Goal: Task Accomplishment & Management: Use online tool/utility

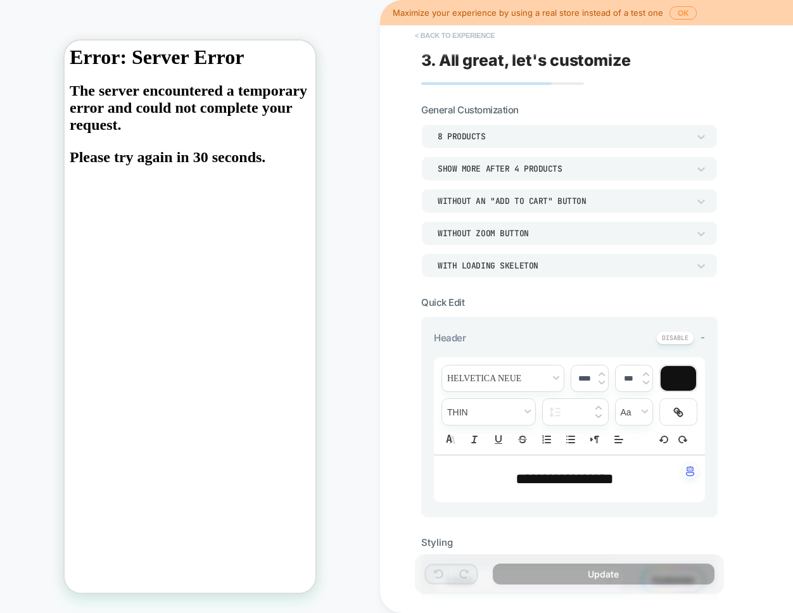
click at [458, 34] on button "< Back to experience" at bounding box center [455, 35] width 93 height 20
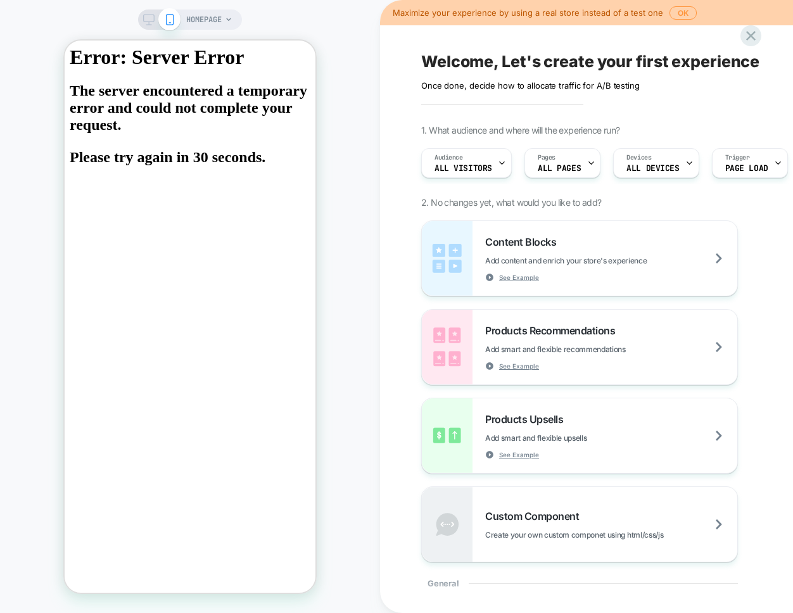
click at [152, 15] on icon at bounding box center [148, 19] width 11 height 11
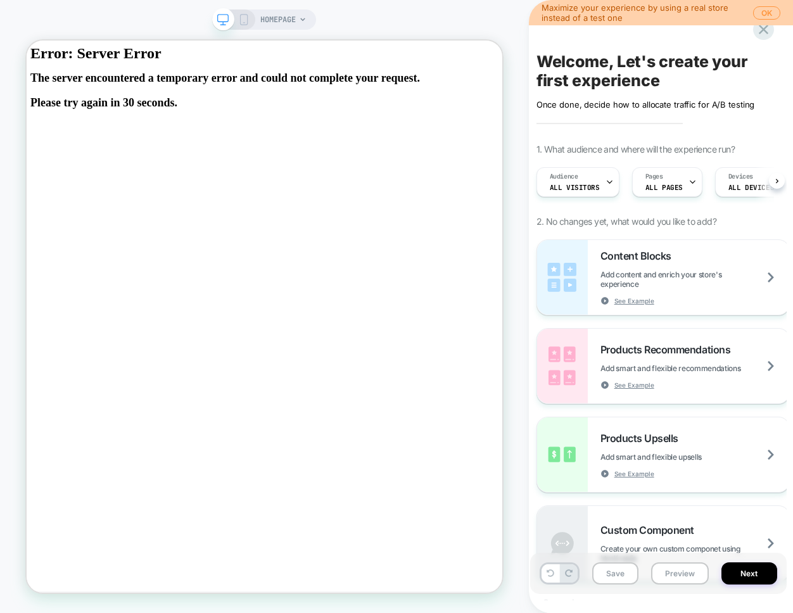
click at [236, 20] on div at bounding box center [233, 19] width 32 height 11
click at [243, 19] on icon at bounding box center [243, 19] width 11 height 11
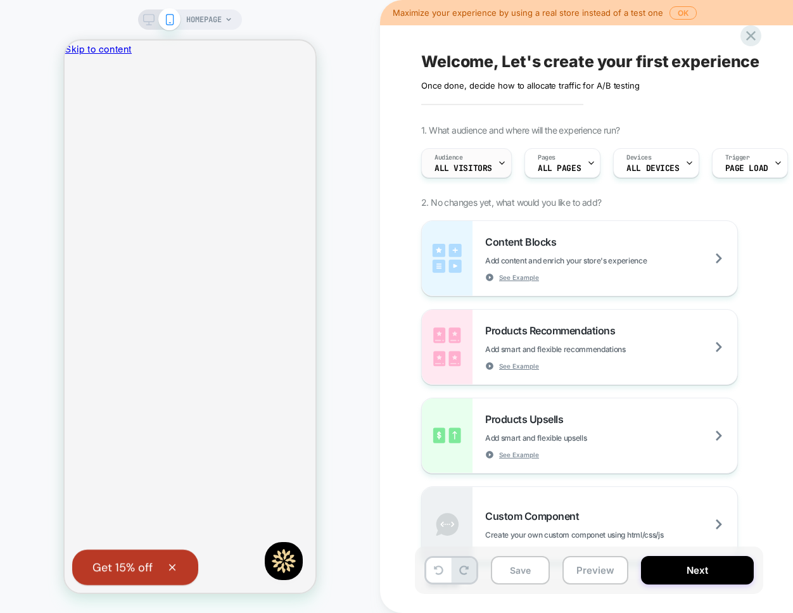
click at [467, 162] on div "Audience All Visitors" at bounding box center [463, 163] width 83 height 29
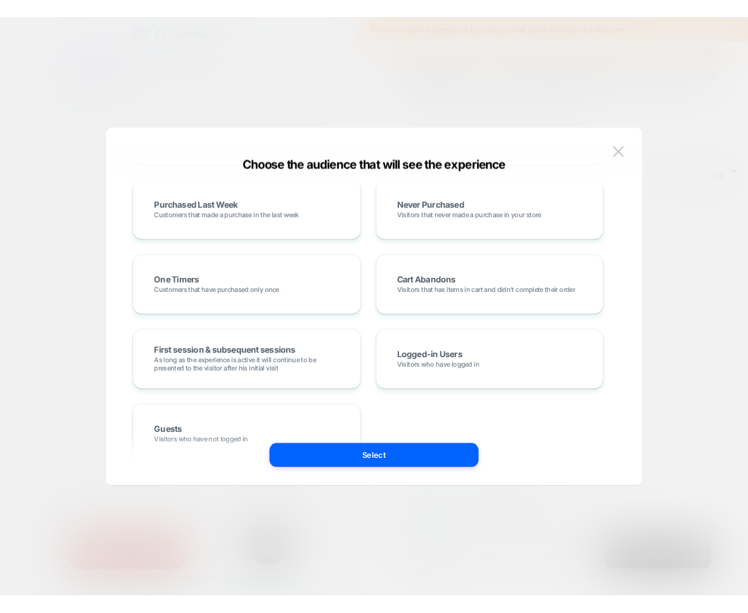
scroll to position [485, 0]
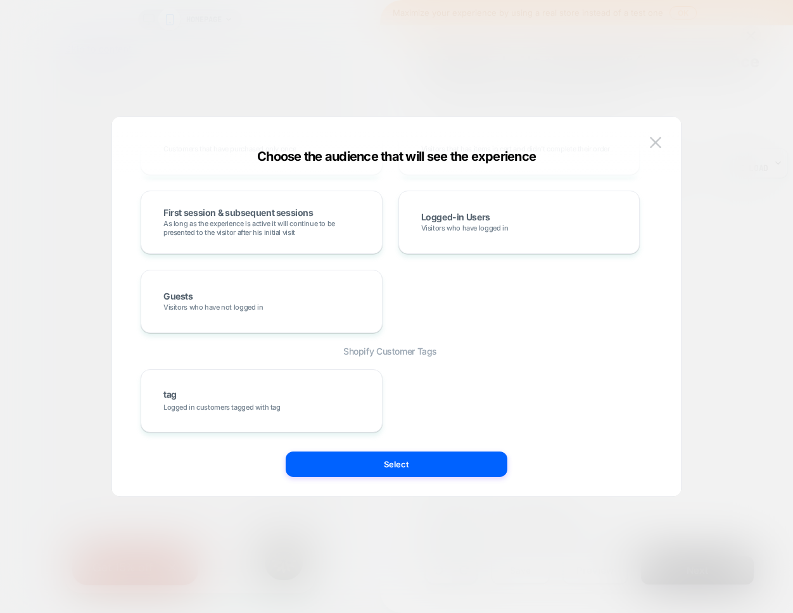
click at [643, 152] on div "Choose the audience that will see the experience" at bounding box center [396, 156] width 569 height 15
click at [662, 137] on button at bounding box center [655, 142] width 19 height 19
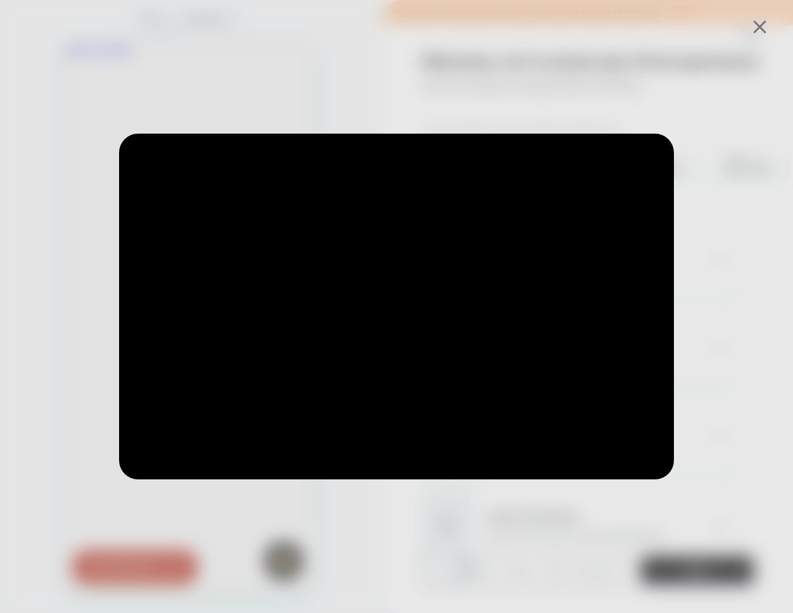
click at [332, 108] on div at bounding box center [396, 307] width 618 height 410
click at [765, 15] on div at bounding box center [396, 306] width 793 height 613
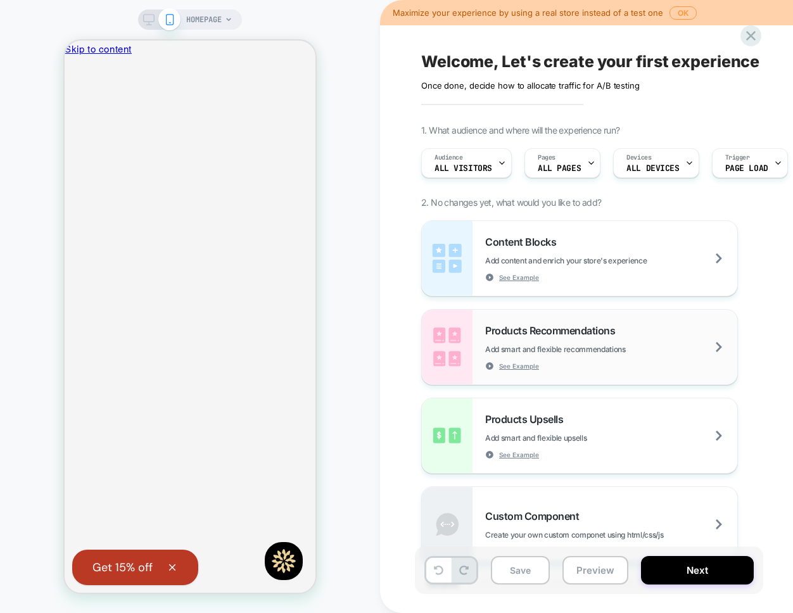
click at [536, 330] on span "Products Recommendations" at bounding box center [553, 330] width 136 height 13
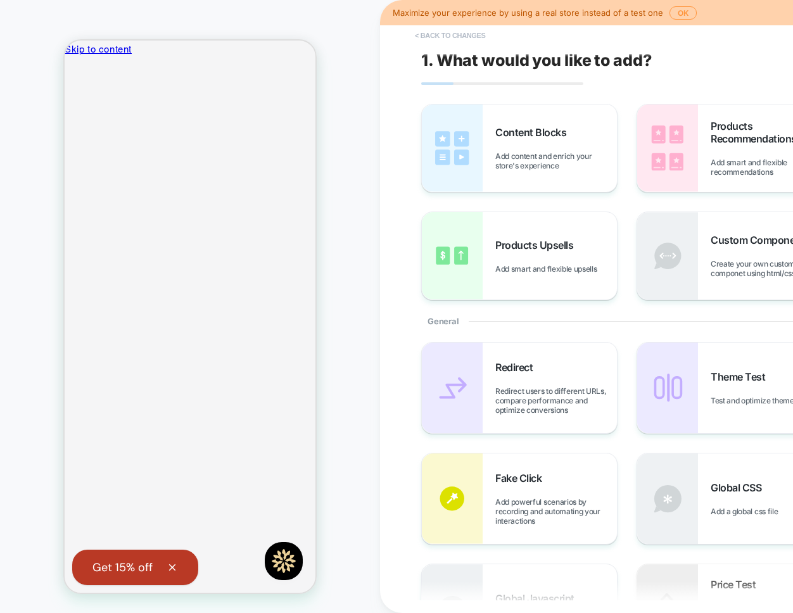
click at [430, 42] on button "< Back to changes" at bounding box center [451, 35] width 84 height 20
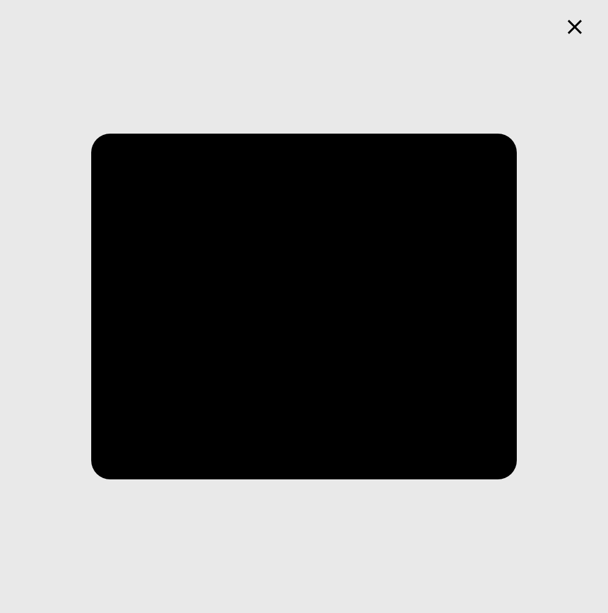
click at [569, 27] on icon at bounding box center [575, 27] width 25 height 25
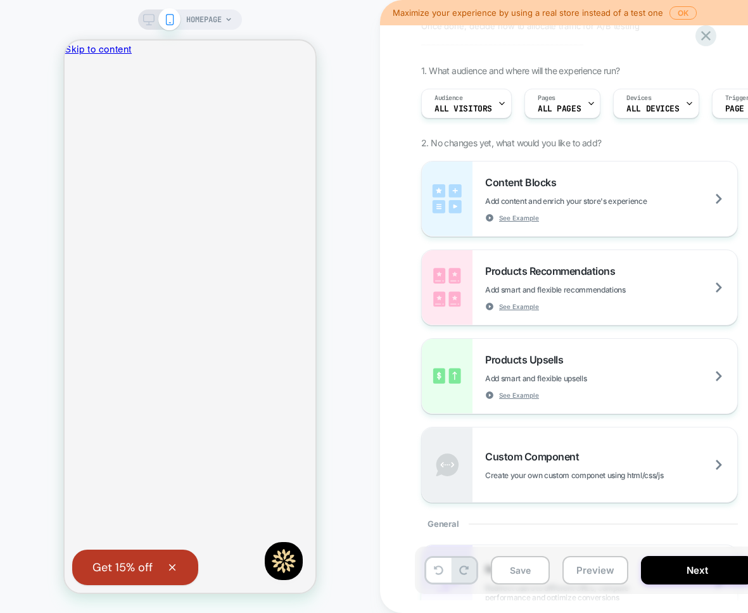
scroll to position [54, 0]
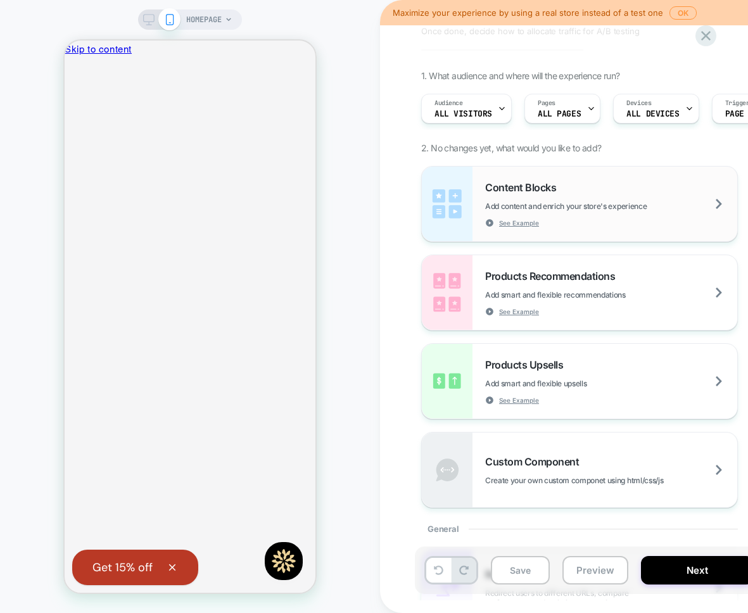
click at [623, 222] on div "Content Blocks Add content and enrich your store's experience See Example" at bounding box center [611, 204] width 252 height 46
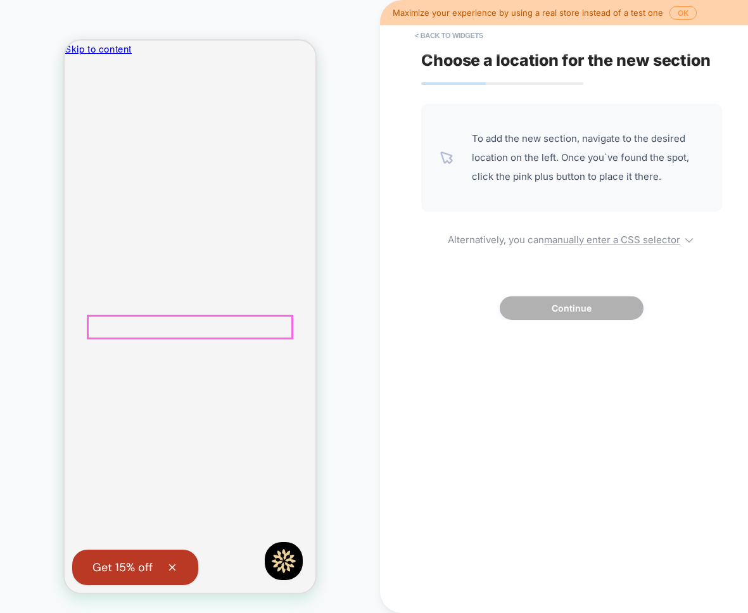
click at [501, 253] on div "To add the new section, navigate to the desired location on the left. Once you`…" at bounding box center [571, 212] width 301 height 216
select select "*******"
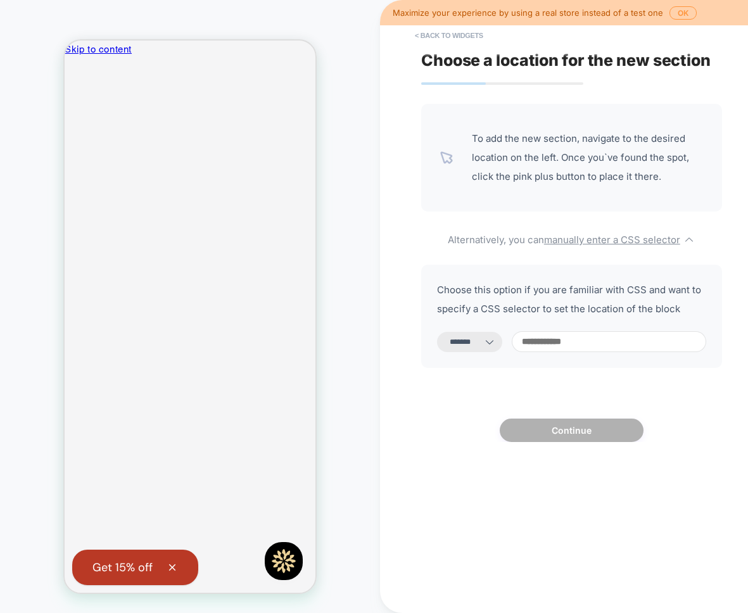
click at [587, 347] on input at bounding box center [609, 341] width 195 height 21
type input "*"
select select "*********"
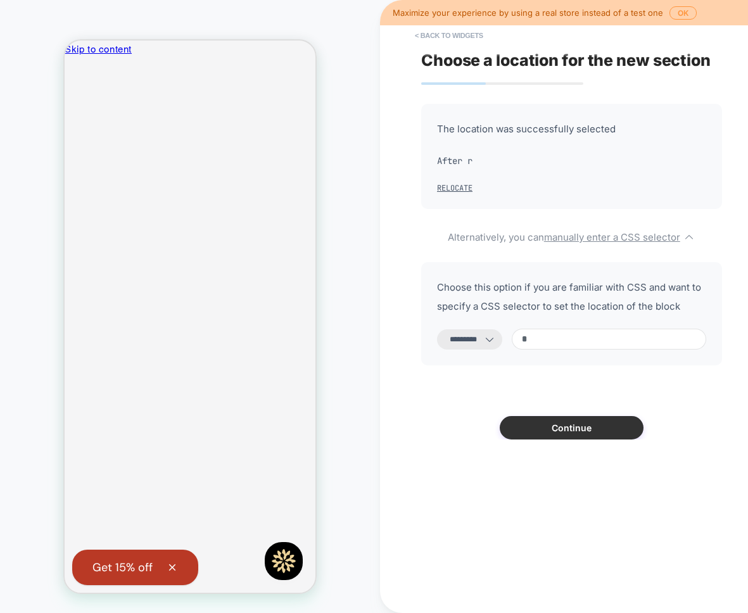
type input "*"
click at [566, 430] on button "Continue" at bounding box center [572, 427] width 144 height 23
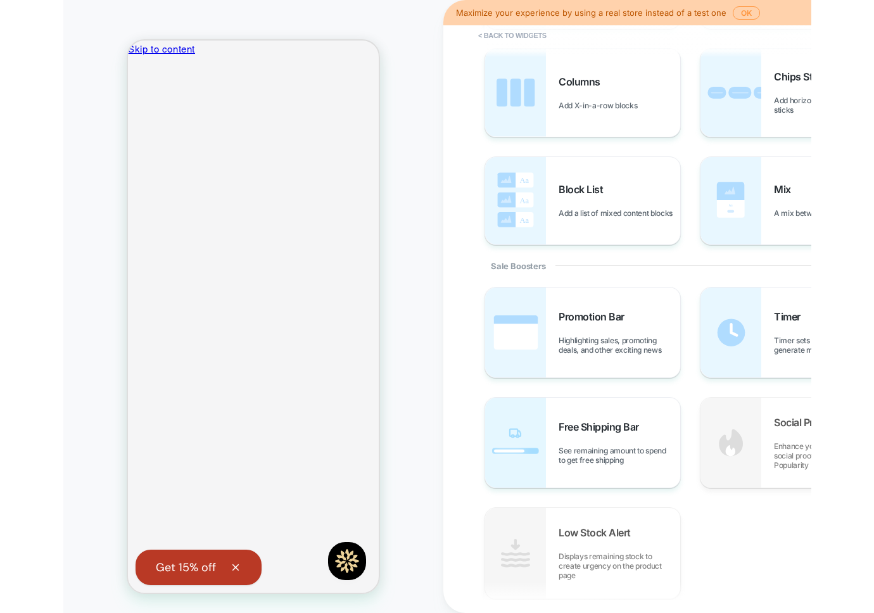
scroll to position [451, 0]
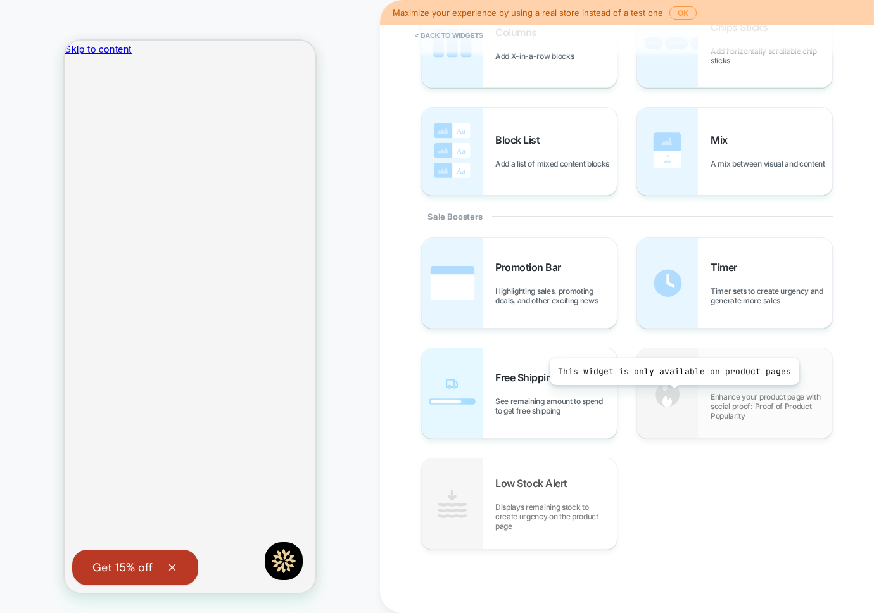
click at [672, 395] on img at bounding box center [667, 393] width 61 height 90
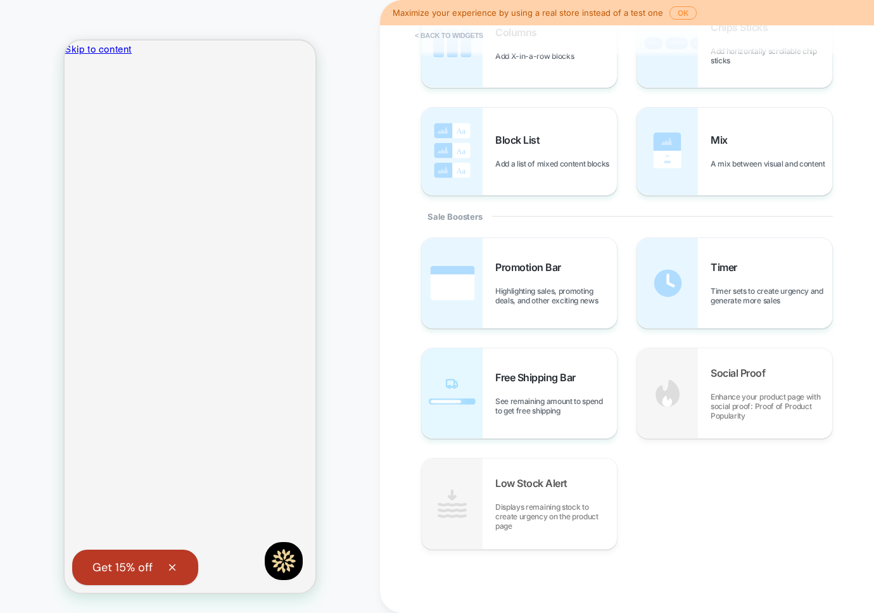
click at [463, 37] on button "< Back to widgets" at bounding box center [449, 35] width 81 height 20
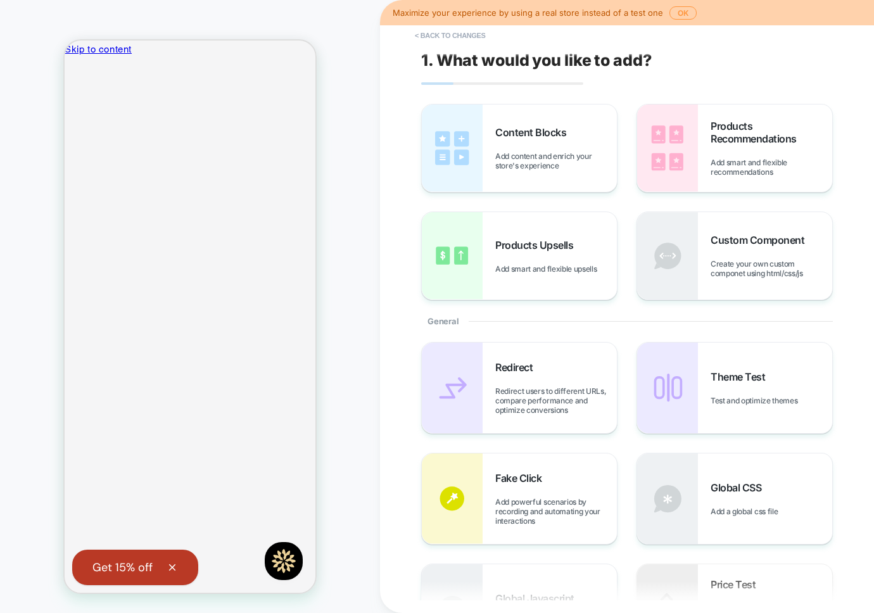
click at [0, 0] on button "< Back to changes" at bounding box center [0, 0] width 0 height 0
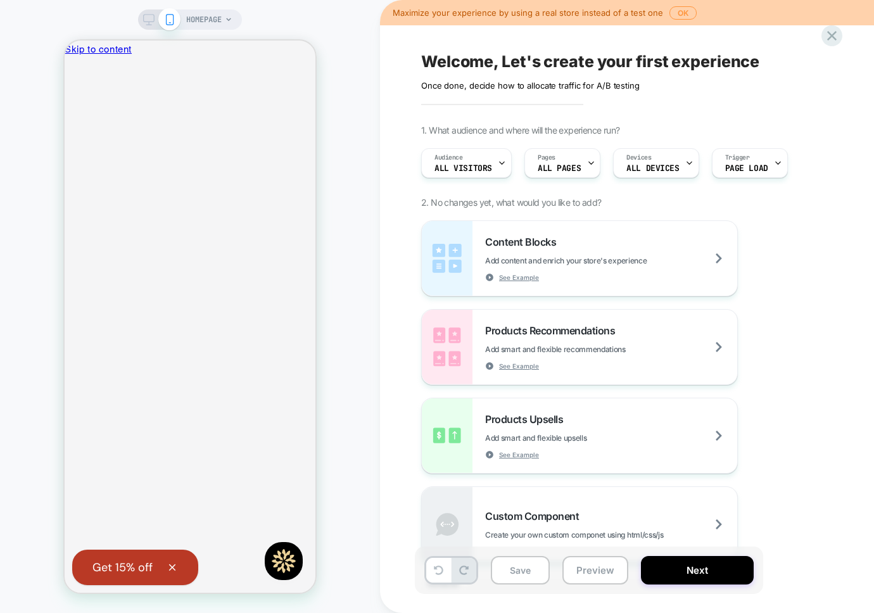
click at [205, 23] on span "HOMEPAGE" at bounding box center [203, 20] width 35 height 20
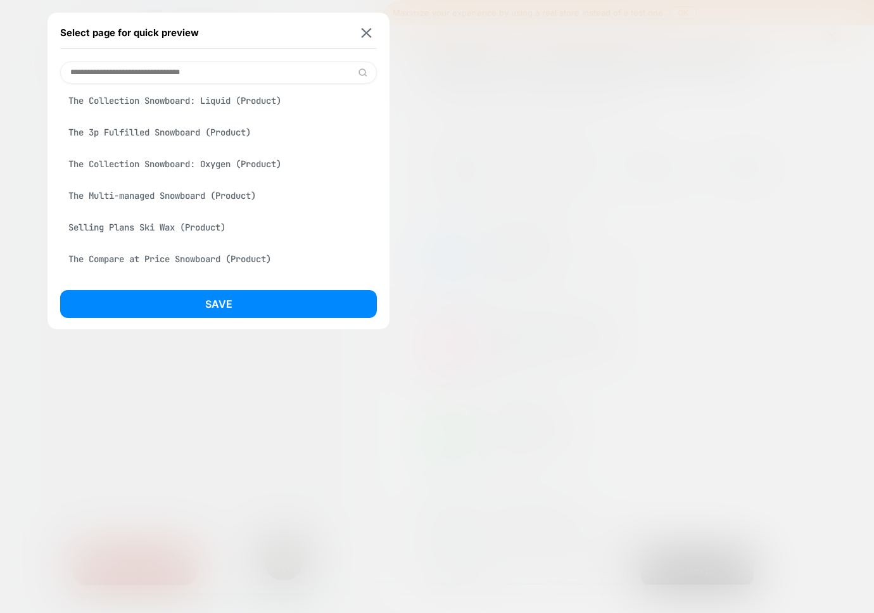
click at [184, 156] on div "The Collection Snowboard: Oxygen (Product)" at bounding box center [218, 164] width 317 height 24
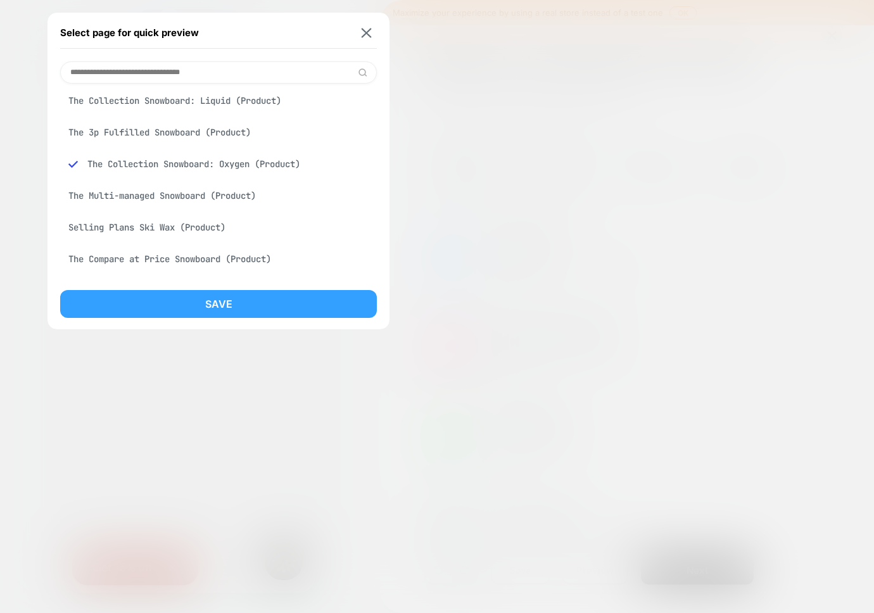
click at [152, 307] on button "Save" at bounding box center [218, 304] width 317 height 28
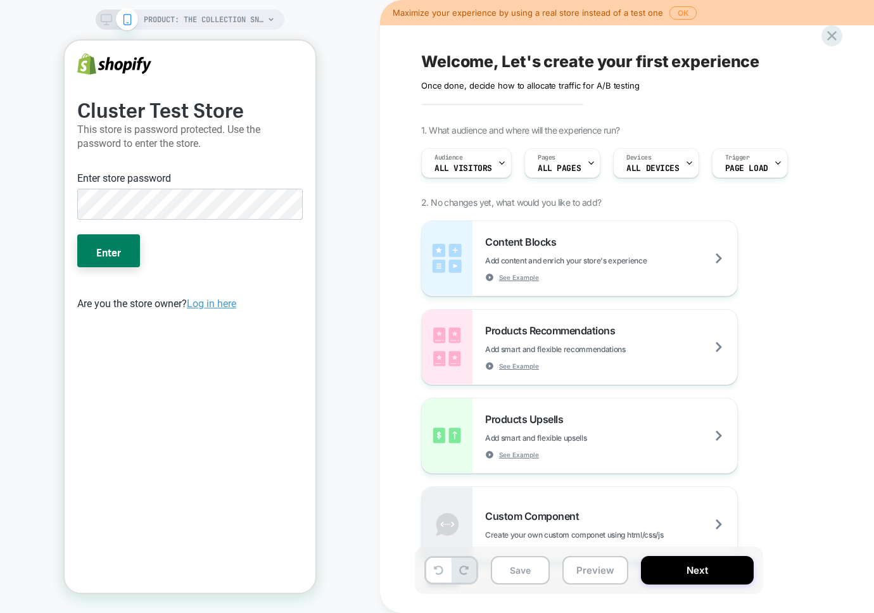
scroll to position [0, 0]
click at [137, 259] on button "Enter" at bounding box center [108, 250] width 63 height 33
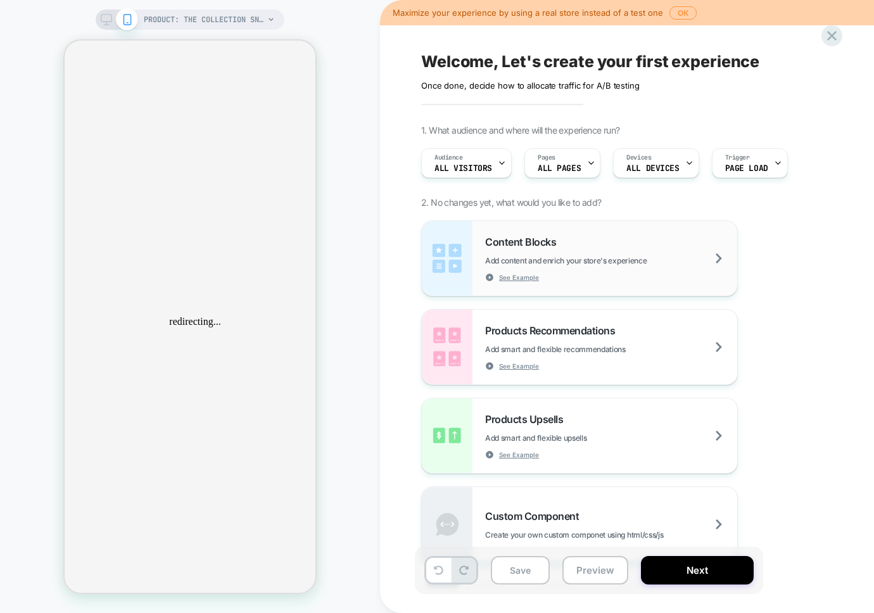
click at [537, 176] on div "PRODUCT: The Collection Snowboard: Oxygen PRODUCT: The Collection Snowboard: Ox…" at bounding box center [437, 306] width 874 height 613
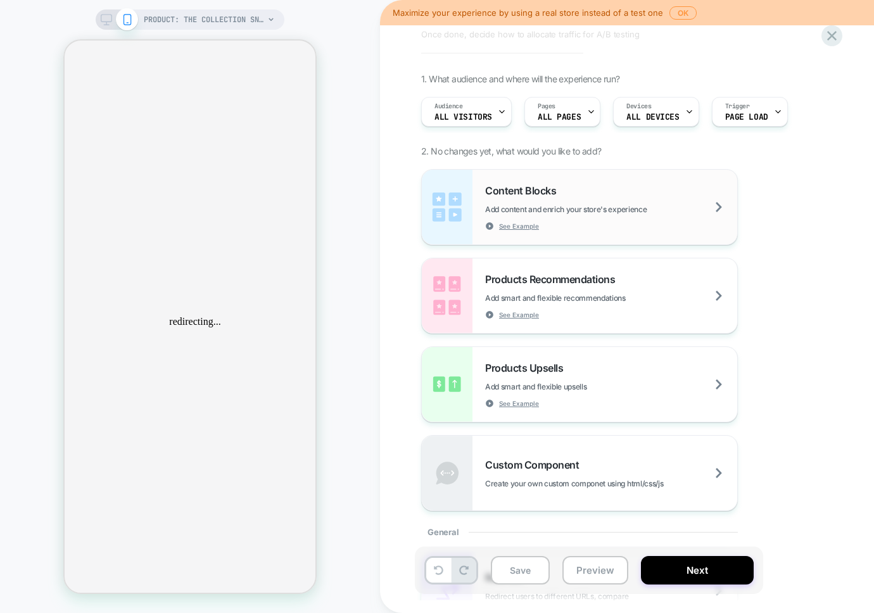
scroll to position [53, 0]
click at [710, 207] on span "Add content and enrich your store's experience" at bounding box center [597, 208] width 225 height 10
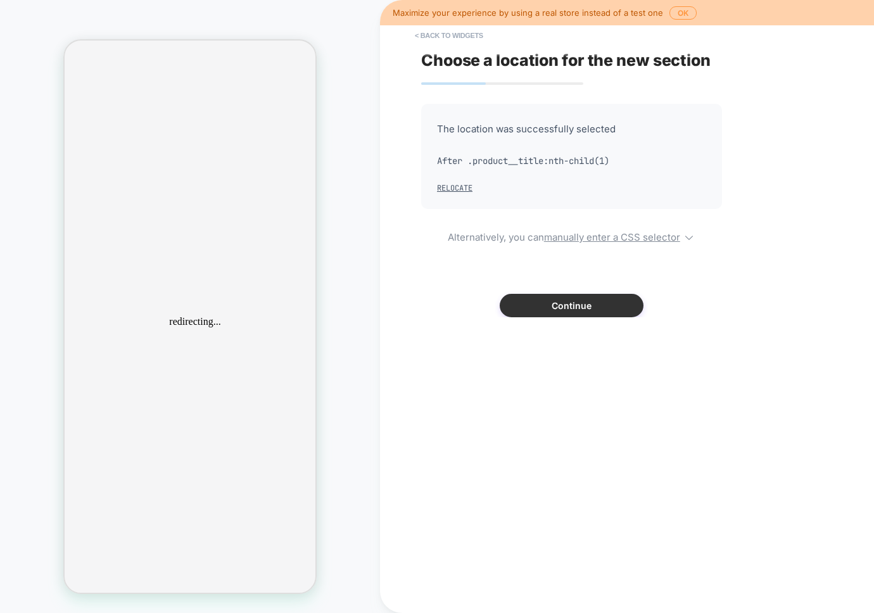
click at [578, 304] on button "Continue" at bounding box center [572, 305] width 144 height 23
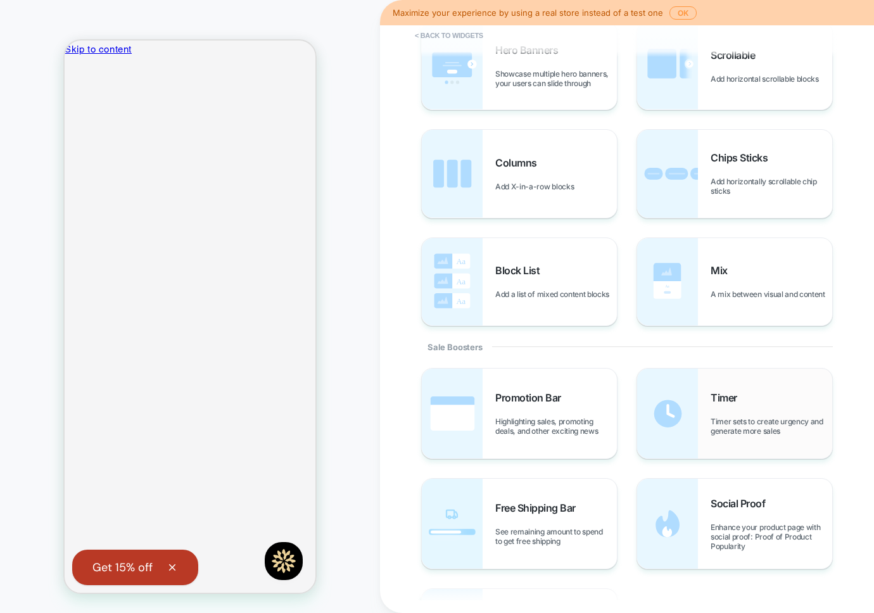
scroll to position [451, 0]
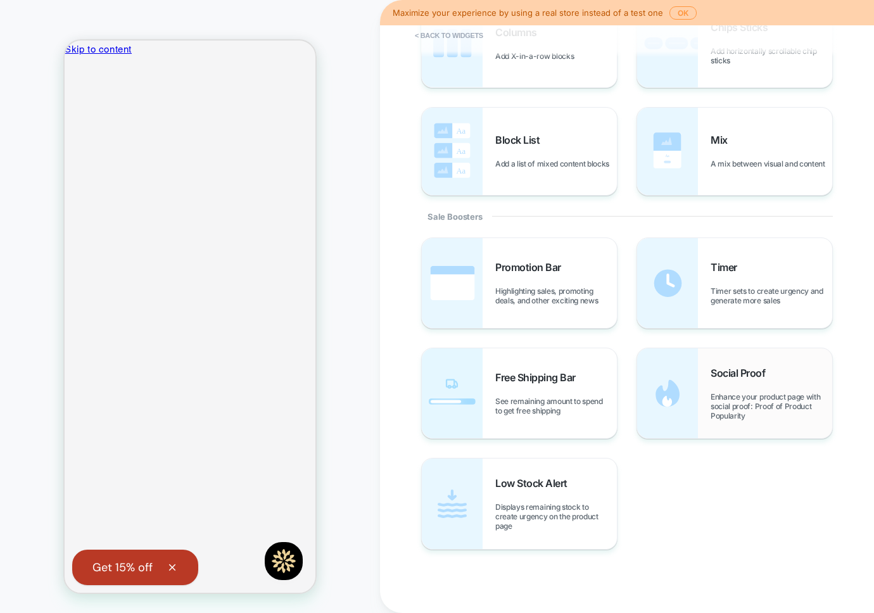
click at [723, 380] on div "Social Proof Enhance your product page with social proof: Proof of Product Popu…" at bounding box center [772, 394] width 122 height 54
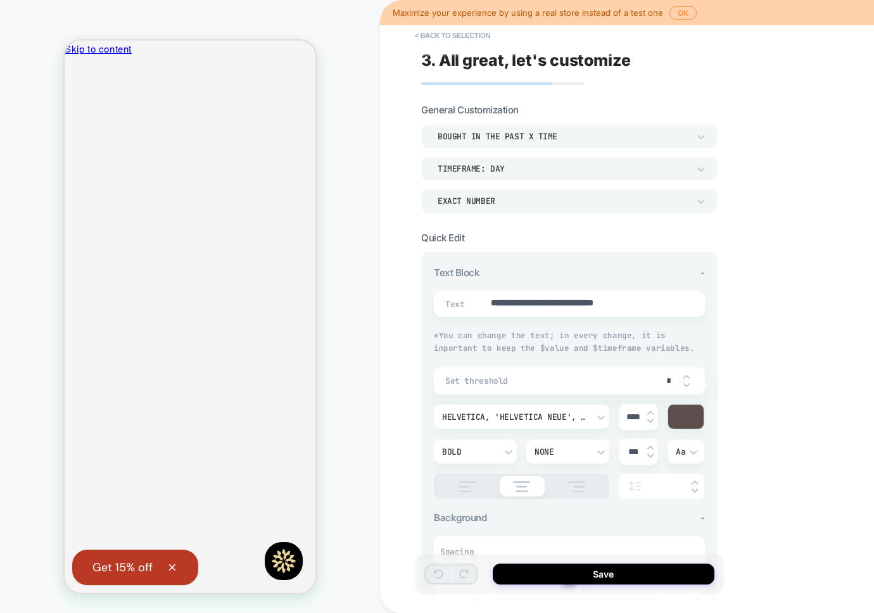
click at [540, 138] on div "bought in the past x time" at bounding box center [563, 136] width 251 height 11
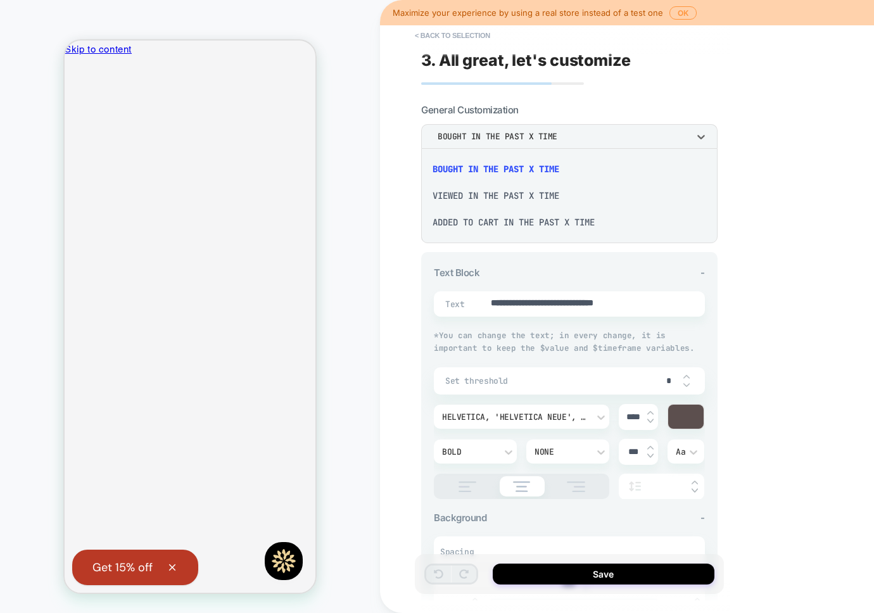
click at [523, 190] on div "viewed in the past x time" at bounding box center [569, 195] width 286 height 27
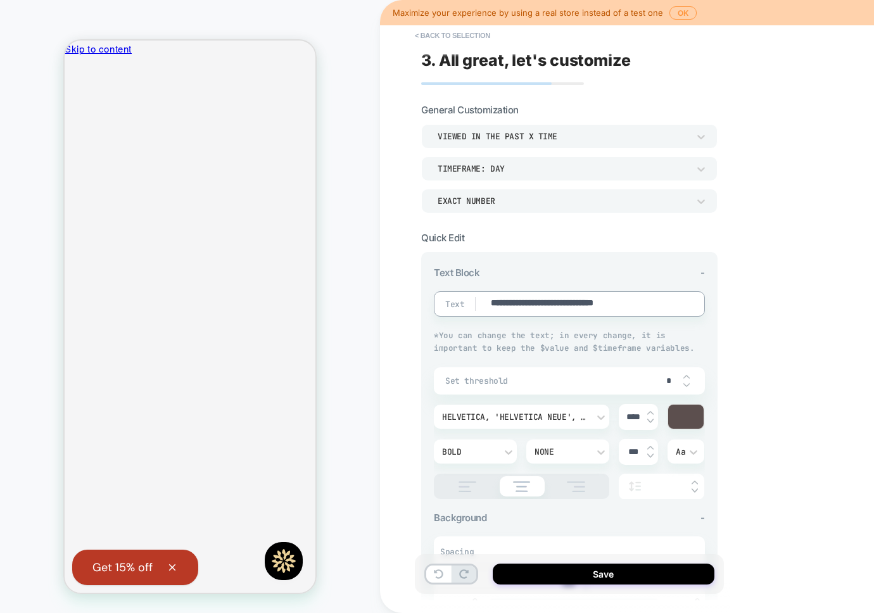
scroll to position [61, 0]
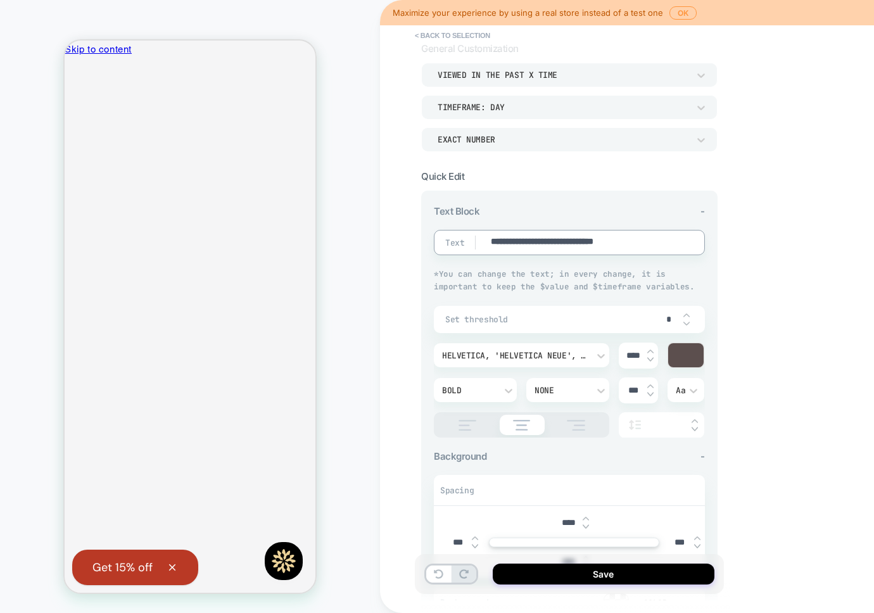
click at [558, 301] on div "**********" at bounding box center [569, 328] width 271 height 217
click at [689, 312] on div "*" at bounding box center [675, 320] width 38 height 26
click at [684, 314] on img at bounding box center [687, 315] width 6 height 5
type textarea "*"
type input "*"
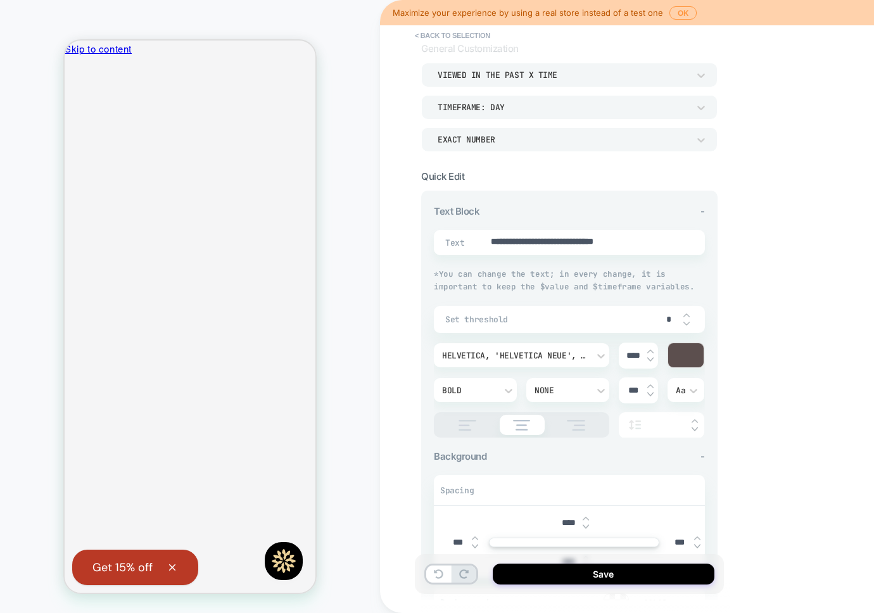
click at [684, 314] on img at bounding box center [687, 315] width 6 height 5
type textarea "*"
type input "*"
click at [684, 314] on img at bounding box center [687, 315] width 6 height 5
type textarea "*"
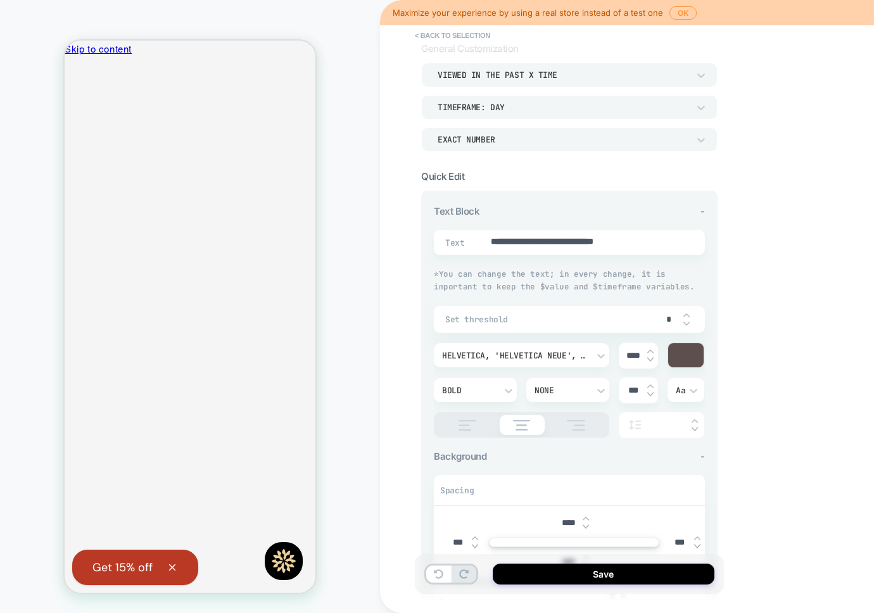
type input "*"
click at [481, 210] on div "Text Block -" at bounding box center [569, 211] width 271 height 12
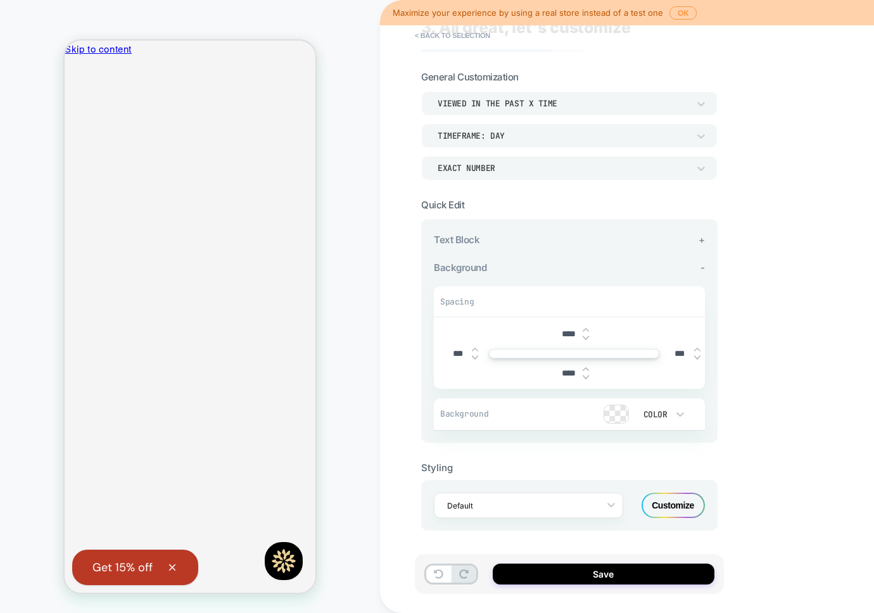
click at [468, 238] on span "Text Block" at bounding box center [457, 240] width 46 height 12
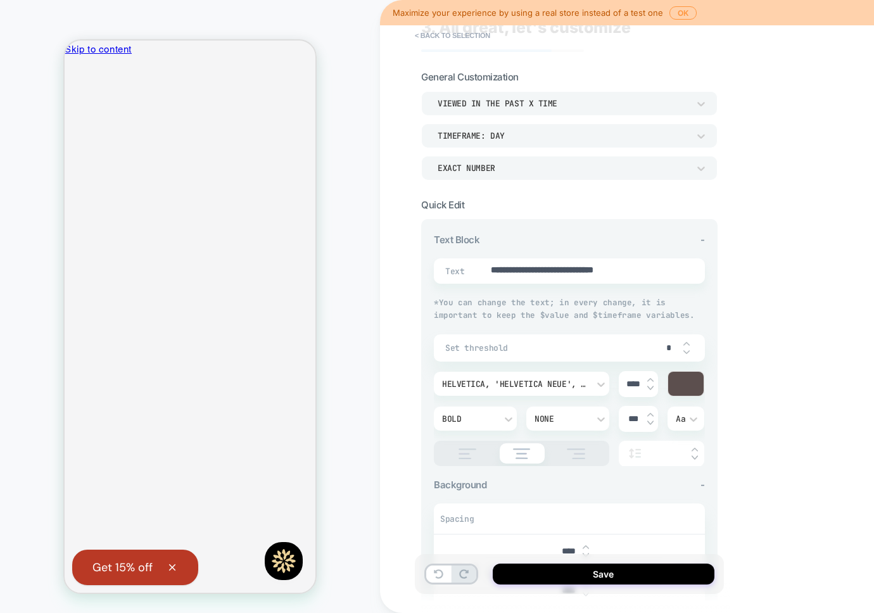
scroll to position [61, 0]
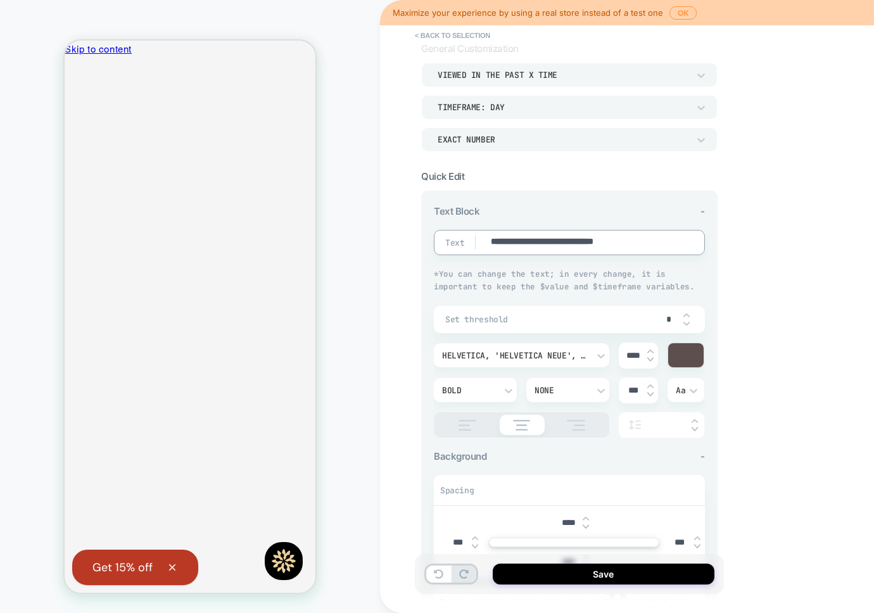
click at [531, 246] on textarea "**********" at bounding box center [582, 243] width 185 height 14
type textarea "*"
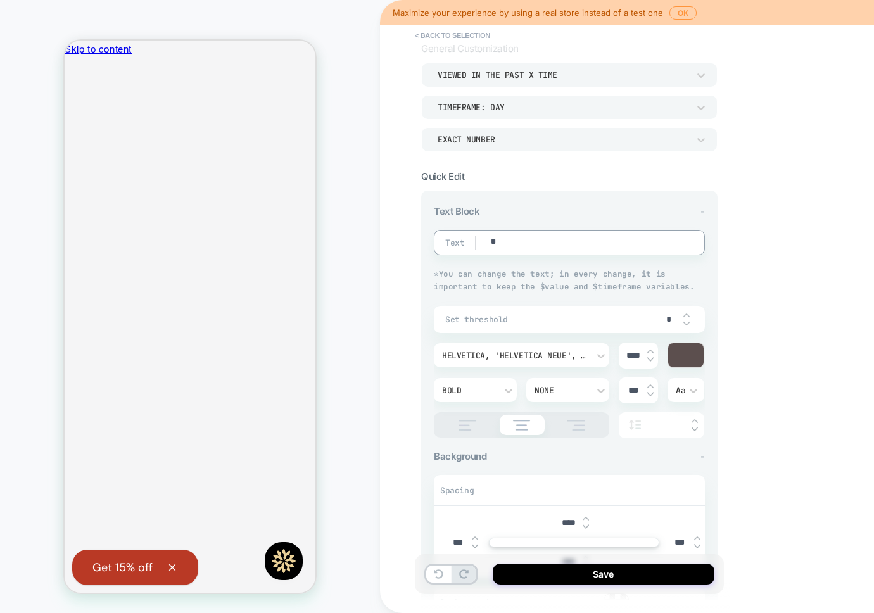
type textarea "**"
type textarea "*"
type textarea "***"
type textarea "*"
type textarea "***"
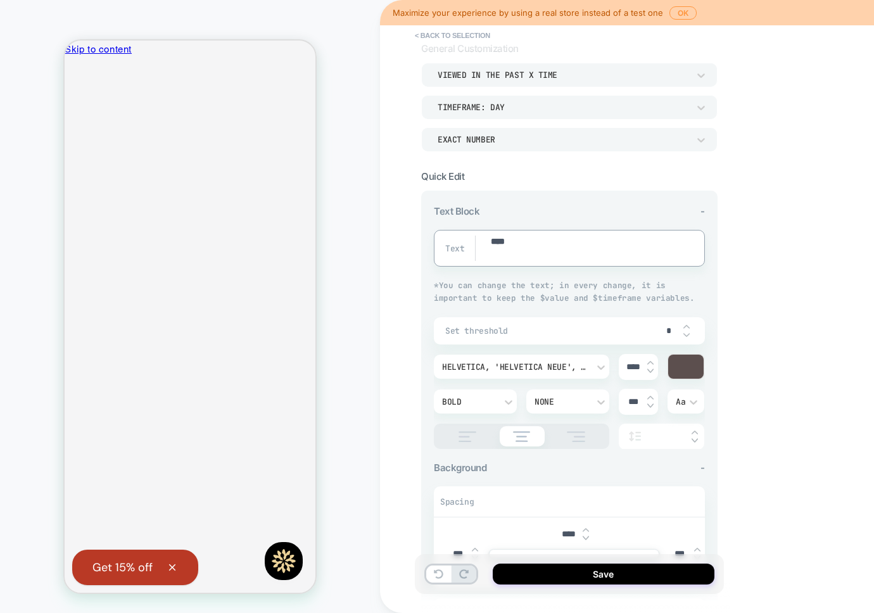
type textarea "*"
type textarea "***"
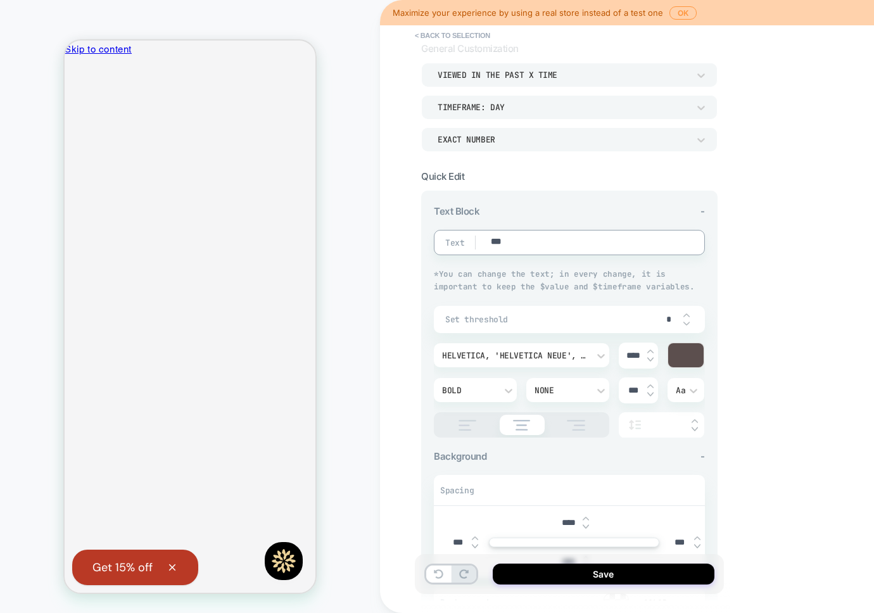
type textarea "*"
type textarea "**"
type textarea "*"
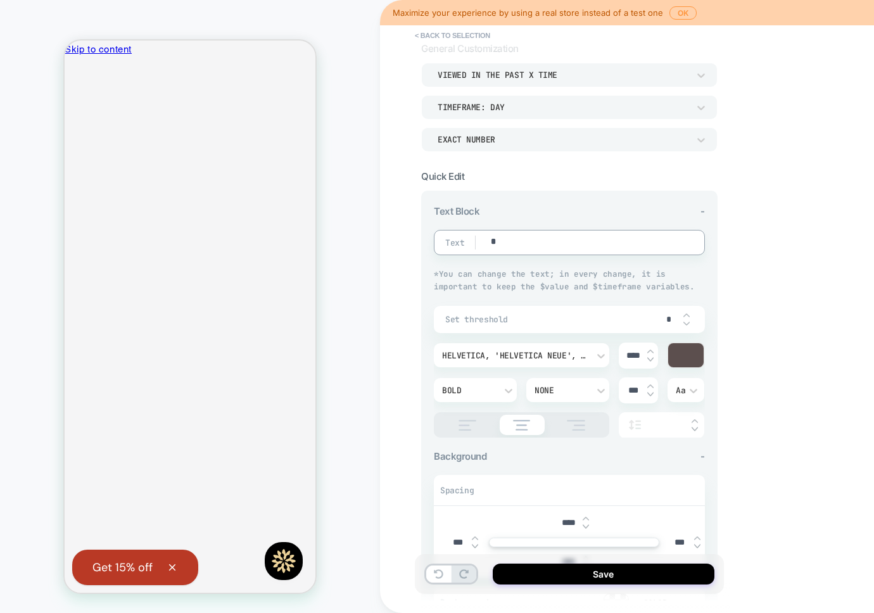
type textarea "**********"
click at [759, 302] on div "**********" at bounding box center [659, 306] width 558 height 613
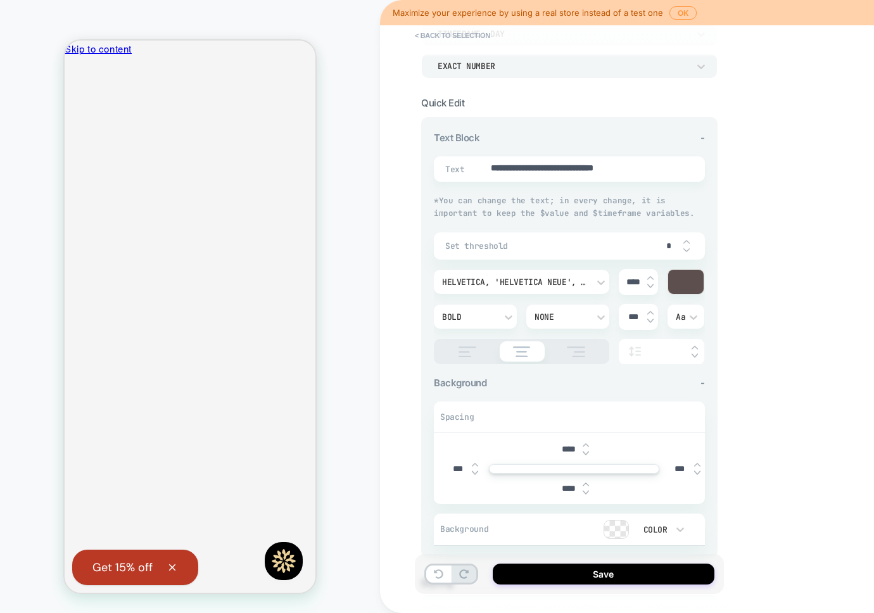
scroll to position [250, 0]
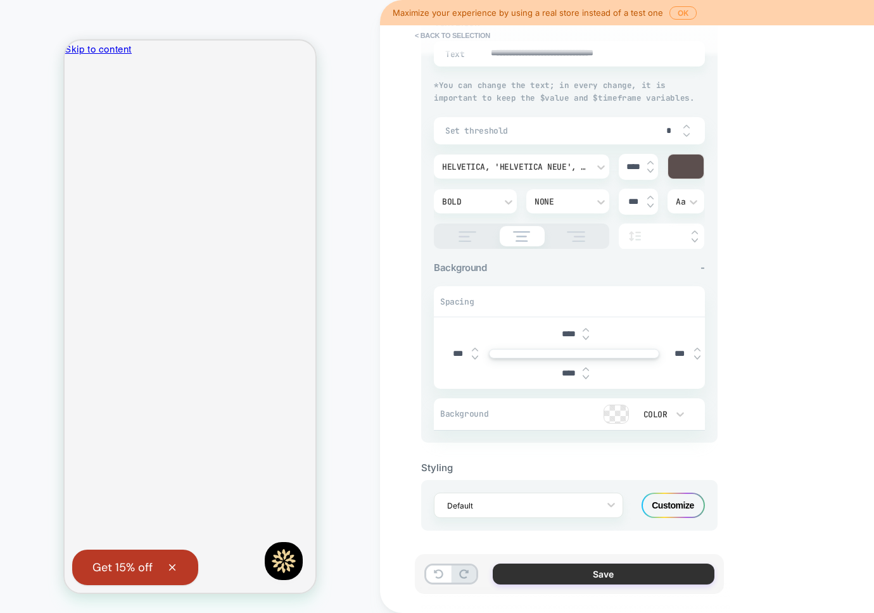
click at [569, 580] on button "Save" at bounding box center [604, 574] width 222 height 21
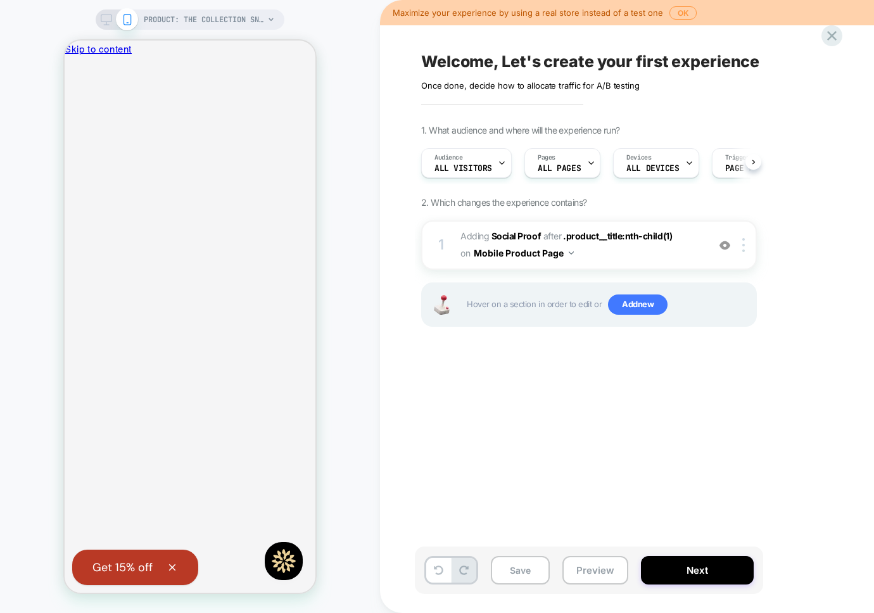
scroll to position [0, 1]
click at [523, 238] on b "Social Proof" at bounding box center [516, 236] width 49 height 11
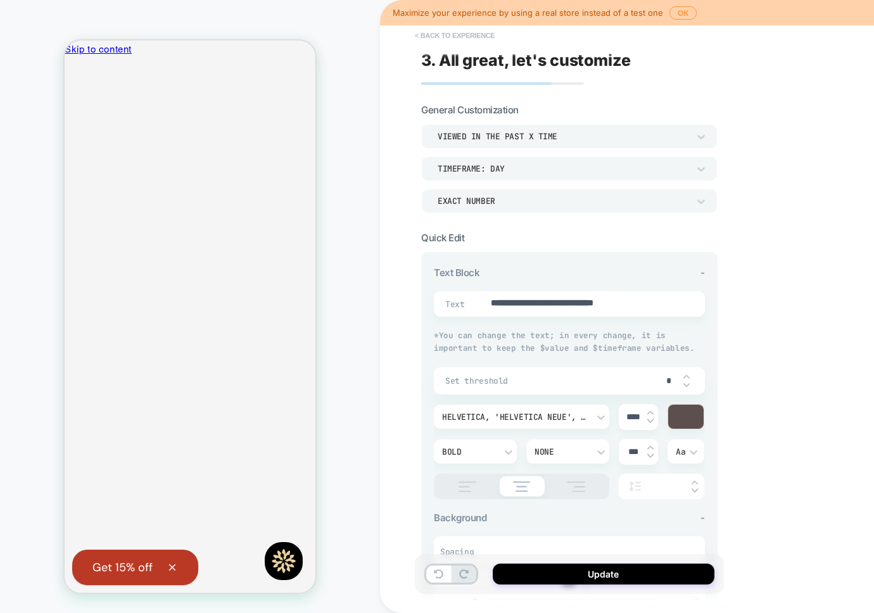
click at [423, 34] on button "< Back to experience" at bounding box center [455, 35] width 93 height 20
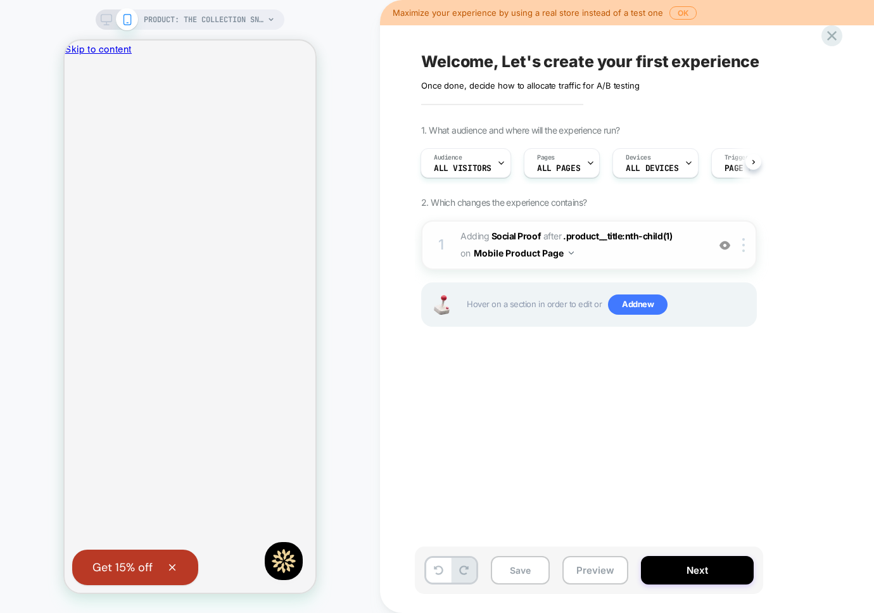
click at [727, 245] on img at bounding box center [725, 245] width 11 height 11
click at [746, 245] on div at bounding box center [746, 245] width 21 height 14
click at [597, 244] on span "#_loomi_addon_1756402960866 Adding Social Proof AFTER .product__title:nth-child…" at bounding box center [581, 245] width 241 height 34
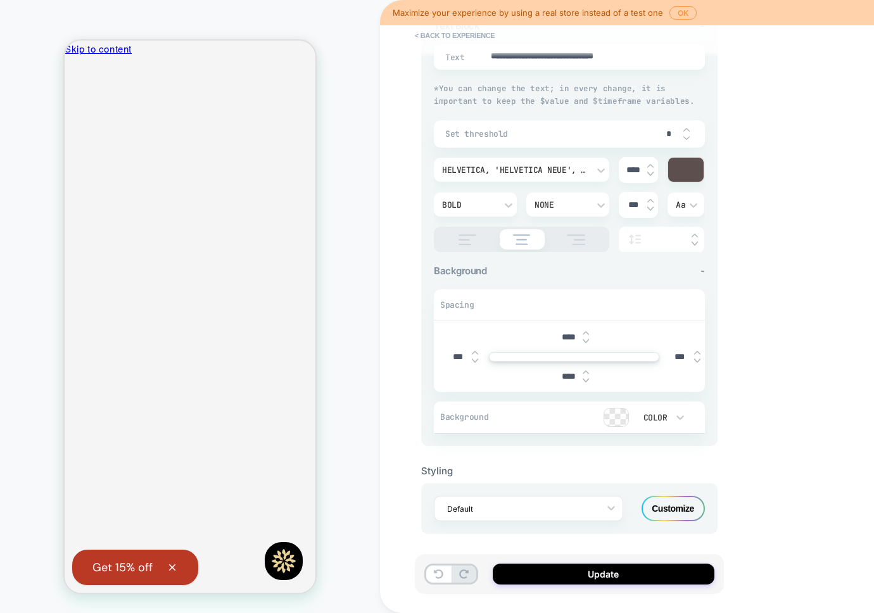
click at [587, 334] on img at bounding box center [586, 333] width 6 height 5
type textarea "*"
type input "****"
click at [472, 508] on div at bounding box center [520, 506] width 146 height 12
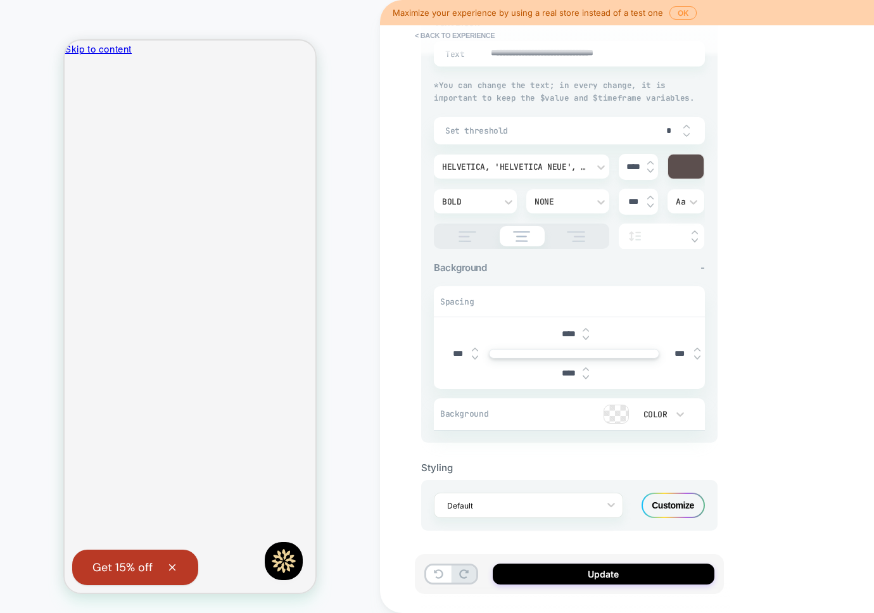
click at [521, 300] on div "Spacing" at bounding box center [569, 302] width 271 height 30
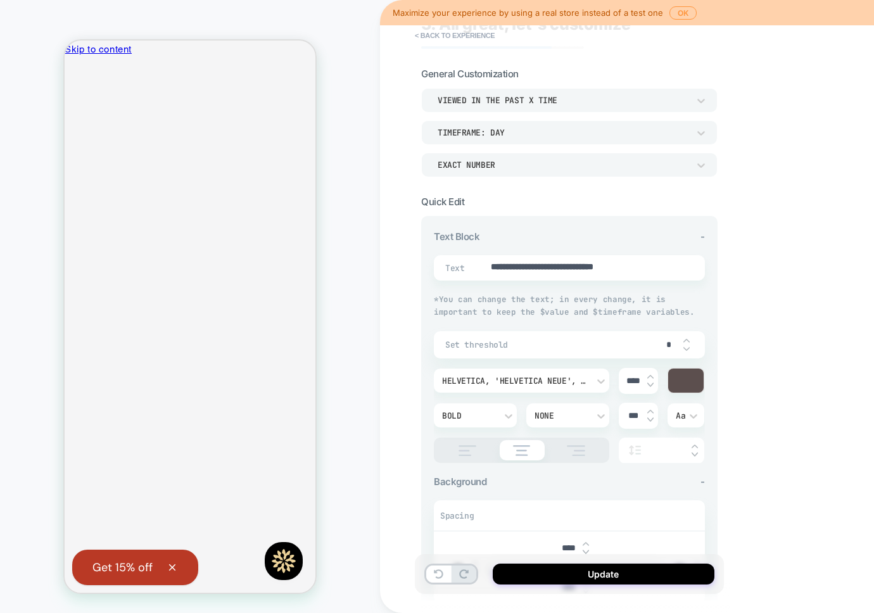
scroll to position [34, 0]
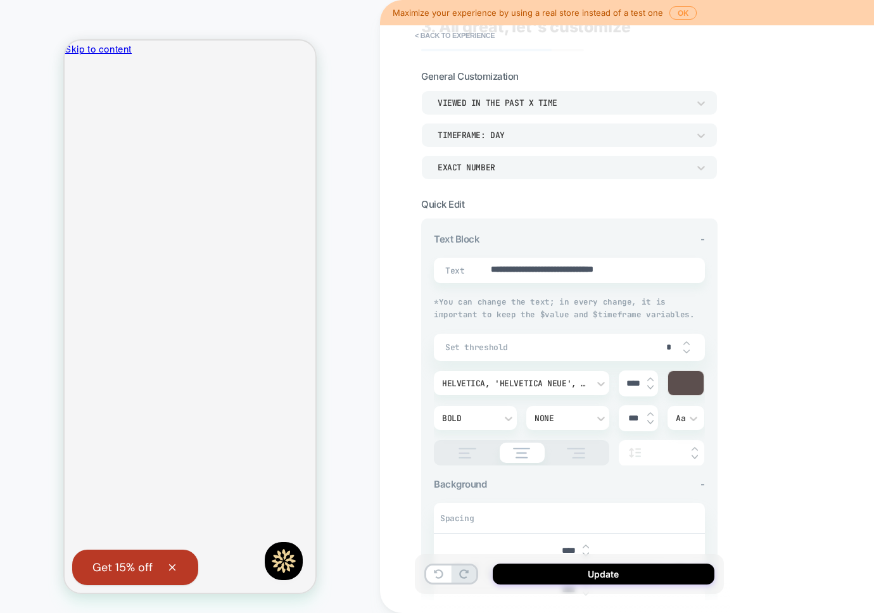
click at [520, 280] on div "**********" at bounding box center [569, 270] width 271 height 25
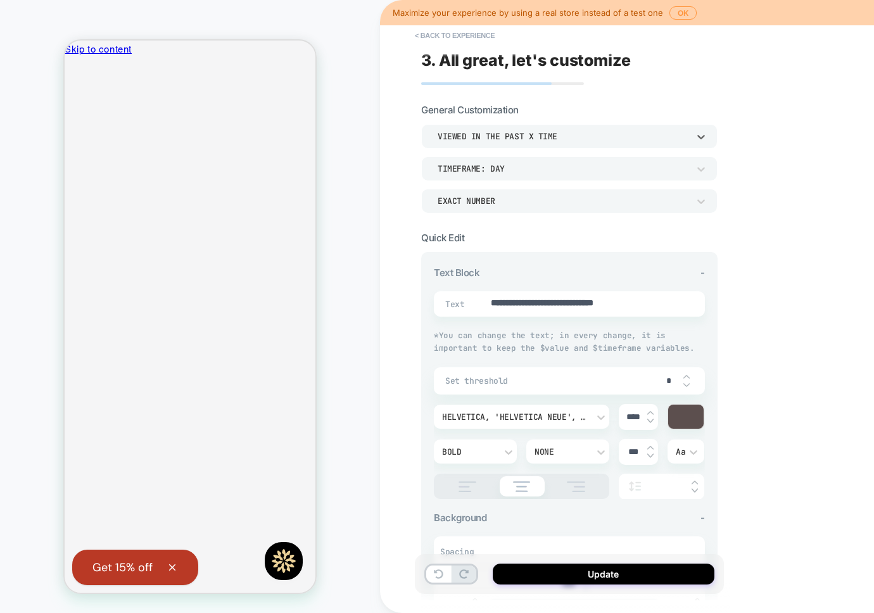
click at [487, 145] on div "viewed in the past x time" at bounding box center [569, 136] width 297 height 24
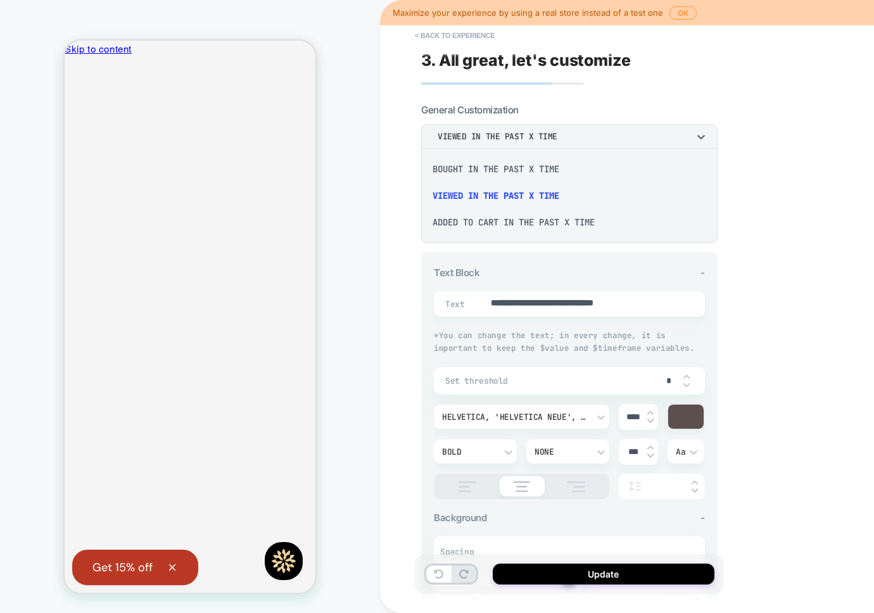
click at [502, 167] on div "bought in the past x time" at bounding box center [569, 169] width 286 height 27
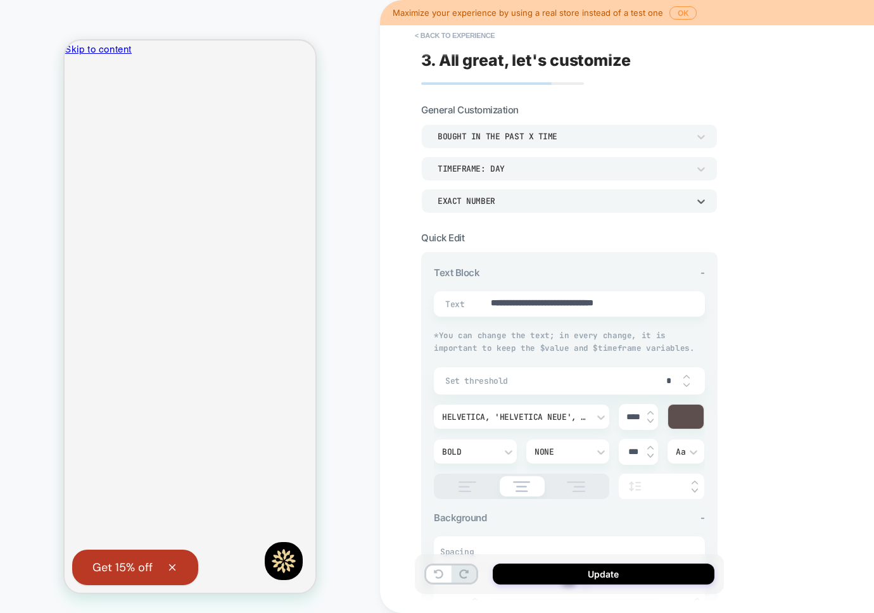
click at [493, 205] on div "EXACT NUMBER" at bounding box center [563, 201] width 251 height 11
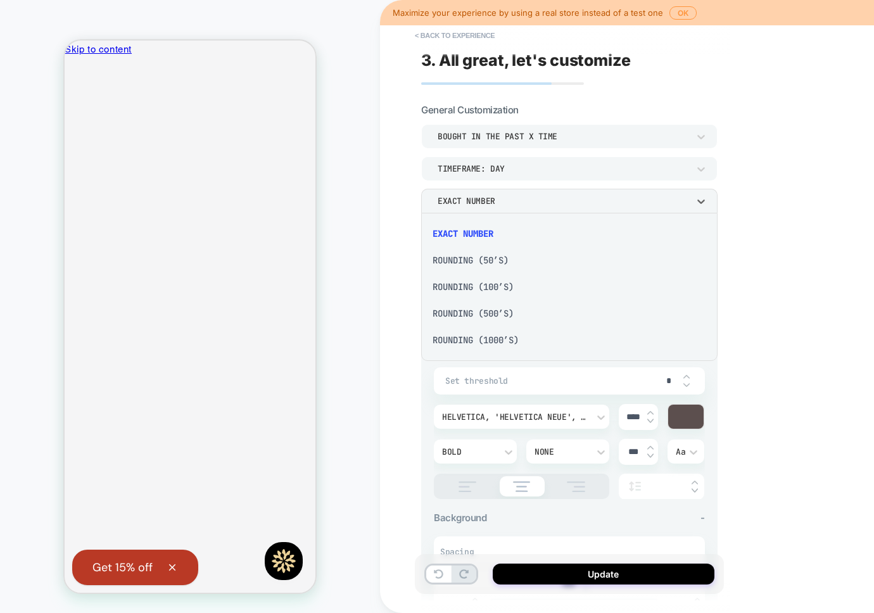
click at [505, 255] on div "Rounding (50’s)" at bounding box center [569, 260] width 286 height 27
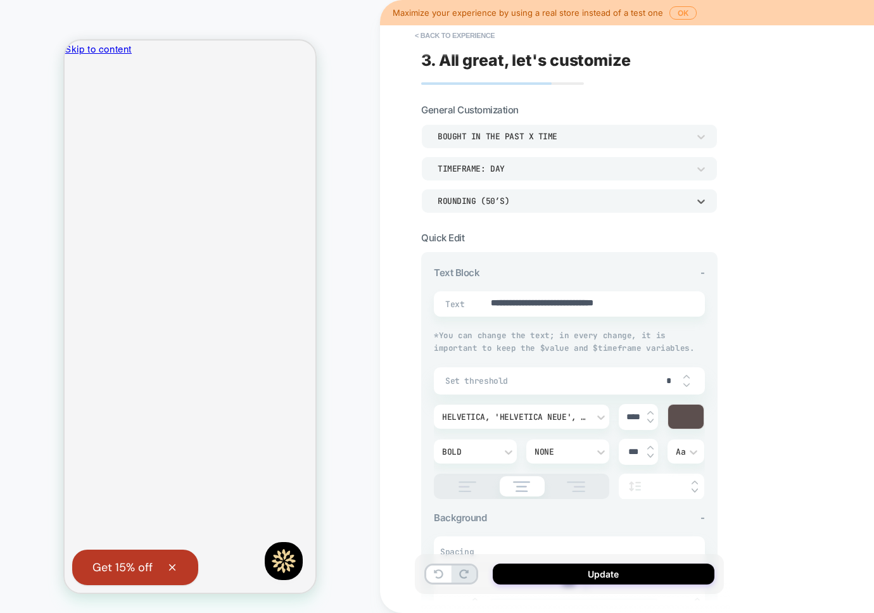
click at [505, 255] on div "**********" at bounding box center [569, 472] width 297 height 441
click at [518, 374] on div "Set threshold *" at bounding box center [569, 380] width 271 height 27
click at [686, 371] on div "*" at bounding box center [675, 381] width 38 height 26
click at [690, 382] on div "*" at bounding box center [675, 381] width 38 height 26
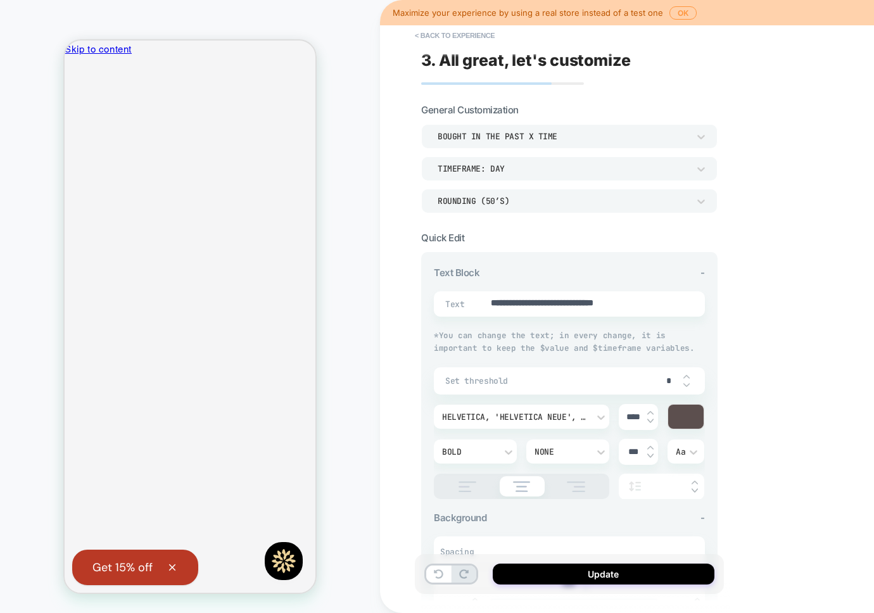
click at [689, 383] on img at bounding box center [687, 385] width 6 height 5
type textarea "*"
type input "*"
click at [689, 385] on img at bounding box center [687, 385] width 6 height 5
type textarea "*"
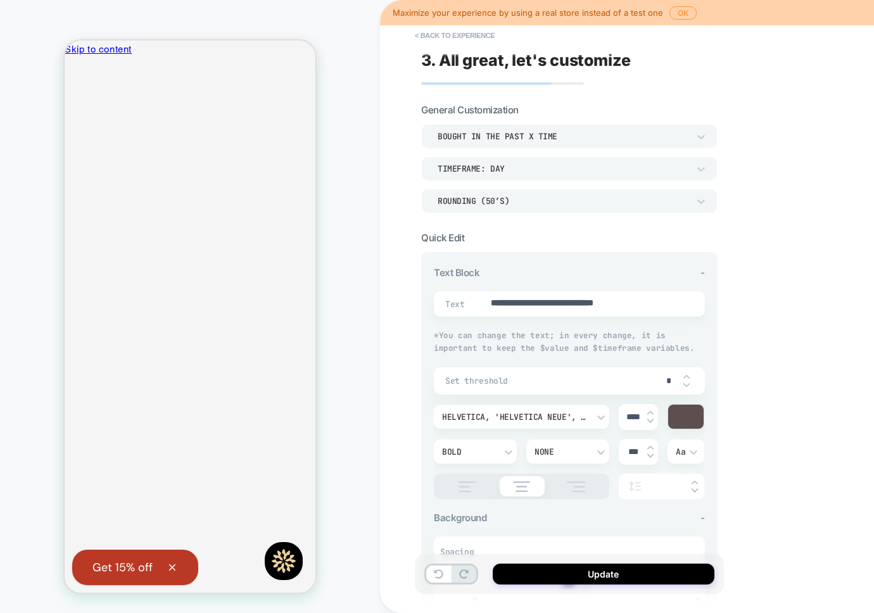
type input "*"
click at [689, 385] on img at bounding box center [687, 385] width 6 height 5
type textarea "*"
type input "*"
click at [689, 385] on img at bounding box center [687, 385] width 6 height 5
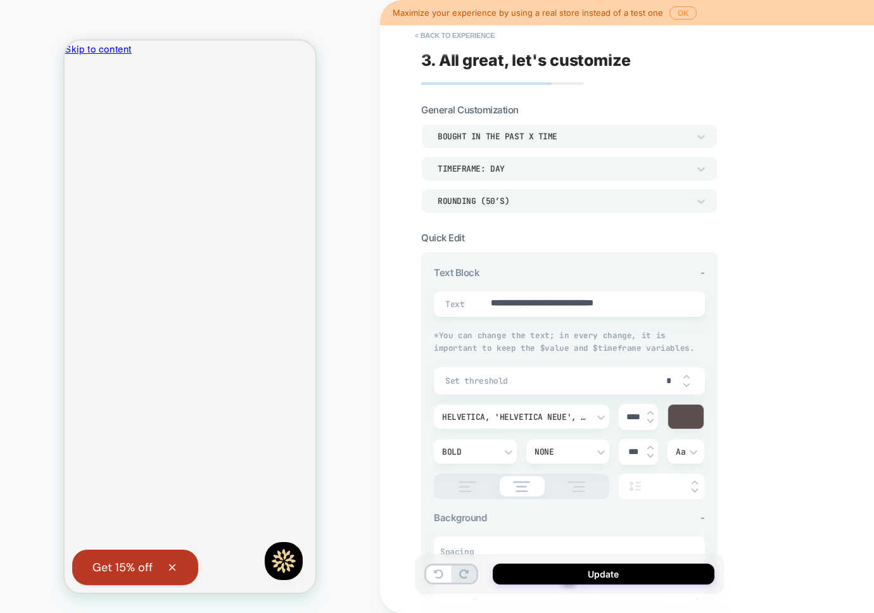
type textarea "*"
type input "**"
click at [738, 381] on div "**********" at bounding box center [659, 306] width 558 height 613
click at [513, 343] on span "* You can change the text; in every change, it is important to keep the $value …" at bounding box center [564, 341] width 260 height 23
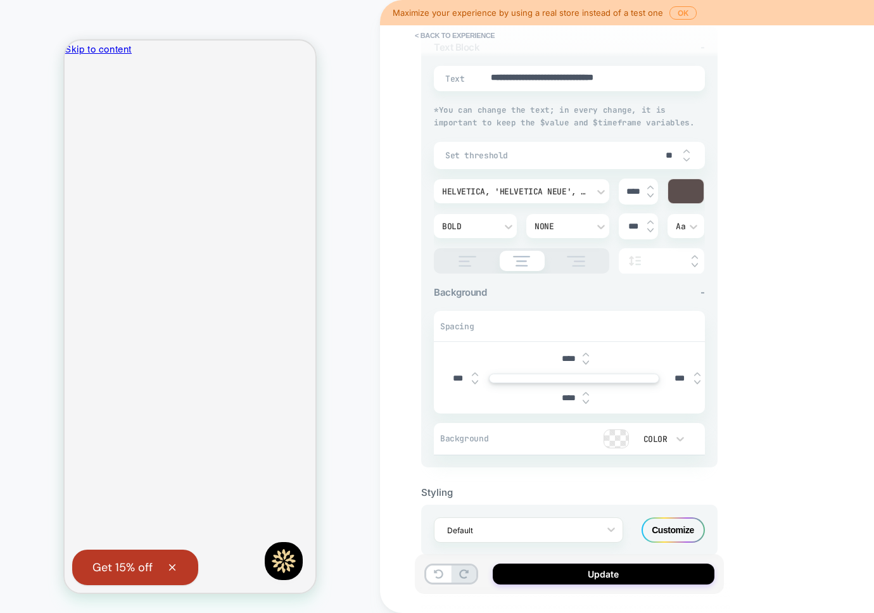
scroll to position [250, 0]
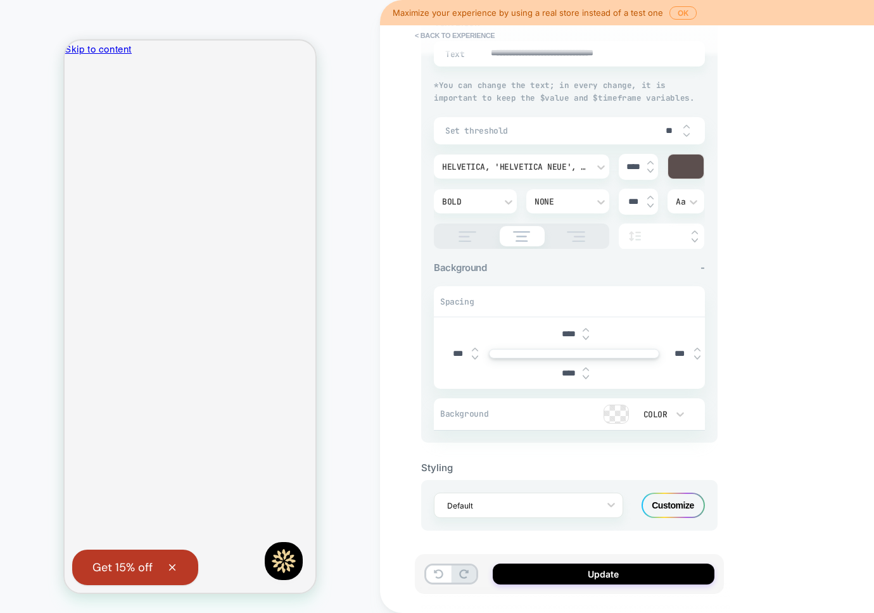
click at [672, 504] on div "Customize" at bounding box center [673, 505] width 63 height 25
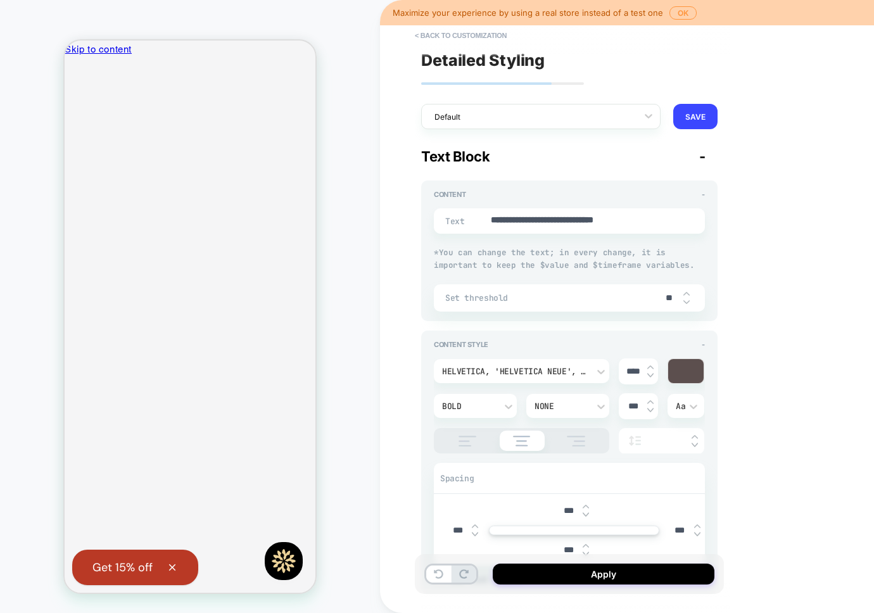
click at [684, 376] on div at bounding box center [685, 371] width 35 height 24
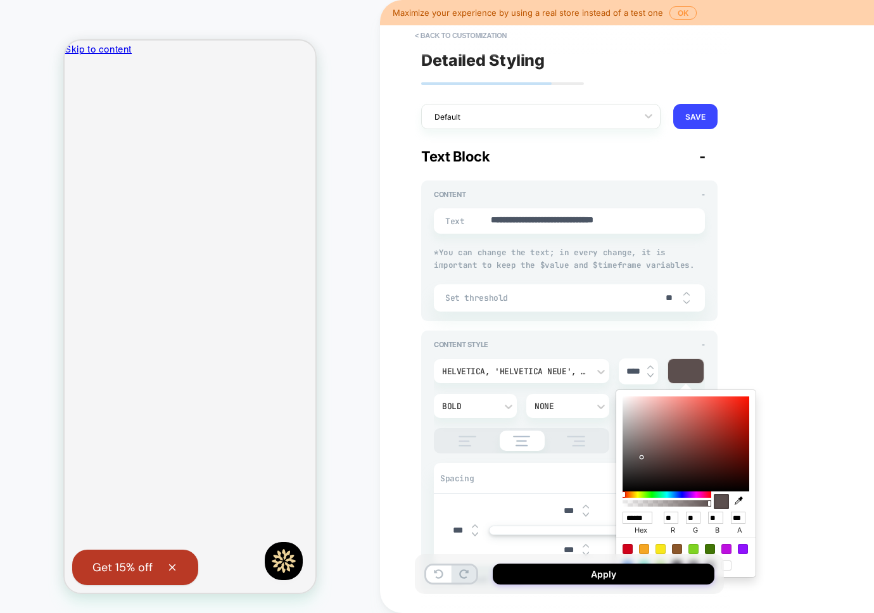
type textarea "*"
type input "******"
type input "***"
type input "**"
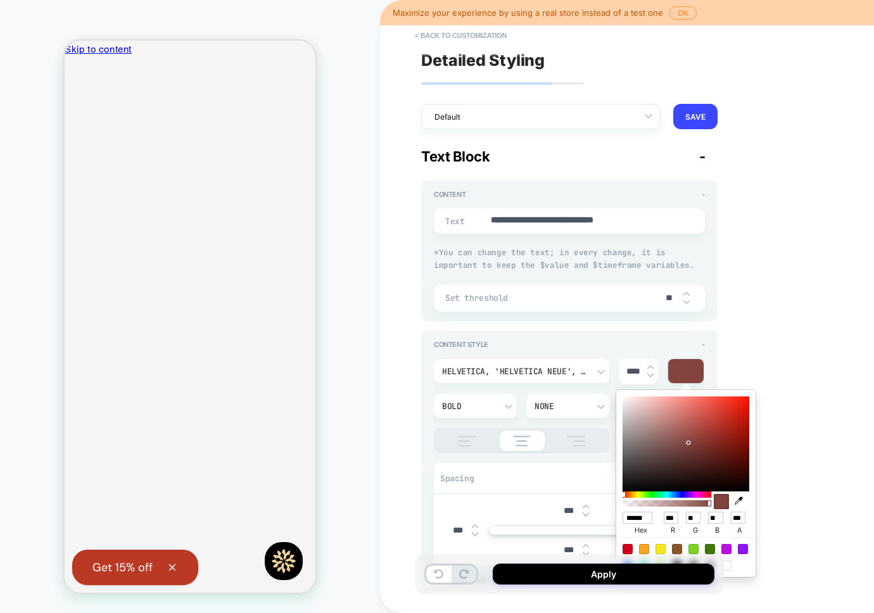
type textarea "*"
type input "******"
type input "***"
type input "**"
type textarea "*"
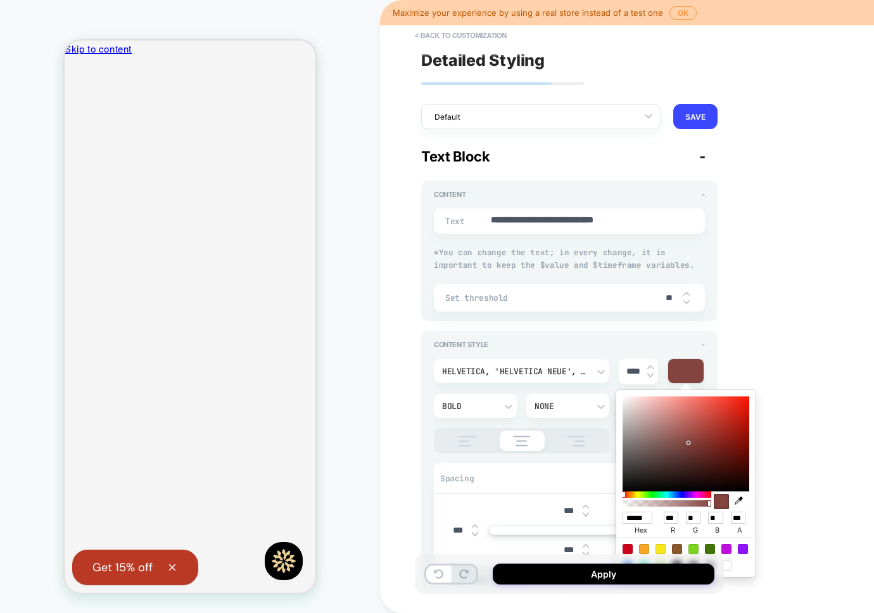
type input "******"
type input "***"
type input "**"
type textarea "*"
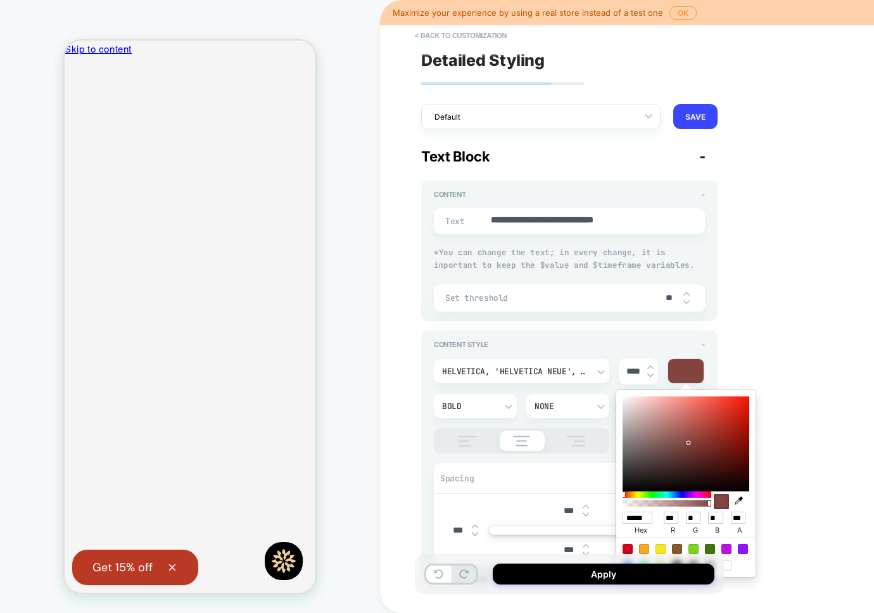
type input "******"
type input "***"
type input "**"
type textarea "*"
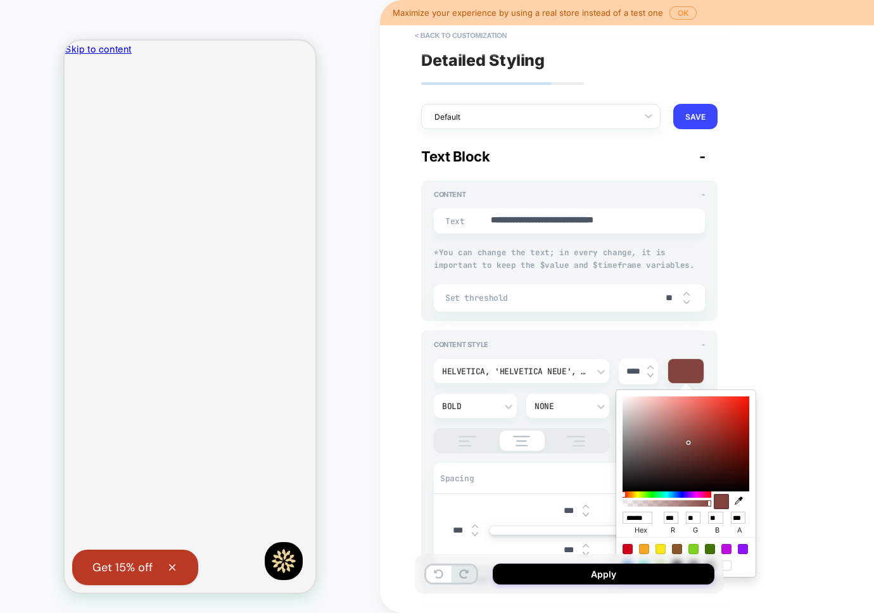
type input "******"
type input "***"
type input "**"
type textarea "*"
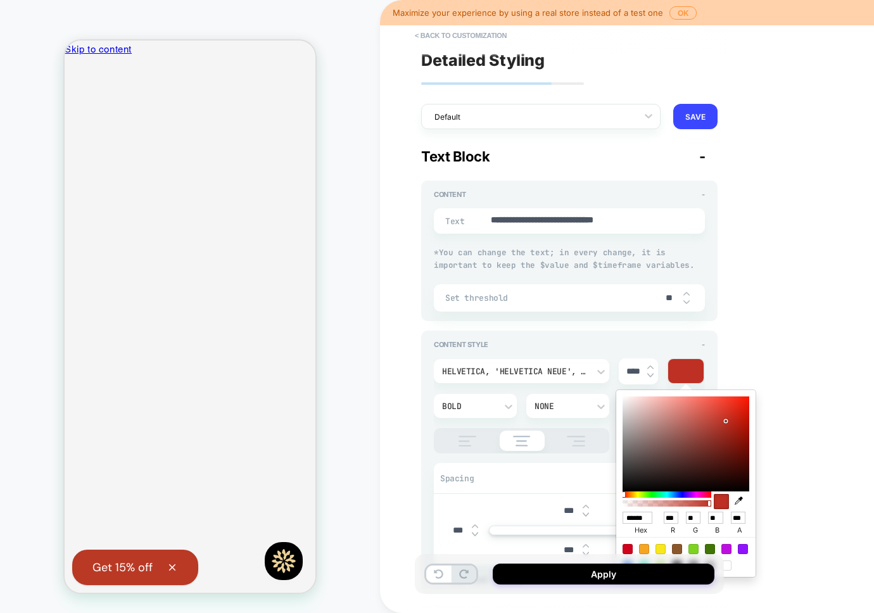
type input "******"
type input "***"
type input "**"
type textarea "*"
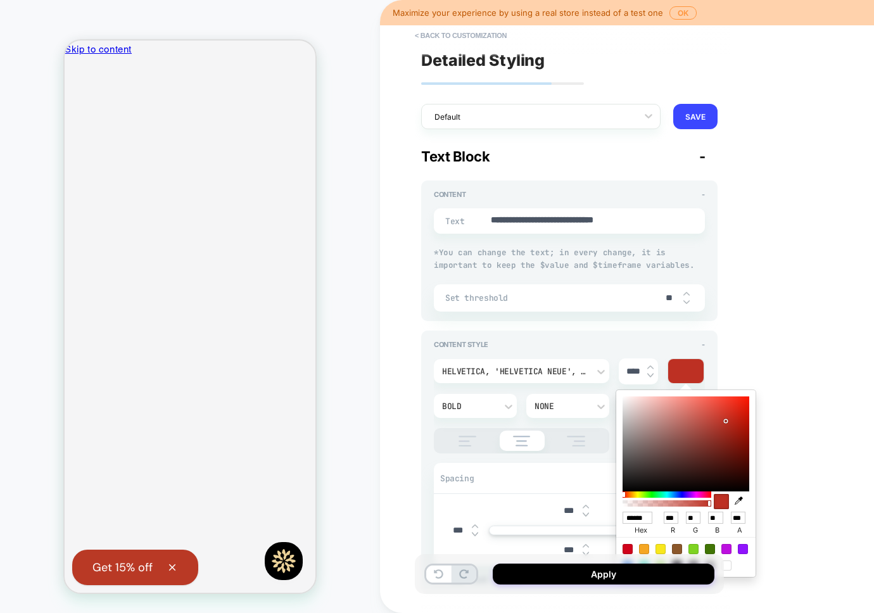
type input "******"
type input "***"
type input "**"
type textarea "*"
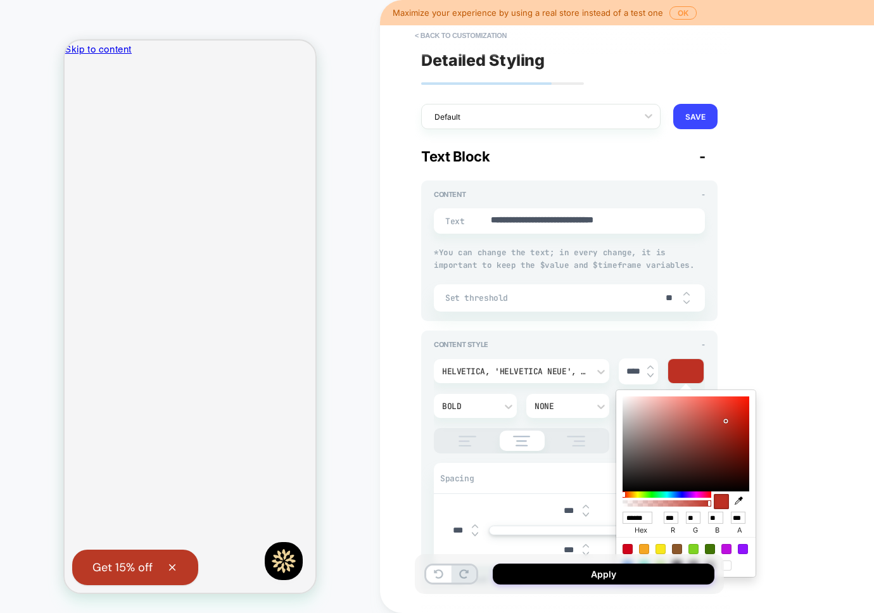
type input "******"
type input "***"
type input "**"
type input "*"
type textarea "*"
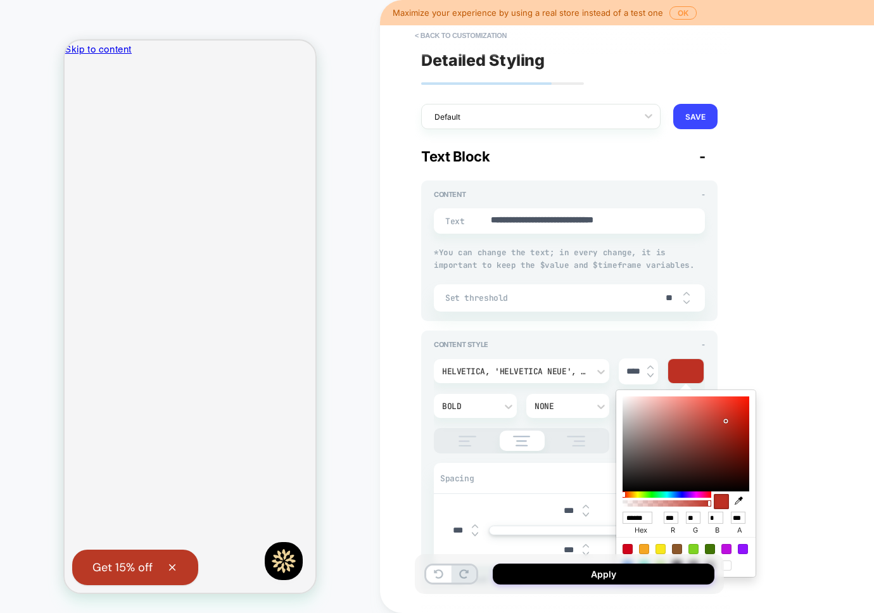
type input "******"
type input "***"
type input "**"
type textarea "*"
type input "******"
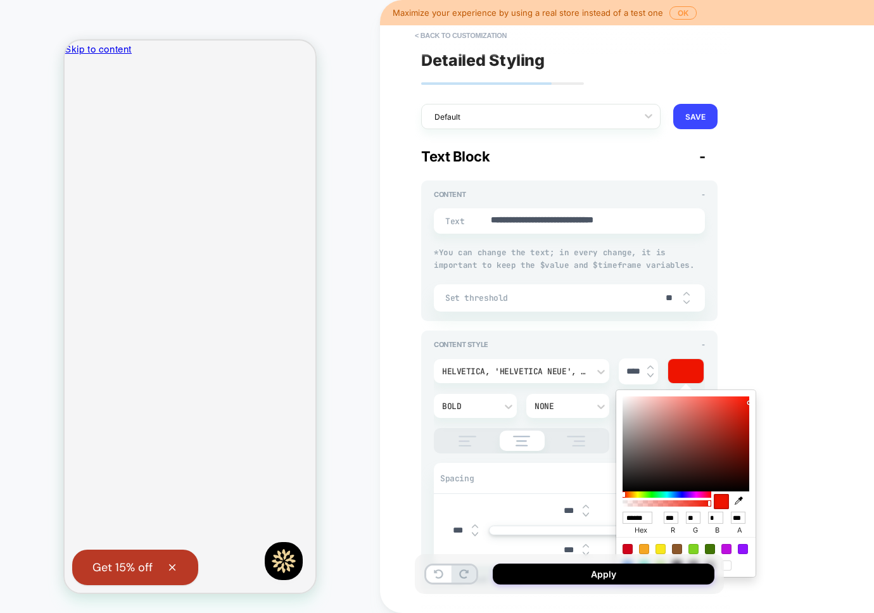
type input "***"
drag, startPoint x: 689, startPoint y: 443, endPoint x: 755, endPoint y: 402, distance: 77.4
click at [755, 402] on div "****** hex *** r ** g * b *** a" at bounding box center [685, 483] width 139 height 187
click at [793, 374] on div "**********" at bounding box center [659, 306] width 558 height 613
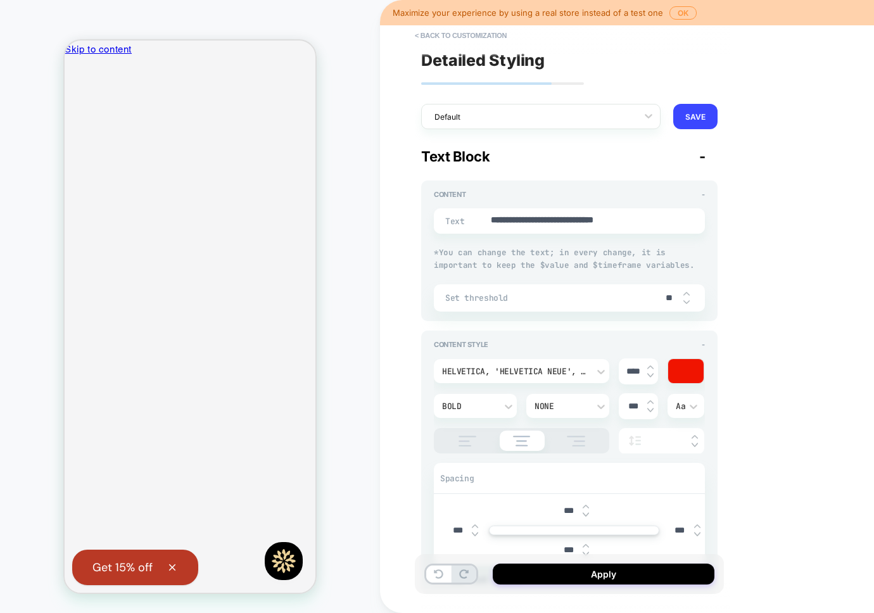
click at [462, 351] on div "Helvetica, 'Helvetica Neue', Arial, '[PERSON_NAME]', sans-serif **** Bold None …" at bounding box center [569, 467] width 271 height 236
click at [433, 35] on button "< Back to customization" at bounding box center [461, 35] width 105 height 20
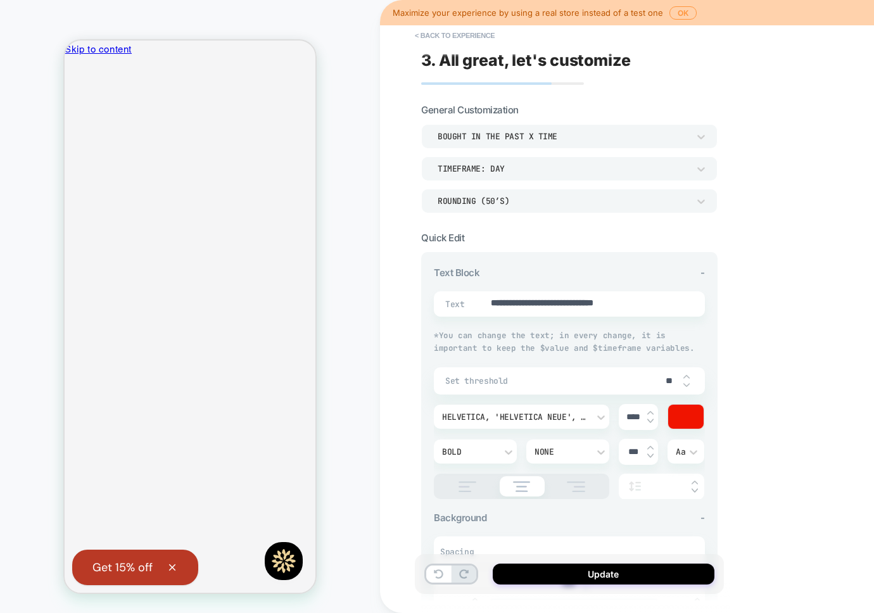
click at [430, 36] on button "< Back to experience" at bounding box center [455, 35] width 93 height 20
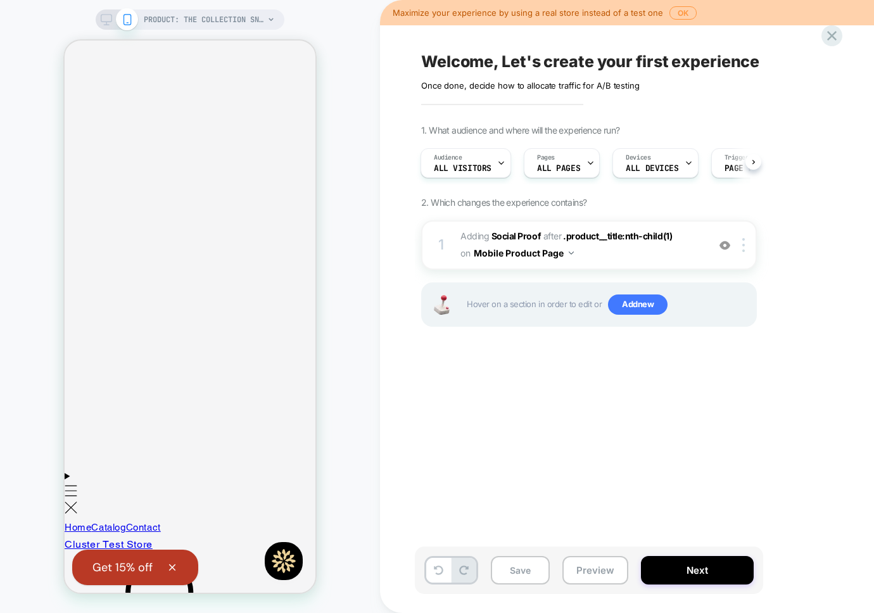
scroll to position [250, 0]
click at [748, 243] on div at bounding box center [746, 245] width 21 height 14
click at [745, 243] on div at bounding box center [746, 245] width 21 height 14
click at [743, 248] on img at bounding box center [744, 245] width 3 height 14
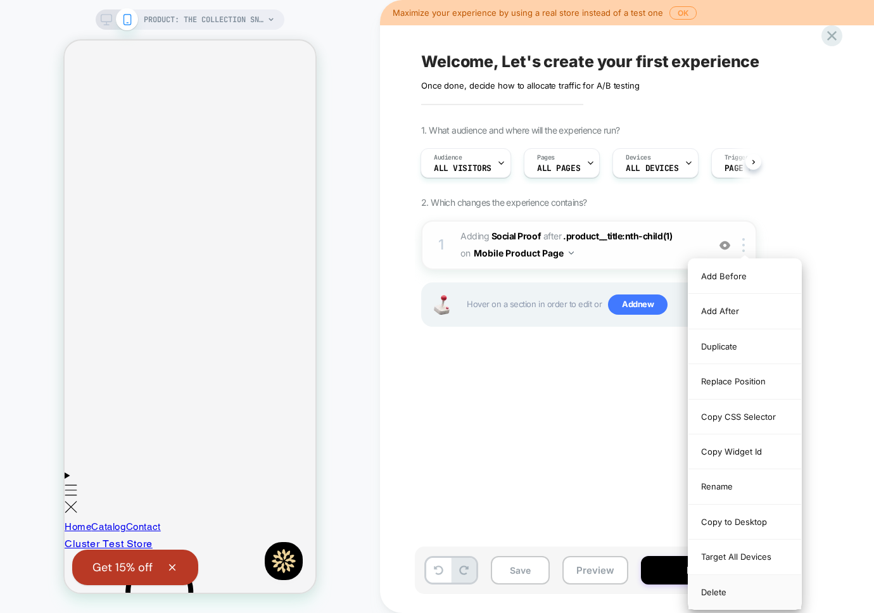
click at [713, 595] on div "Delete" at bounding box center [745, 592] width 113 height 34
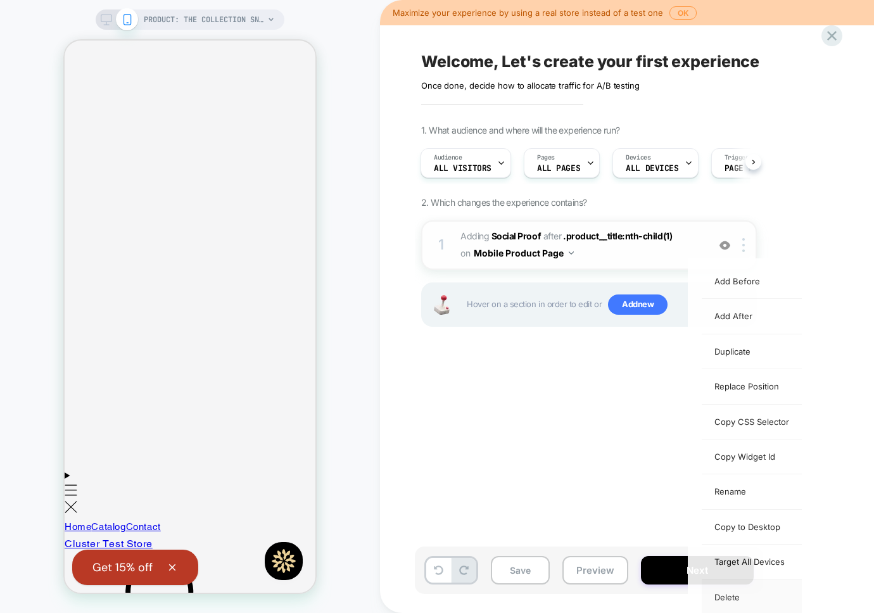
scroll to position [0, 0]
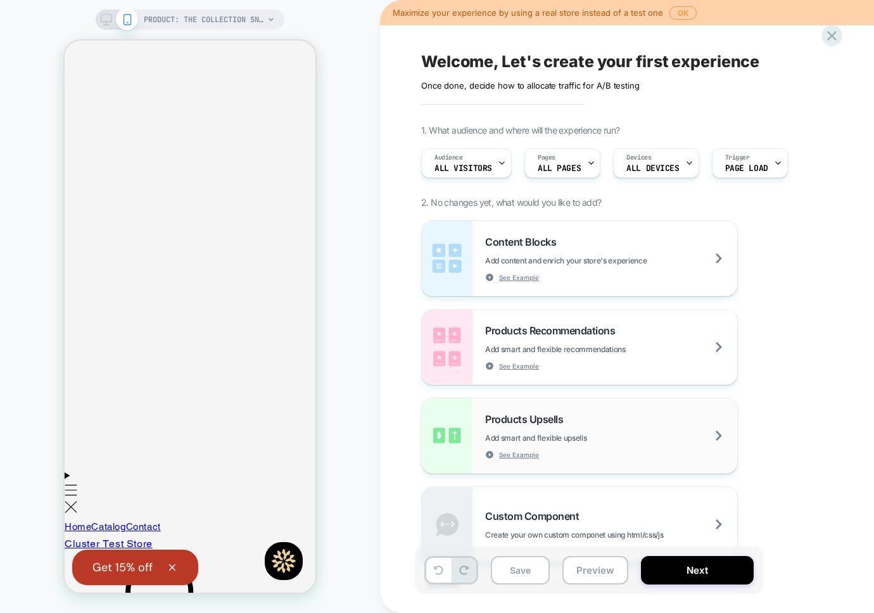
click at [585, 438] on span "Add smart and flexible upsells" at bounding box center [567, 438] width 165 height 10
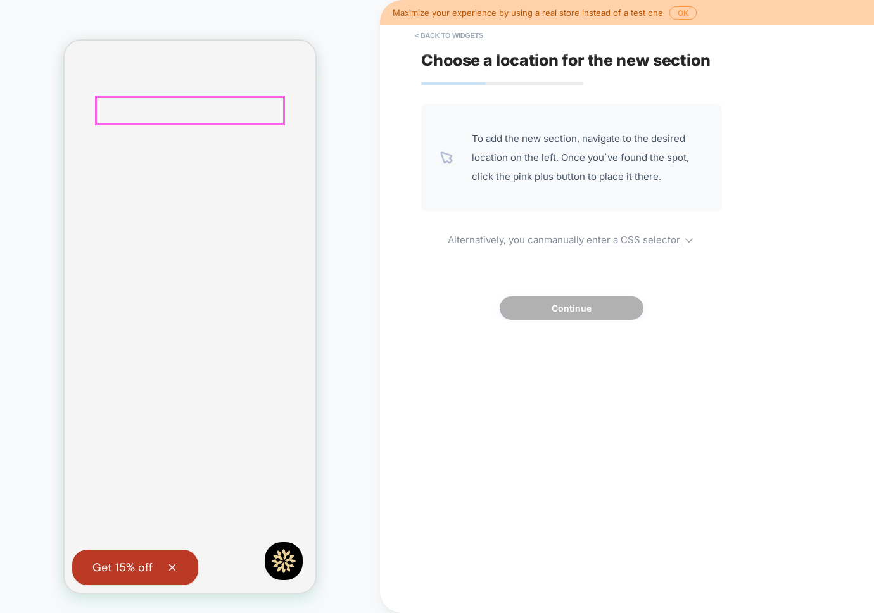
scroll to position [123, 0]
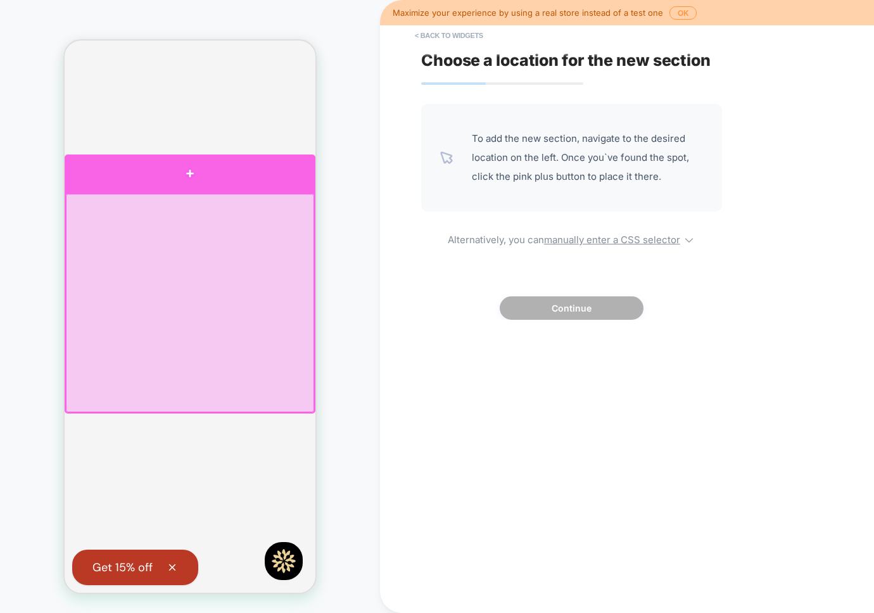
click at [181, 189] on div at bounding box center [190, 174] width 251 height 38
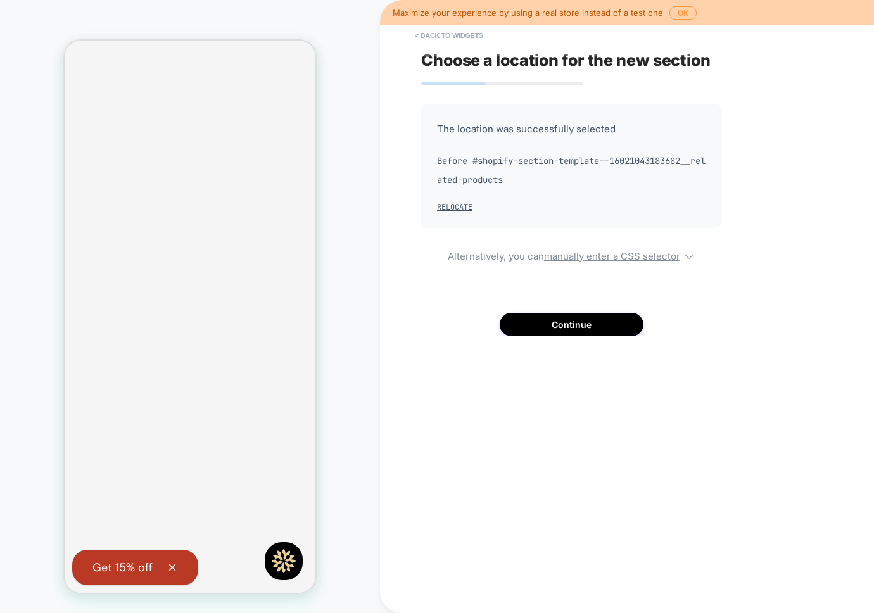
scroll to position [16, 0]
click at [580, 328] on button "Continue" at bounding box center [572, 324] width 144 height 23
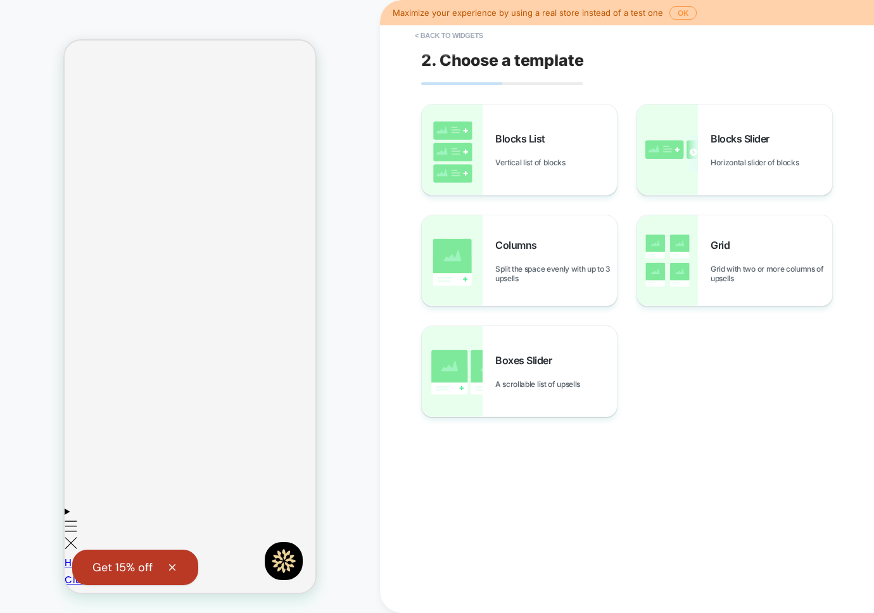
scroll to position [217, 0]
click at [575, 159] on div "Blocks List Vertical list of blocks" at bounding box center [556, 149] width 122 height 35
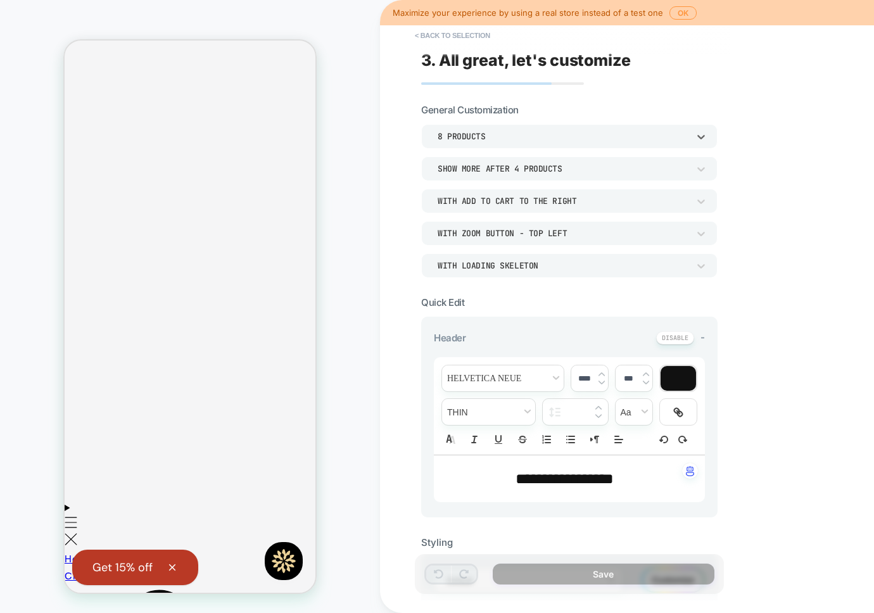
click at [505, 141] on div "8 Products" at bounding box center [563, 136] width 251 height 11
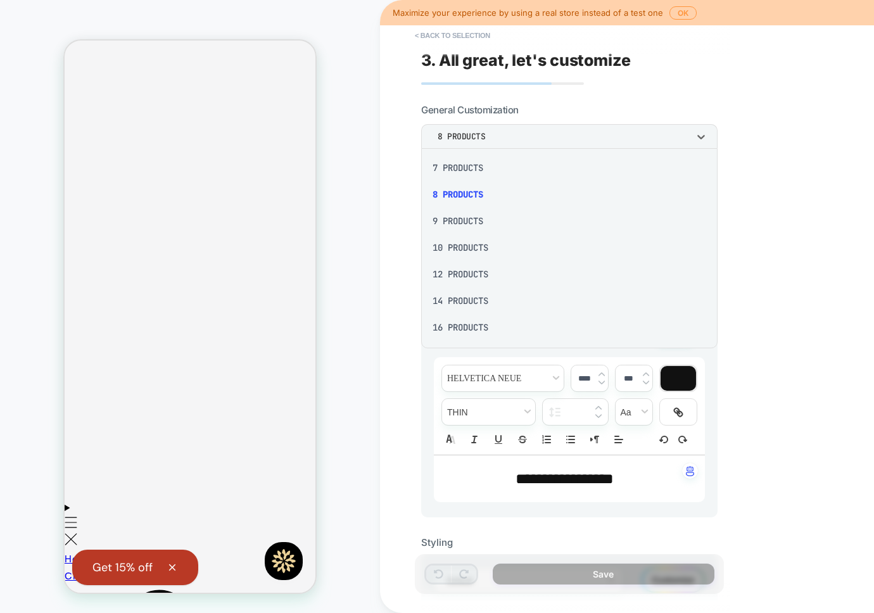
scroll to position [0, 0]
click at [485, 137] on div at bounding box center [437, 306] width 874 height 613
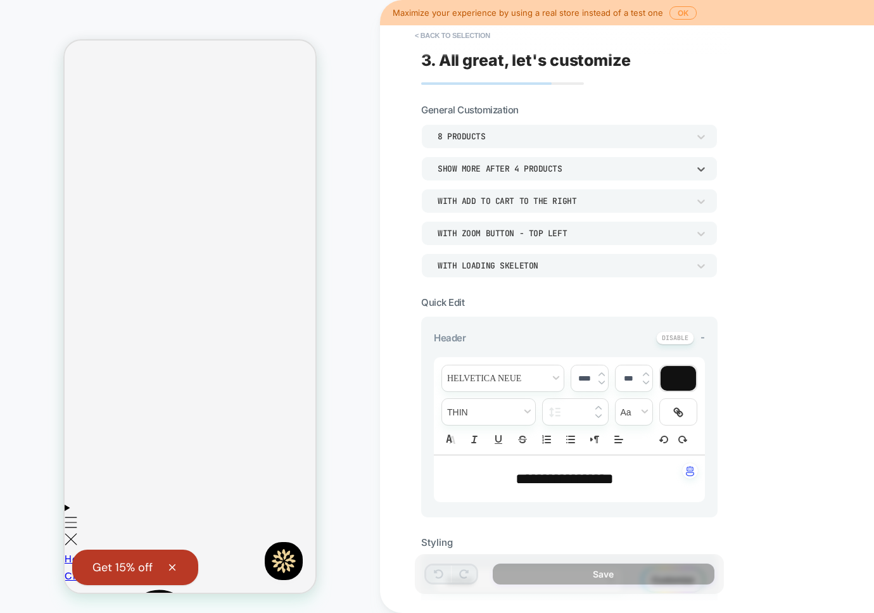
click at [509, 171] on div "Show more after 4 Products" at bounding box center [563, 168] width 251 height 11
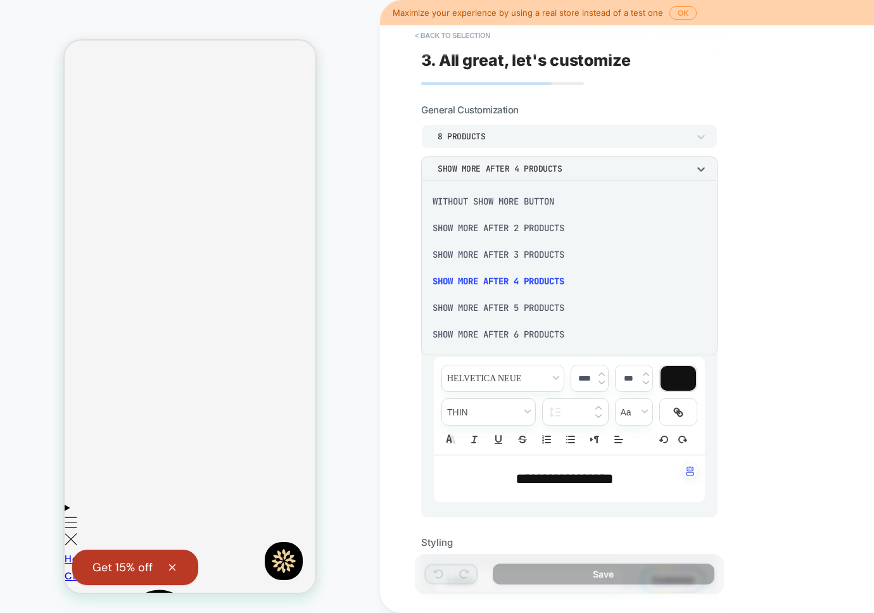
click at [511, 164] on div at bounding box center [437, 306] width 874 height 613
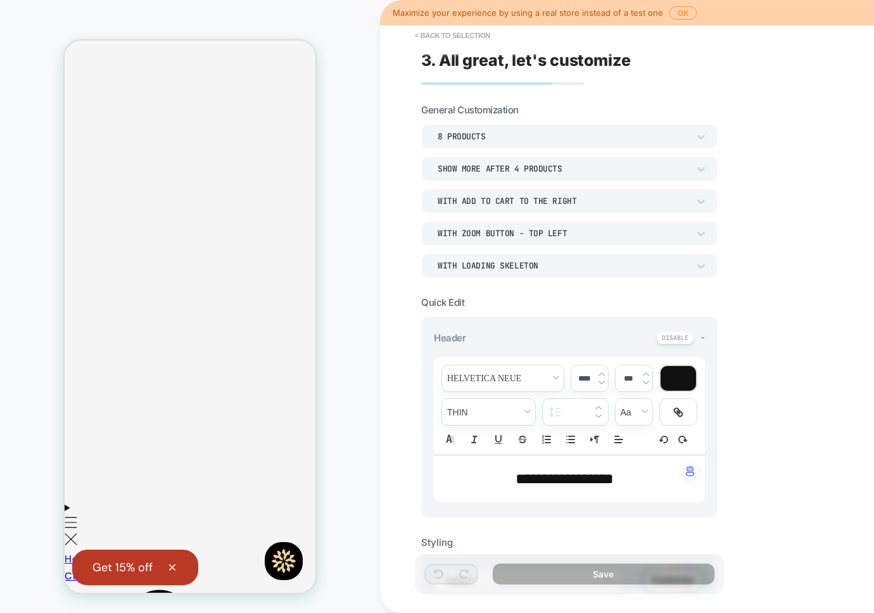
drag, startPoint x: 234, startPoint y: 193, endPoint x: 114, endPoint y: 188, distance: 119.9
drag, startPoint x: 238, startPoint y: 197, endPoint x: 179, endPoint y: 187, distance: 59.8
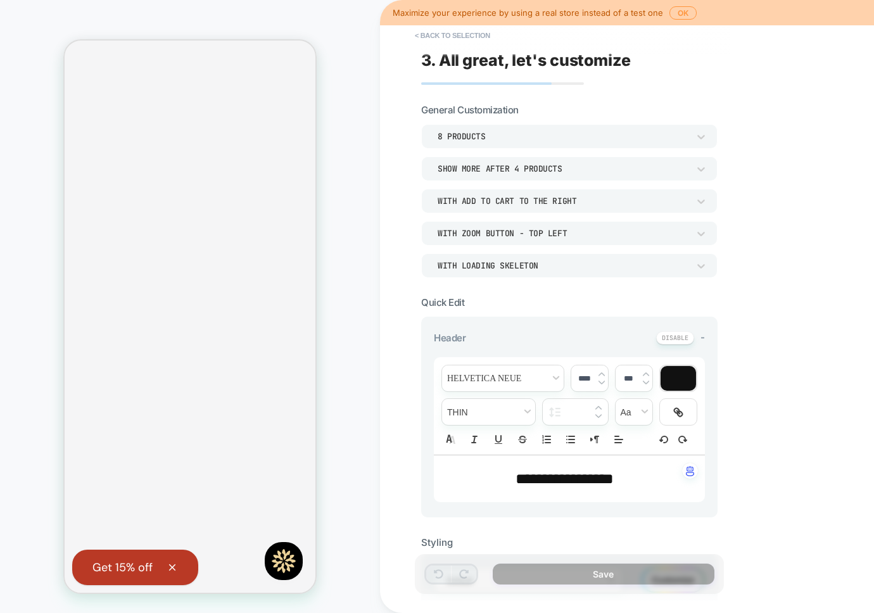
click at [472, 134] on div "8 Products" at bounding box center [563, 136] width 251 height 11
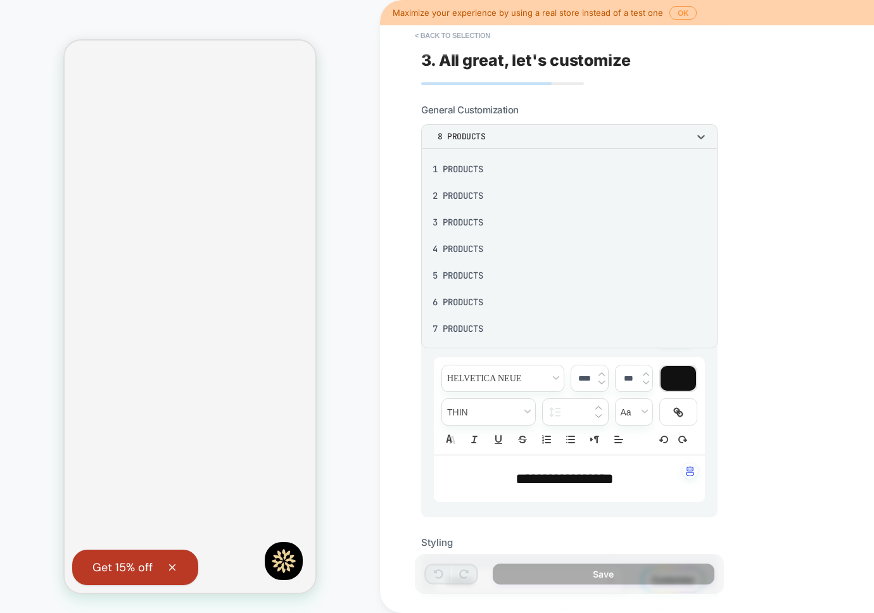
click at [470, 184] on div "2 Products" at bounding box center [569, 195] width 286 height 27
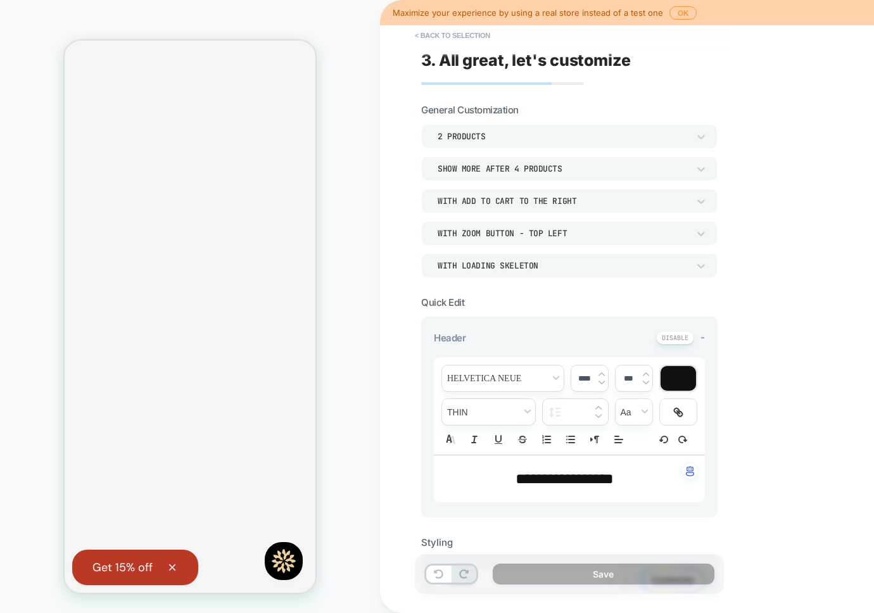
drag, startPoint x: 173, startPoint y: 369, endPoint x: 84, endPoint y: 354, distance: 90.1
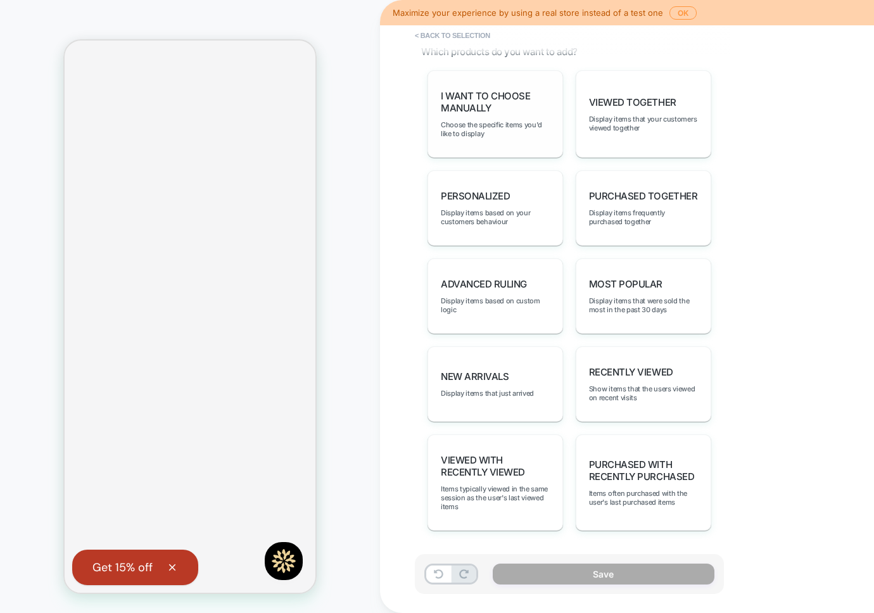
scroll to position [578, 0]
click at [483, 110] on span "I want to choose manually" at bounding box center [495, 103] width 109 height 24
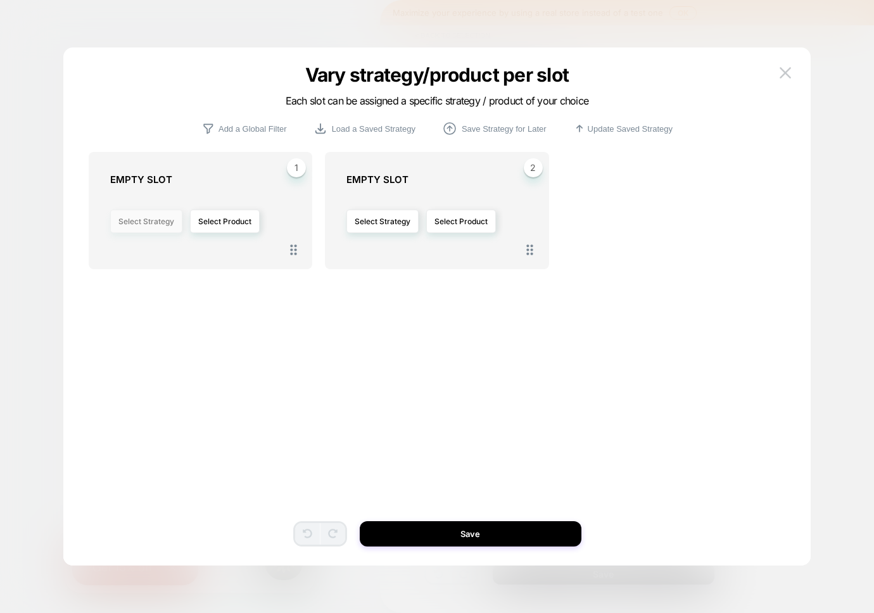
click at [138, 229] on button "Select Strategy" at bounding box center [146, 221] width 72 height 23
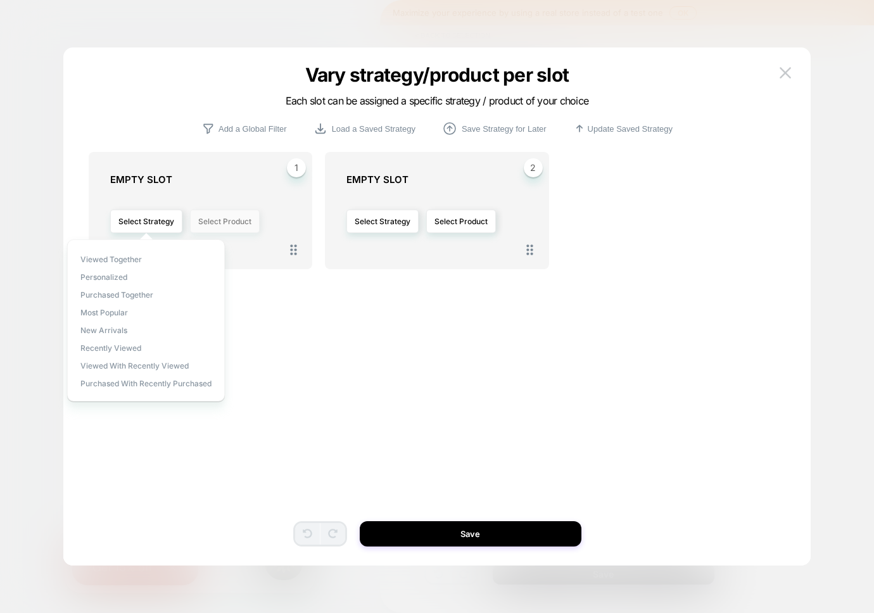
click at [238, 211] on button "Select Product" at bounding box center [225, 221] width 70 height 23
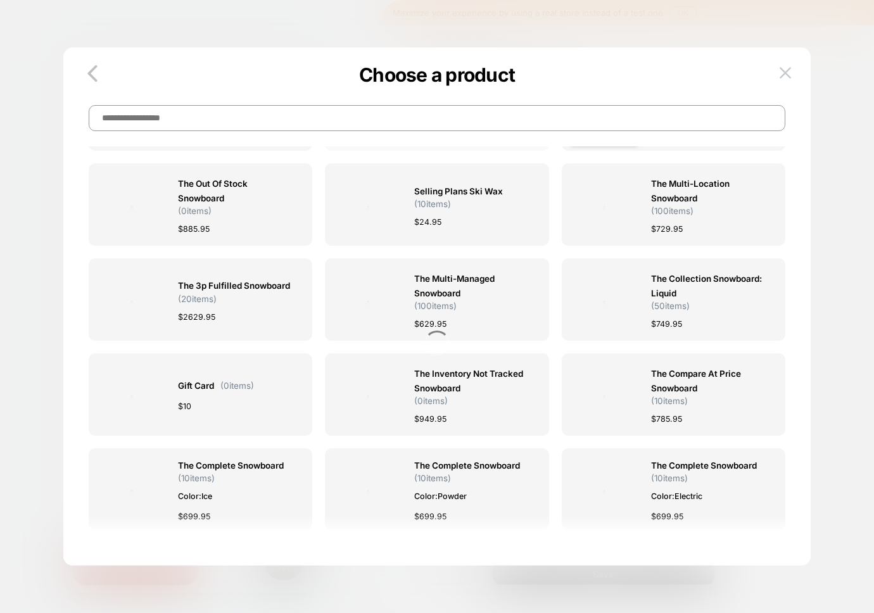
scroll to position [0, 0]
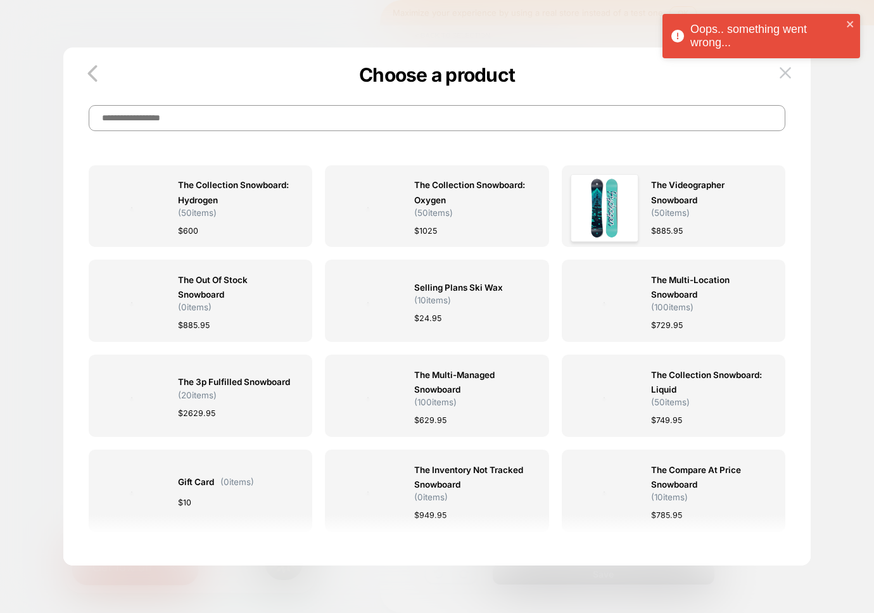
click at [108, 39] on div at bounding box center [437, 306] width 874 height 613
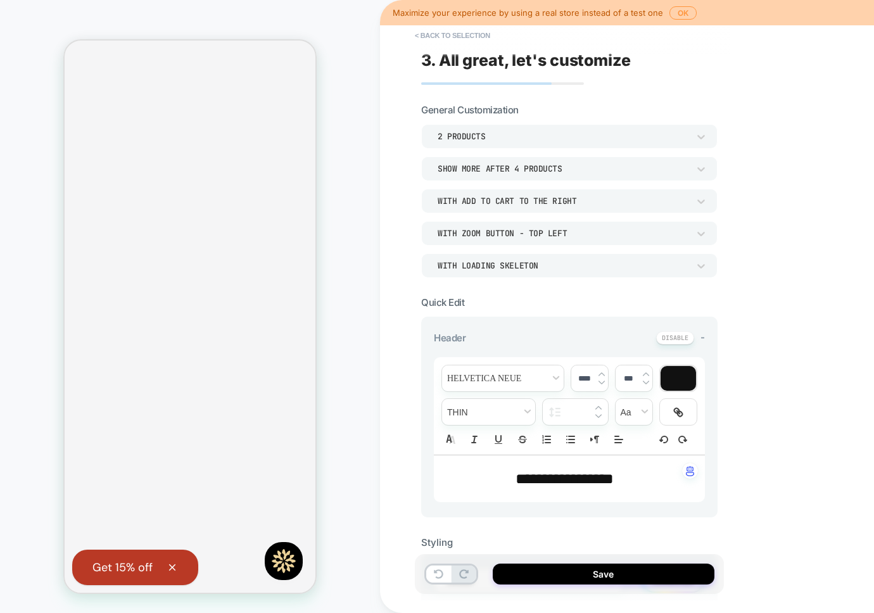
click at [554, 181] on div "2 Products Show more after 4 Products With add to cart to the right With Zoom B…" at bounding box center [569, 200] width 297 height 153
click at [553, 171] on div "Show more after 4 Products" at bounding box center [563, 168] width 251 height 11
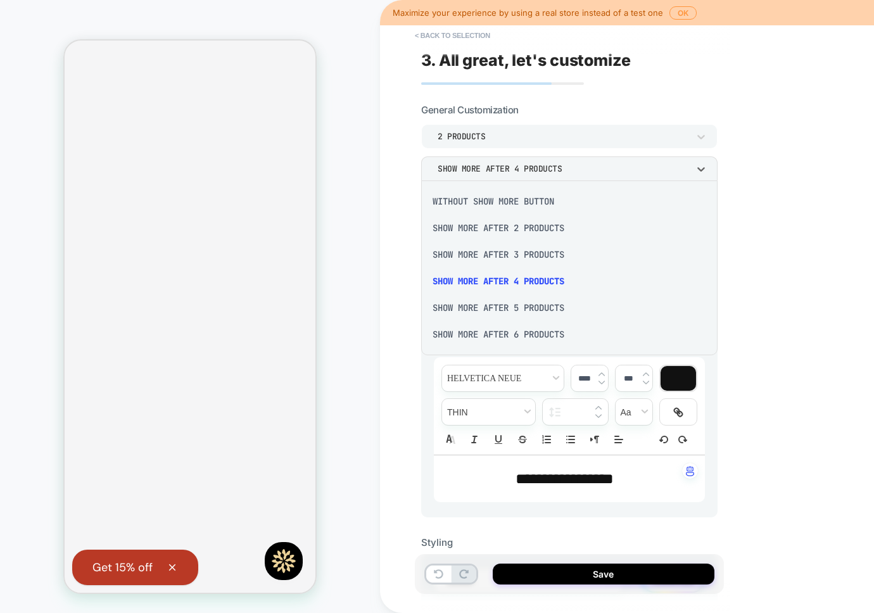
click at [553, 171] on div at bounding box center [437, 306] width 874 height 613
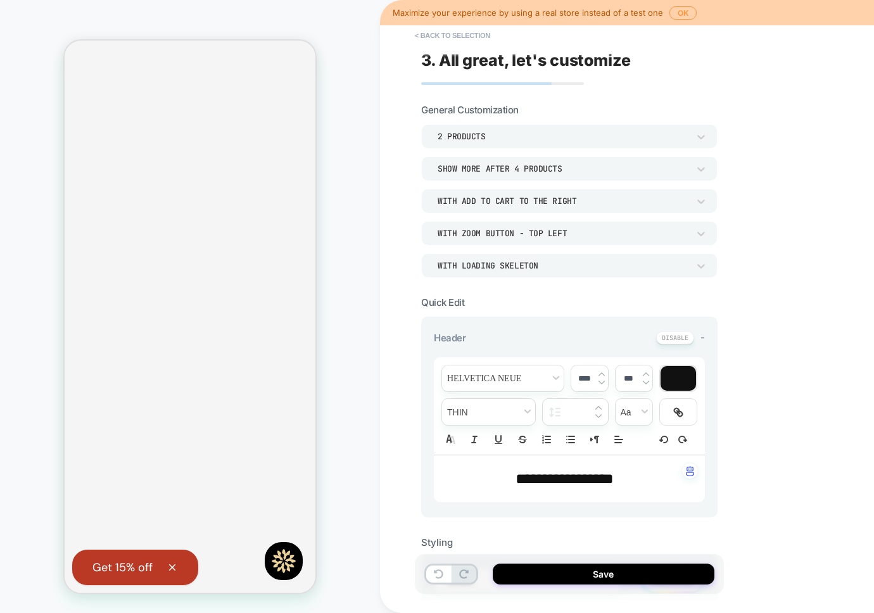
click at [544, 204] on div "With add to cart to the right" at bounding box center [563, 201] width 251 height 11
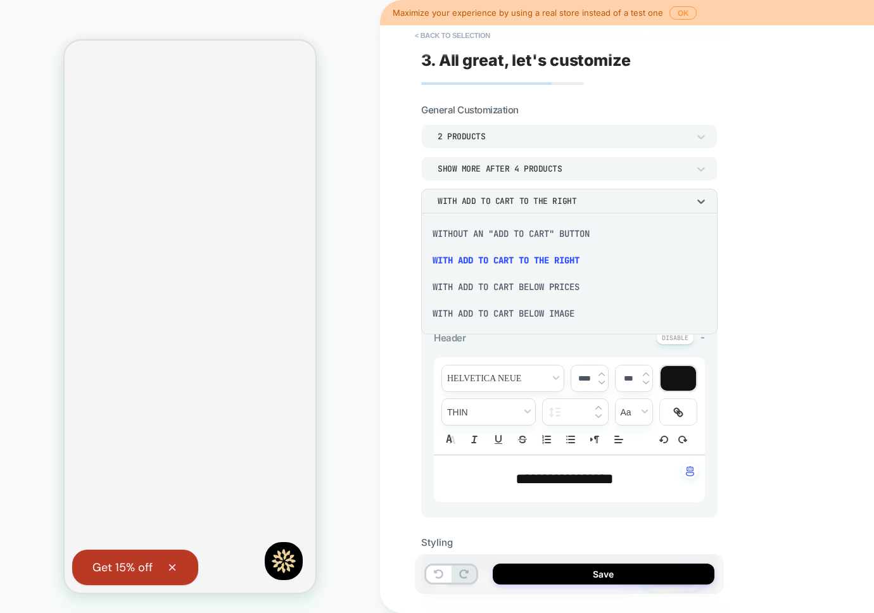
click at [482, 196] on div at bounding box center [437, 306] width 874 height 613
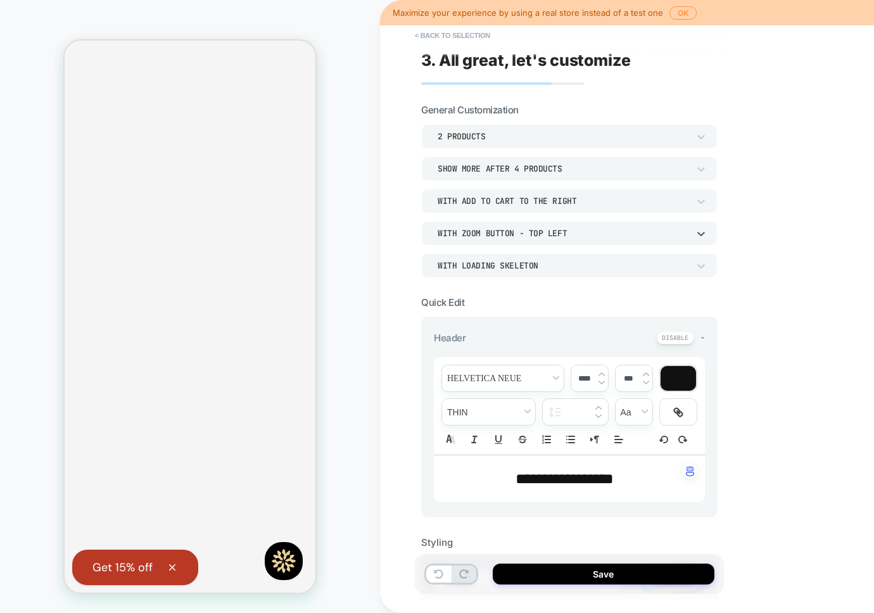
click at [509, 239] on div "With Zoom Button - Top Left" at bounding box center [563, 233] width 264 height 13
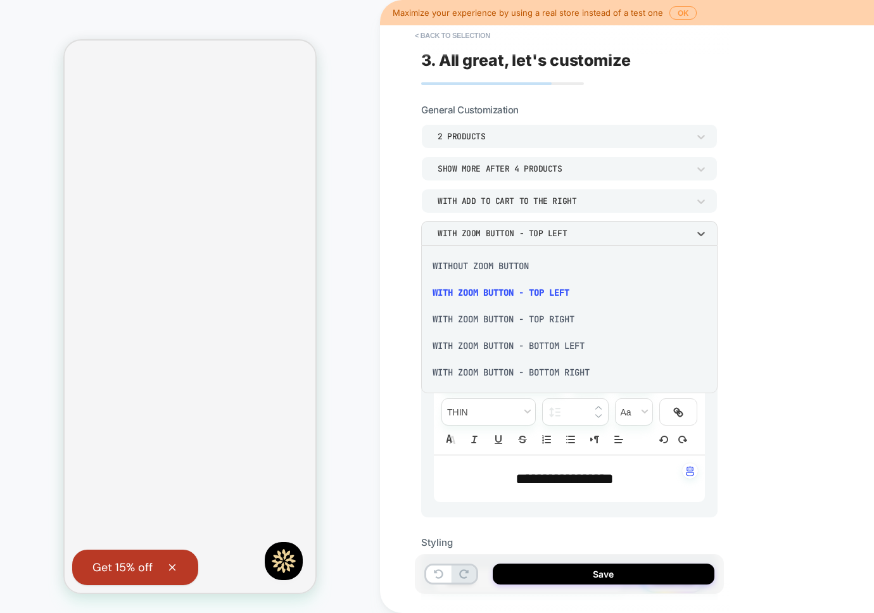
click at [502, 321] on div "With Zoom Button - Top Right" at bounding box center [569, 319] width 286 height 27
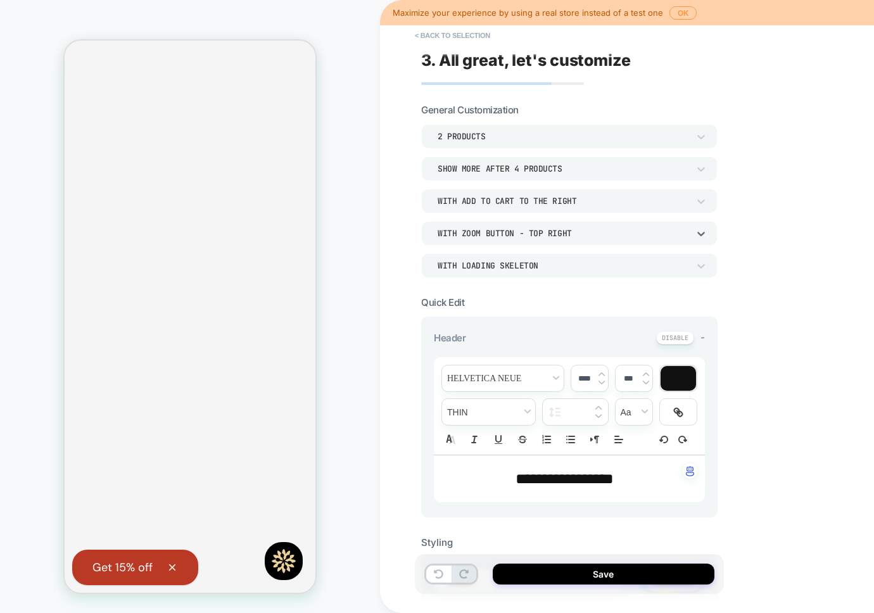
click at [499, 264] on div "WITH LOADING SKELETON" at bounding box center [563, 265] width 251 height 11
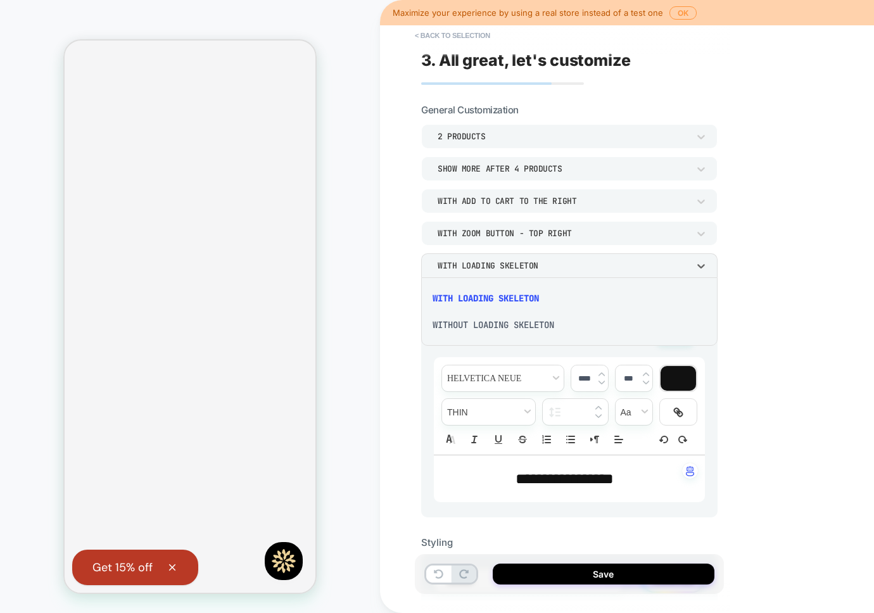
click at [494, 222] on div at bounding box center [437, 306] width 874 height 613
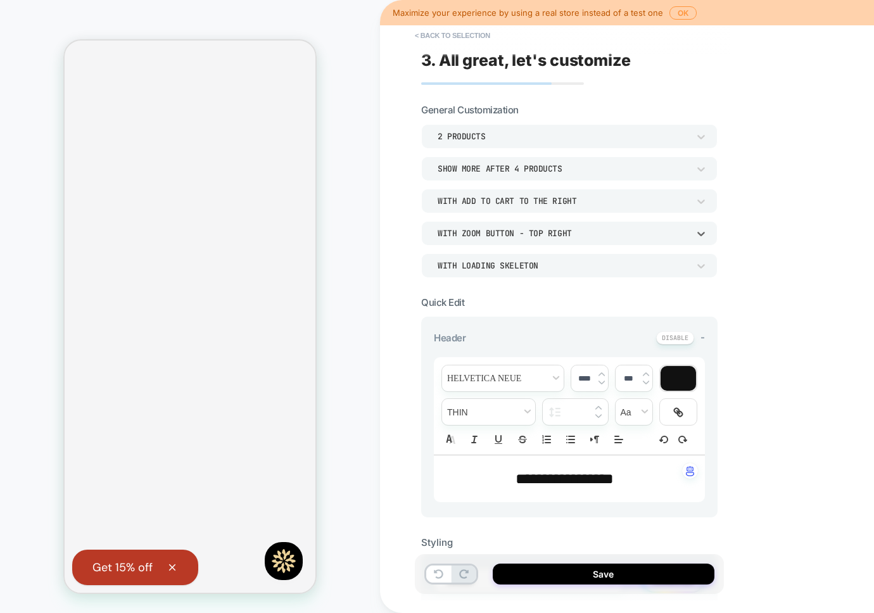
click at [494, 228] on div "With Zoom Button - Top Right" at bounding box center [563, 233] width 251 height 11
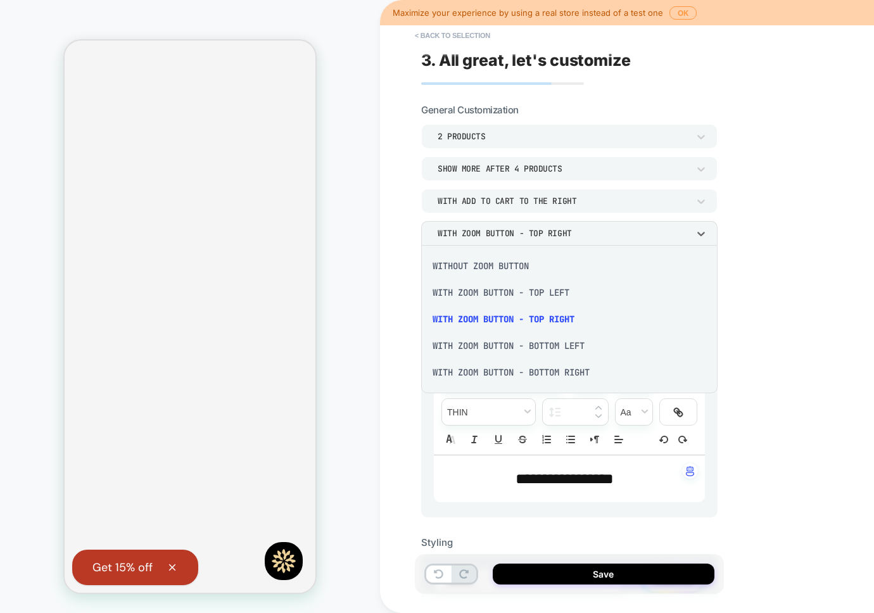
click at [508, 337] on div "With Zoom Button - Bottom Left" at bounding box center [569, 346] width 286 height 27
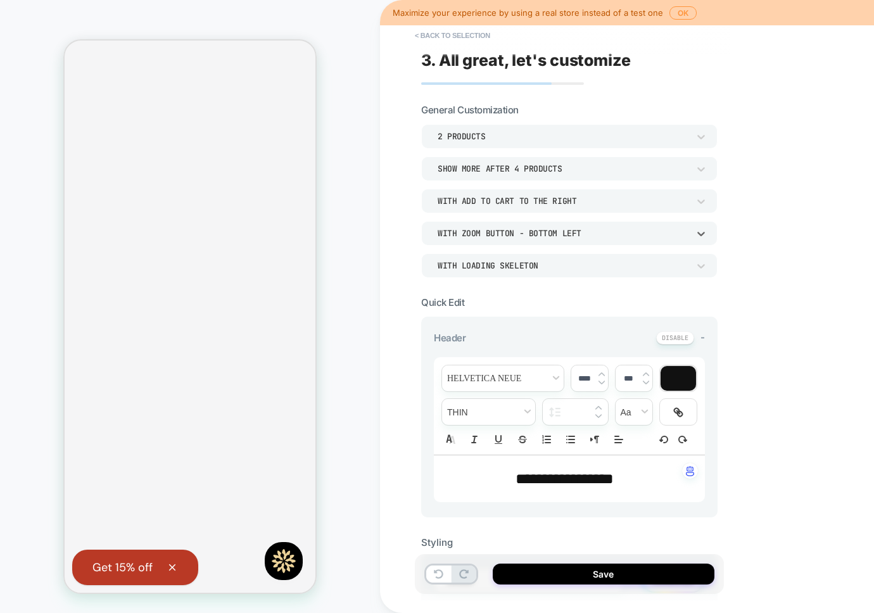
click at [495, 226] on div "With Zoom Button - Bottom Left" at bounding box center [569, 233] width 297 height 24
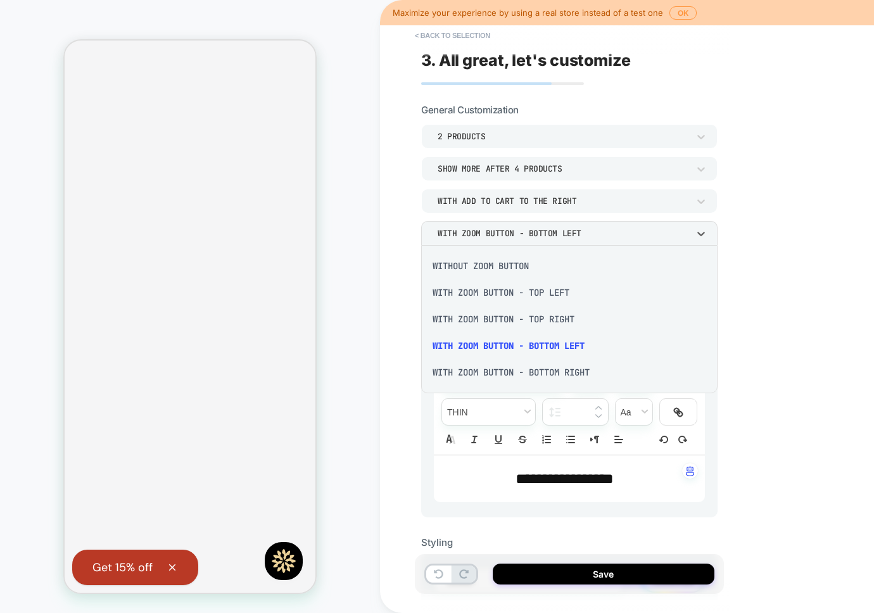
click at [498, 264] on div "Without Zoom Button" at bounding box center [569, 266] width 286 height 27
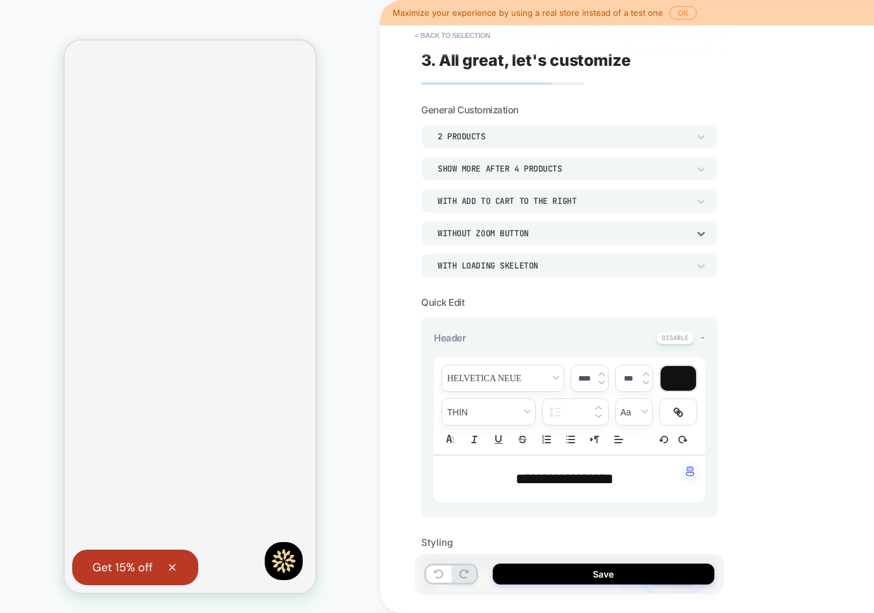
click at [498, 241] on div "Without Zoom Button" at bounding box center [569, 233] width 297 height 24
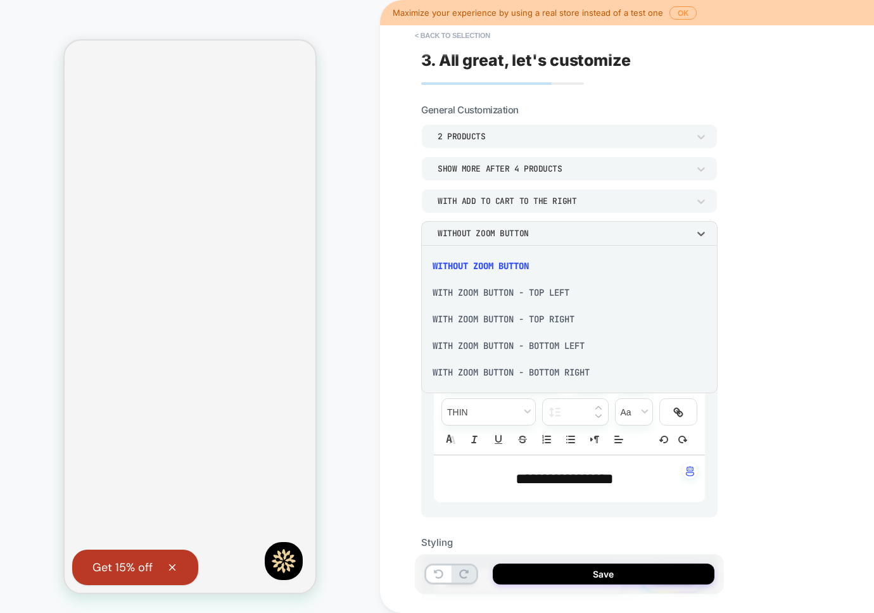
click at [502, 296] on div "With Zoom Button - Top Left" at bounding box center [569, 292] width 286 height 27
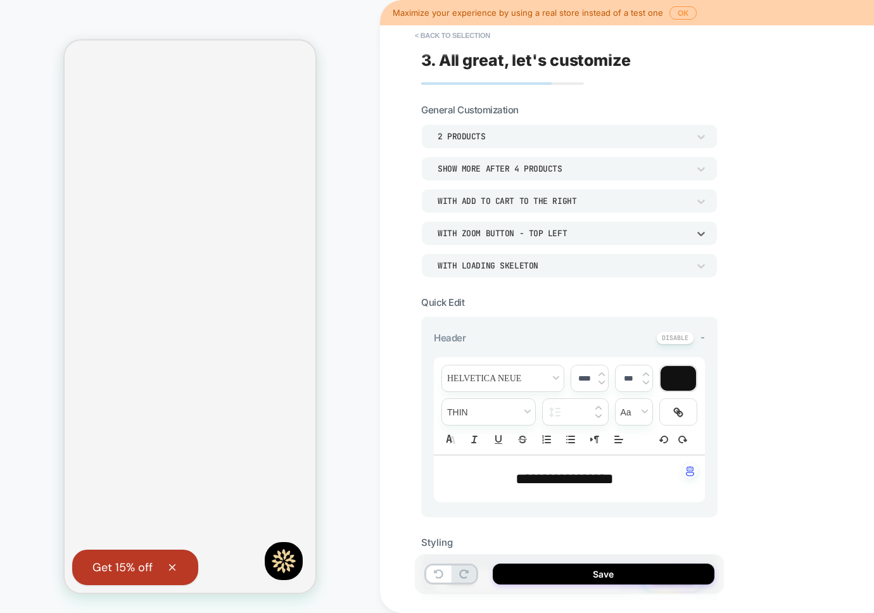
click at [499, 275] on div "WITH LOADING SKELETON" at bounding box center [569, 265] width 297 height 24
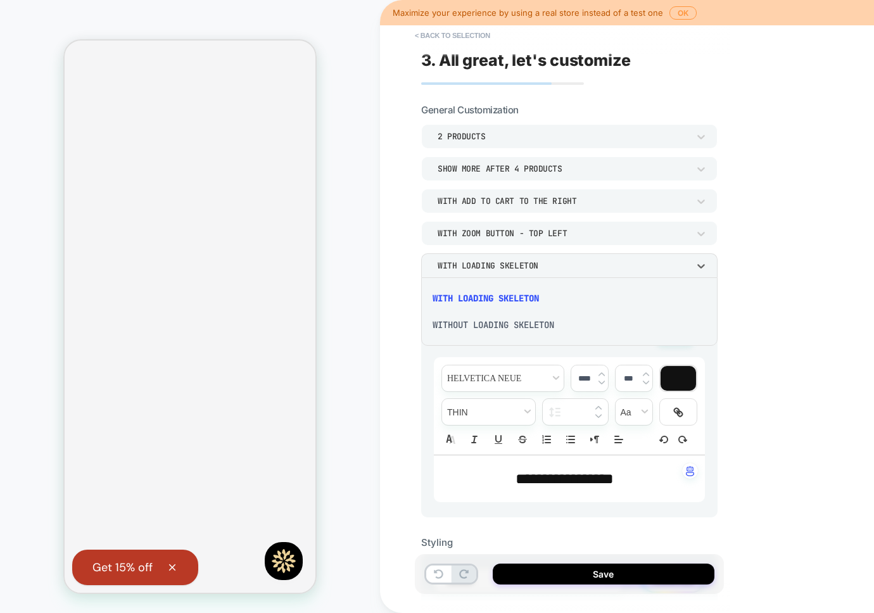
click at [499, 326] on div "WITHOUT LOADING SKELETON" at bounding box center [569, 325] width 286 height 27
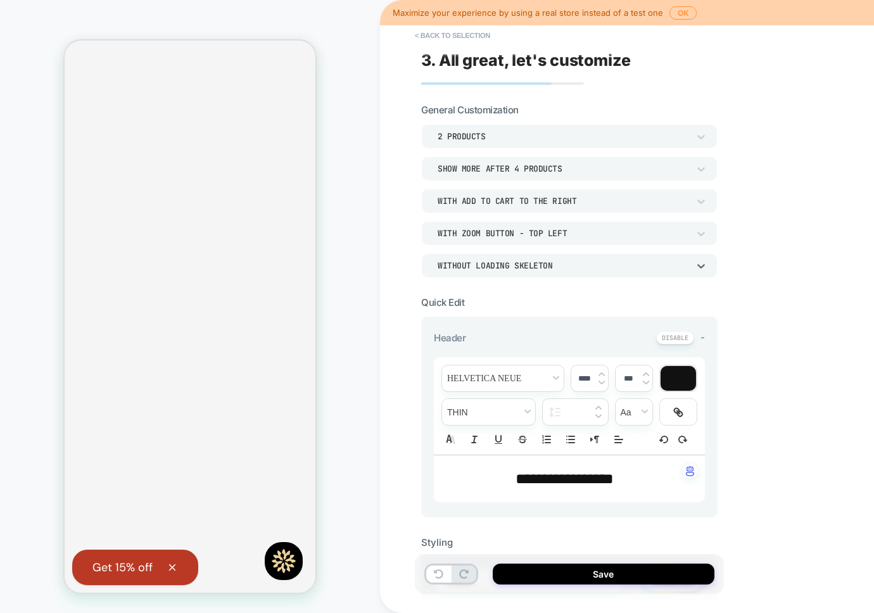
click at [489, 265] on div "WITHOUT LOADING SKELETON" at bounding box center [563, 265] width 251 height 11
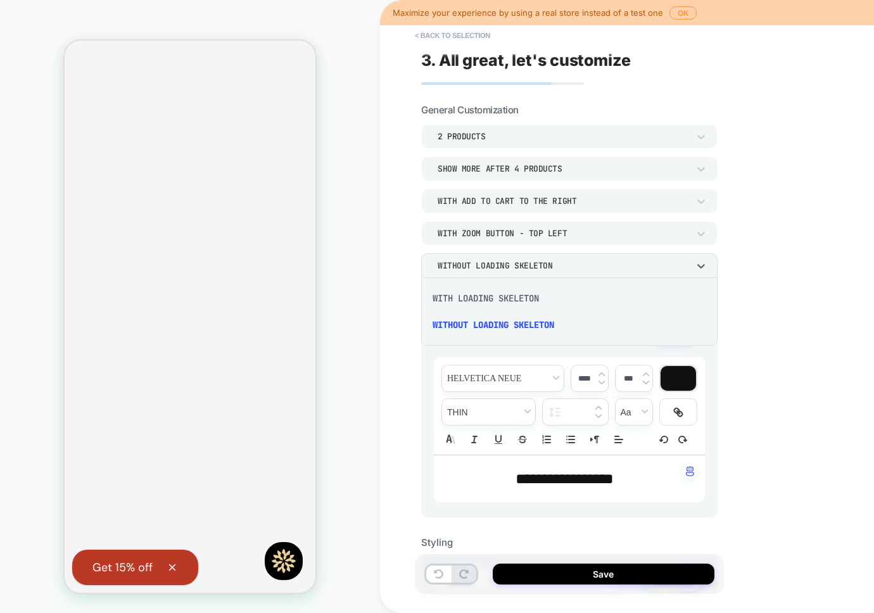
click at [487, 297] on div "WITH LOADING SKELETON" at bounding box center [569, 298] width 286 height 27
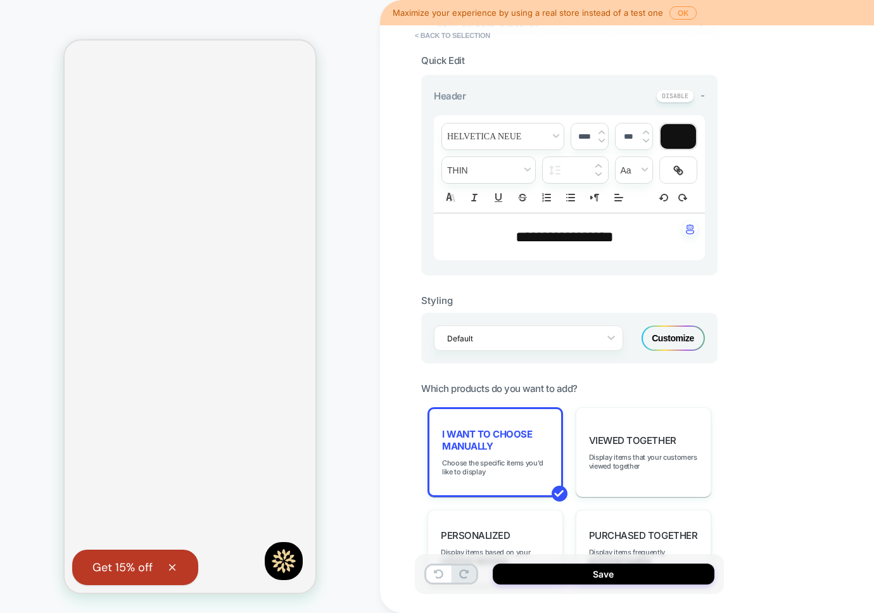
scroll to position [241, 0]
click at [480, 334] on div at bounding box center [520, 339] width 146 height 12
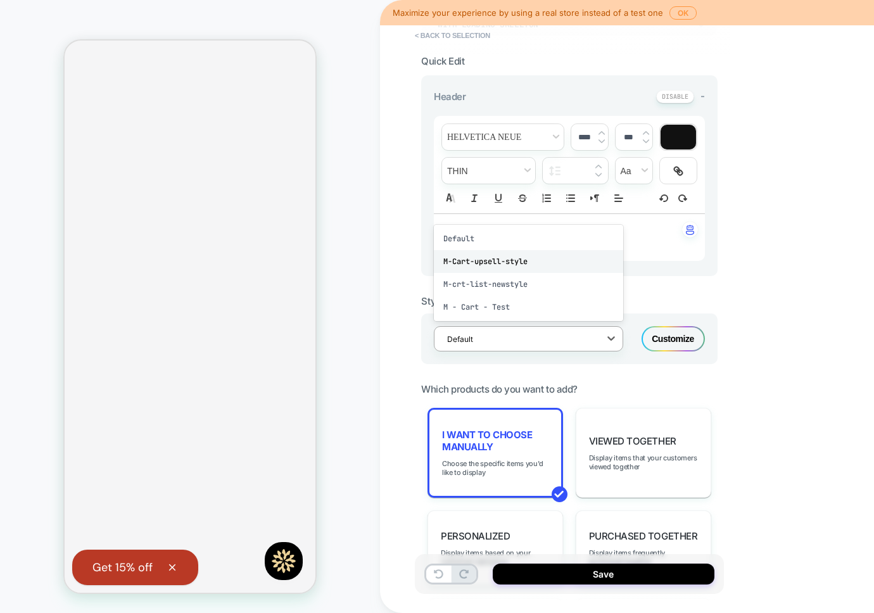
click at [510, 257] on div "M-Cart-upsell-style" at bounding box center [528, 261] width 189 height 23
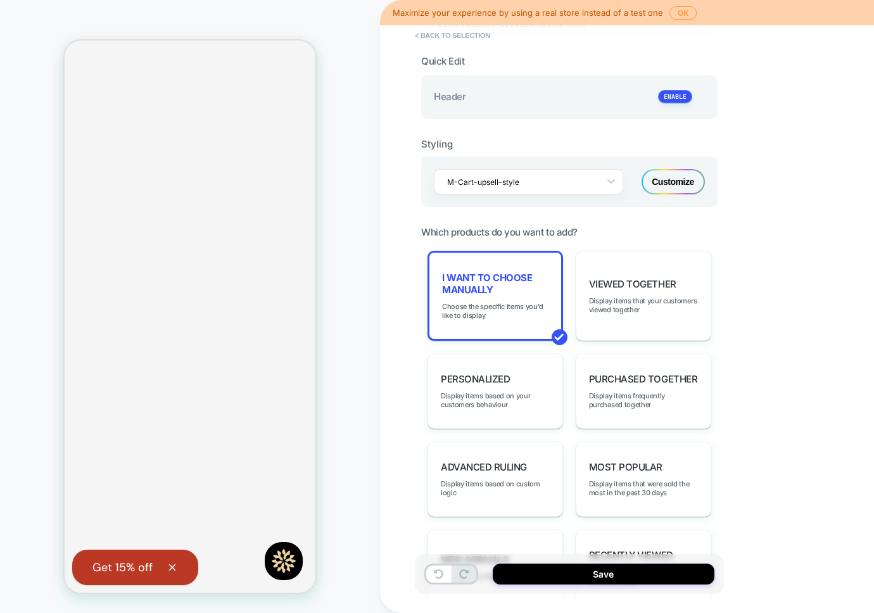
click at [698, 179] on div "Customize" at bounding box center [673, 181] width 63 height 25
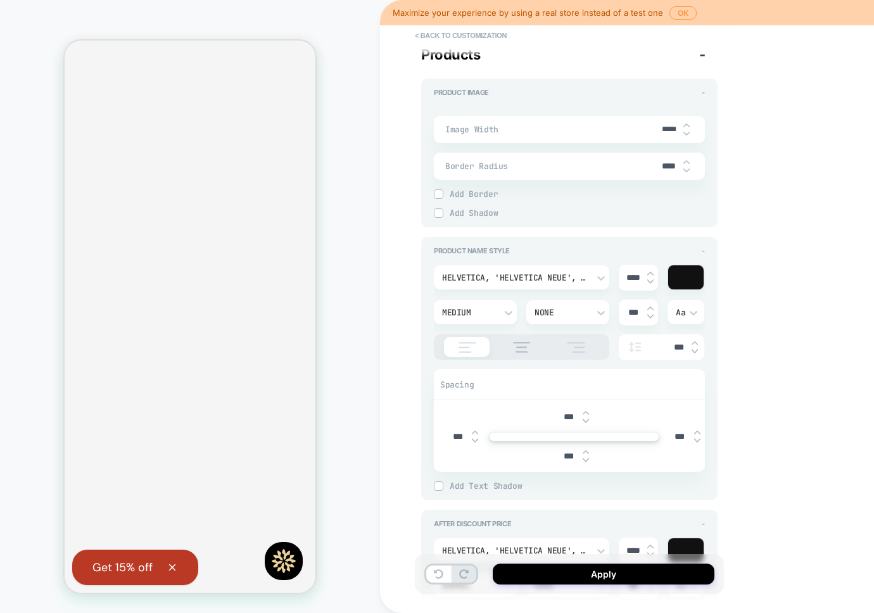
scroll to position [0, 0]
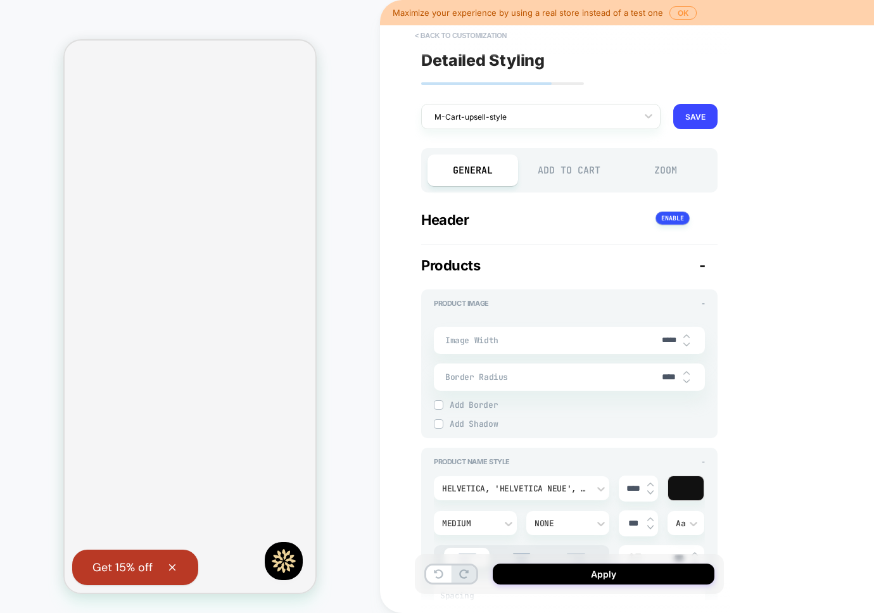
click at [461, 29] on button "< Back to customization" at bounding box center [461, 35] width 105 height 20
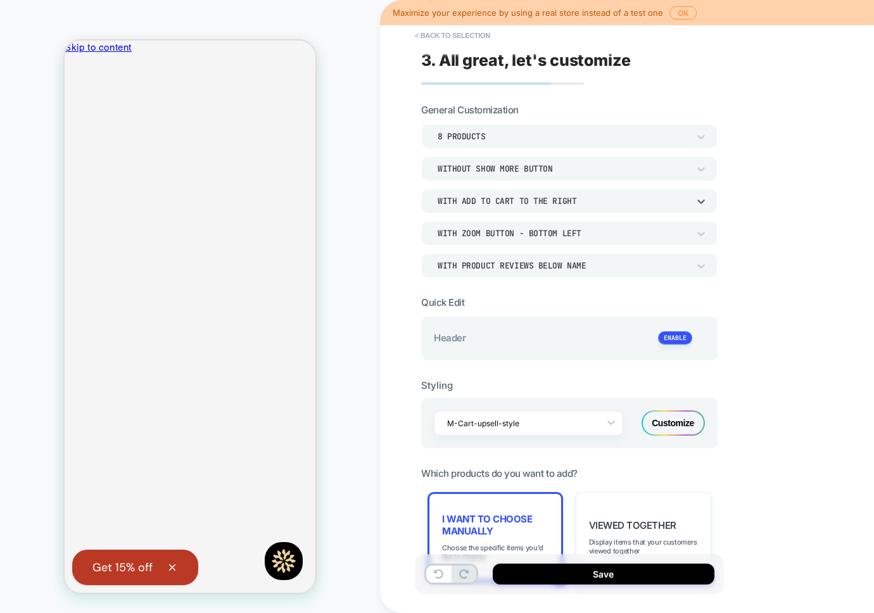
click at [484, 193] on div "With add to cart to the right" at bounding box center [569, 201] width 297 height 24
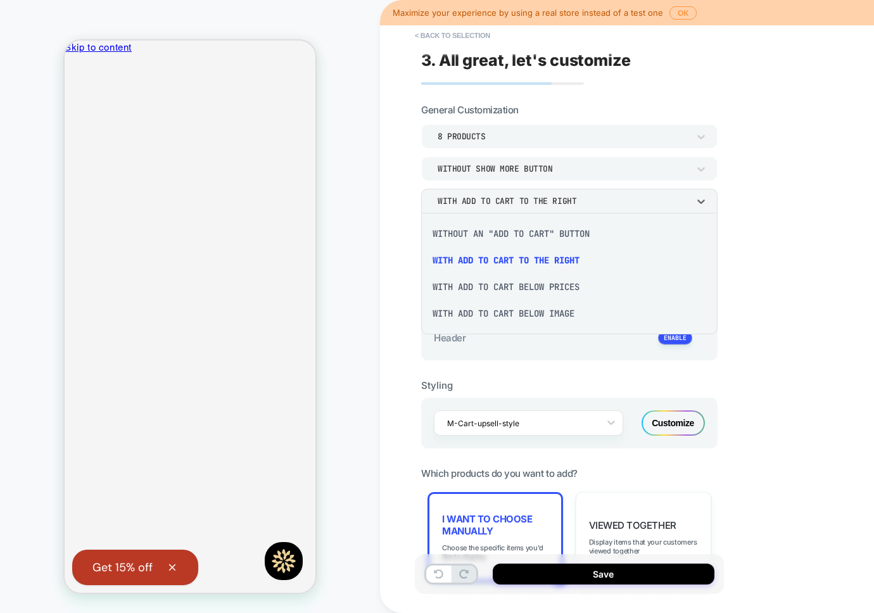
click at [476, 199] on div at bounding box center [437, 306] width 874 height 613
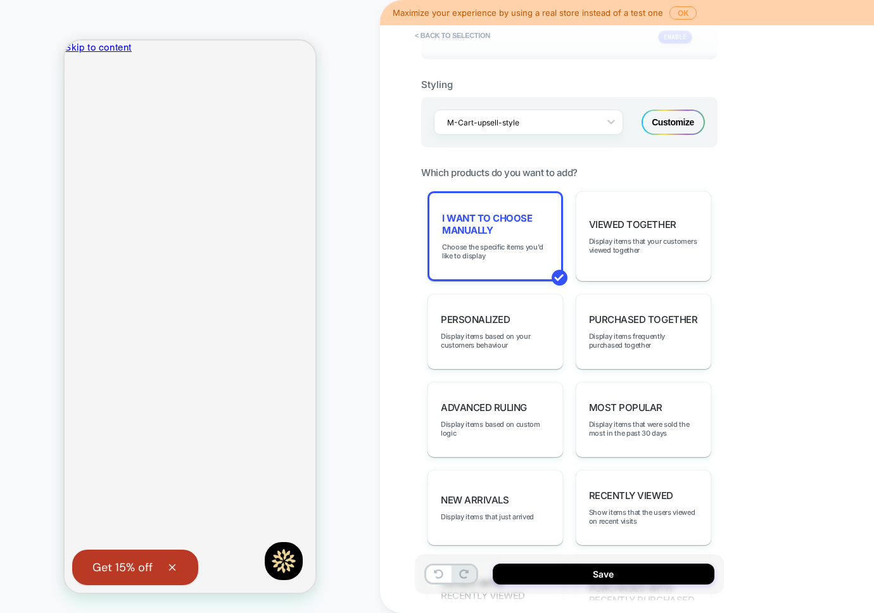
scroll to position [425, 0]
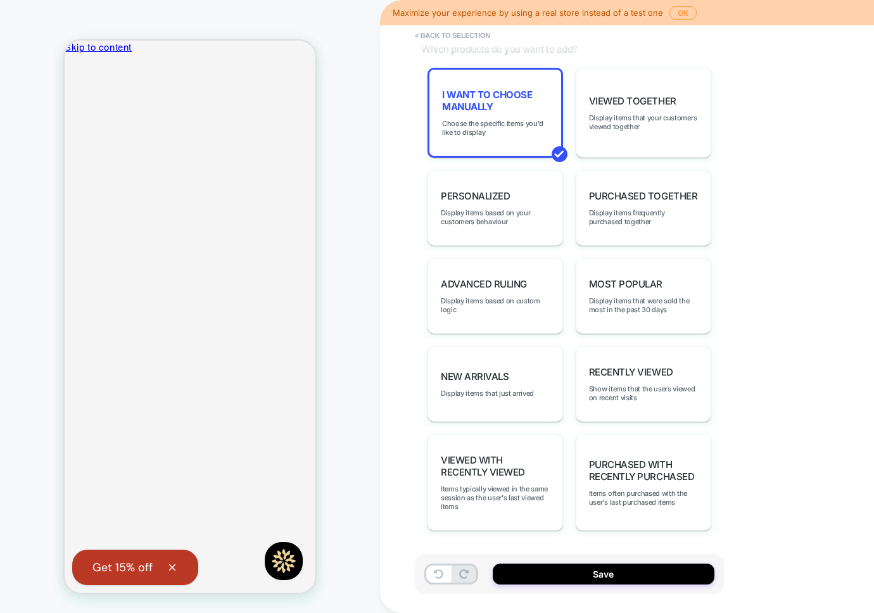
click at [673, 338] on div "I want to choose manually Choose the specific items you'd like to display Viewe…" at bounding box center [569, 299] width 297 height 463
click at [646, 299] on span "Display items that were sold the most in the past 30 days" at bounding box center [643, 306] width 109 height 18
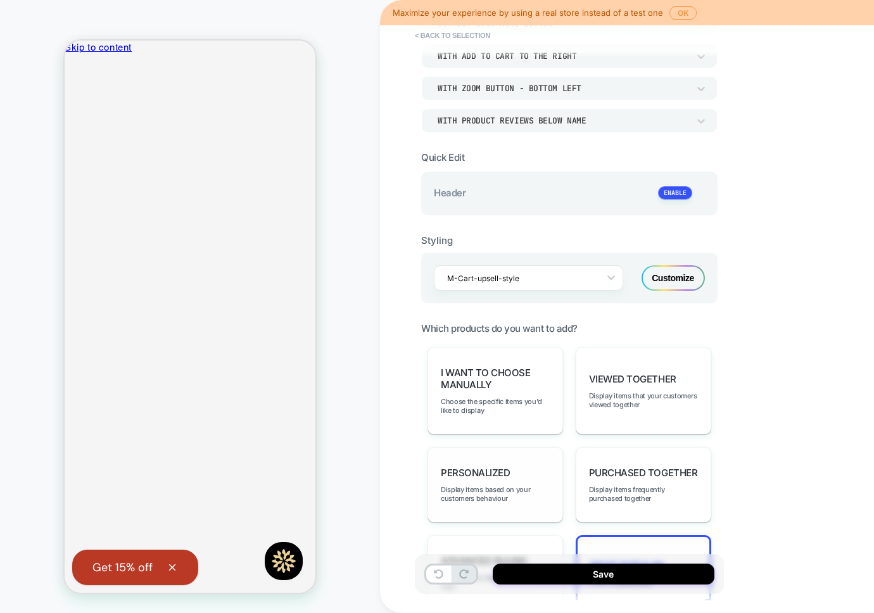
scroll to position [0, 0]
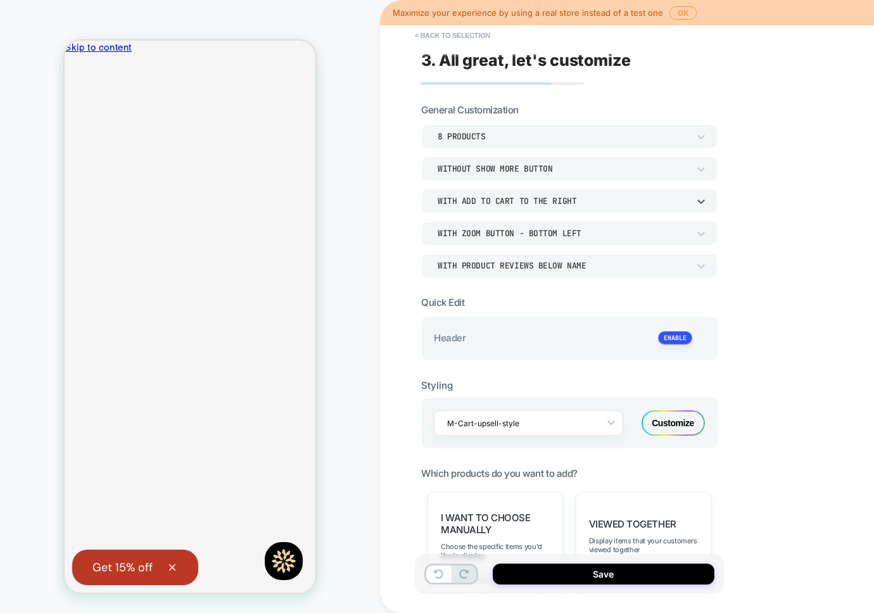
click at [504, 207] on div "With add to cart to the right" at bounding box center [563, 201] width 264 height 13
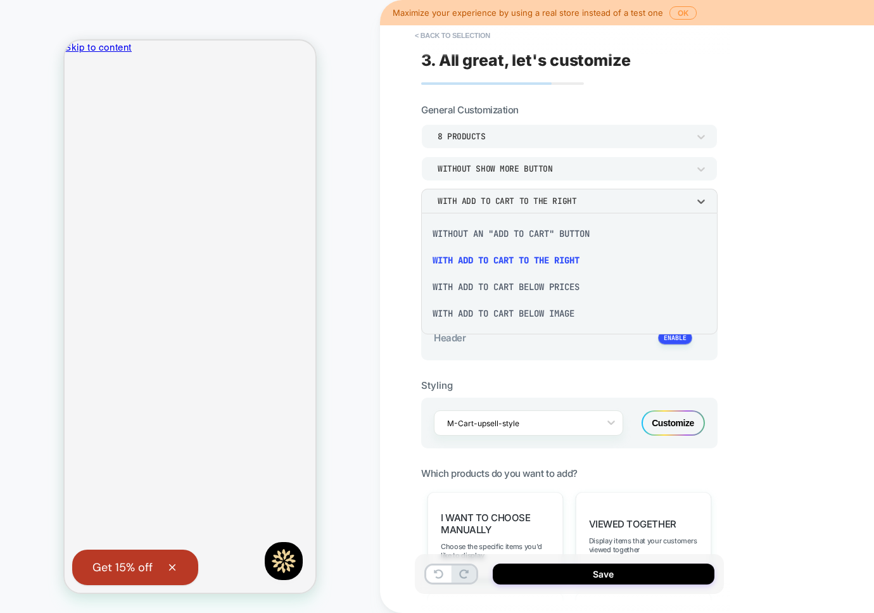
click at [494, 179] on div at bounding box center [437, 306] width 874 height 613
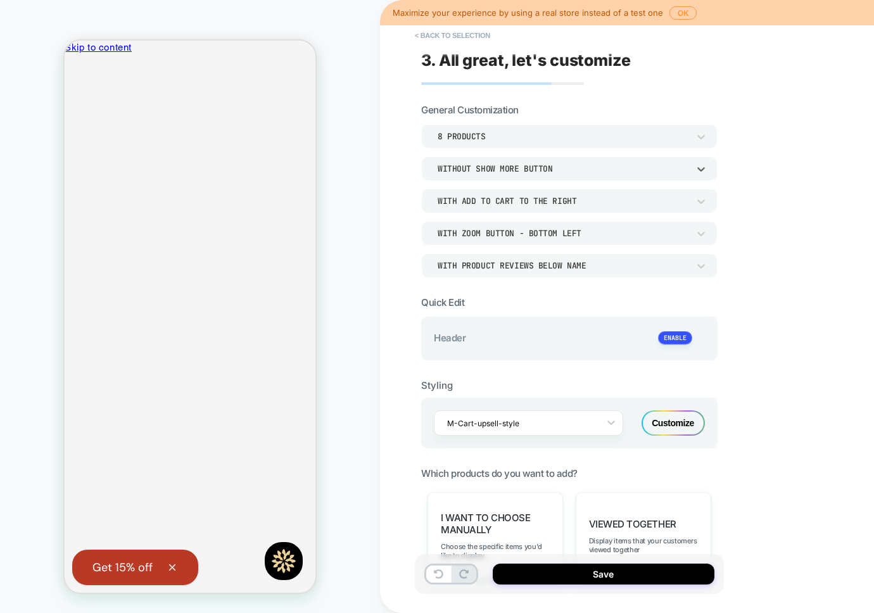
click at [492, 162] on div "Without Show more button" at bounding box center [563, 168] width 264 height 13
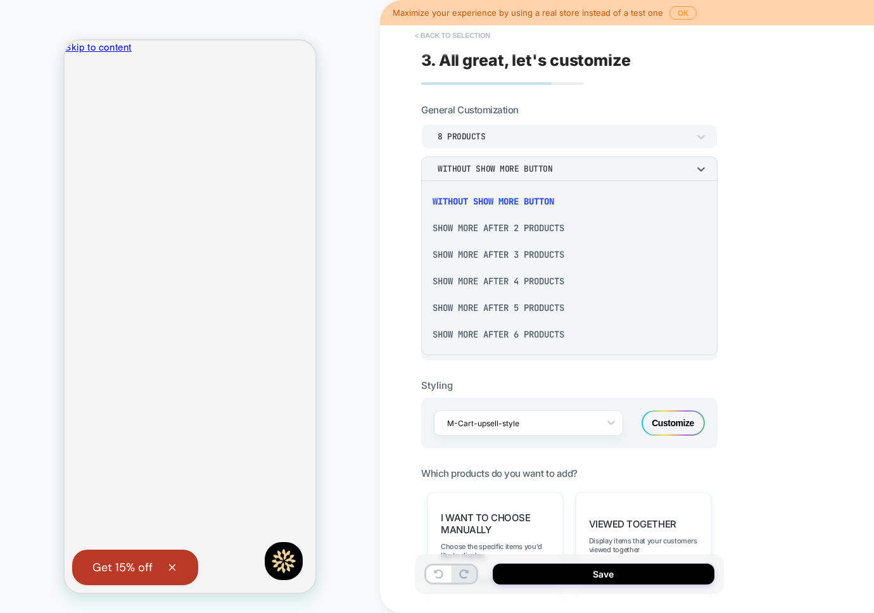
click at [456, 35] on button "< Back to selection" at bounding box center [453, 35] width 88 height 20
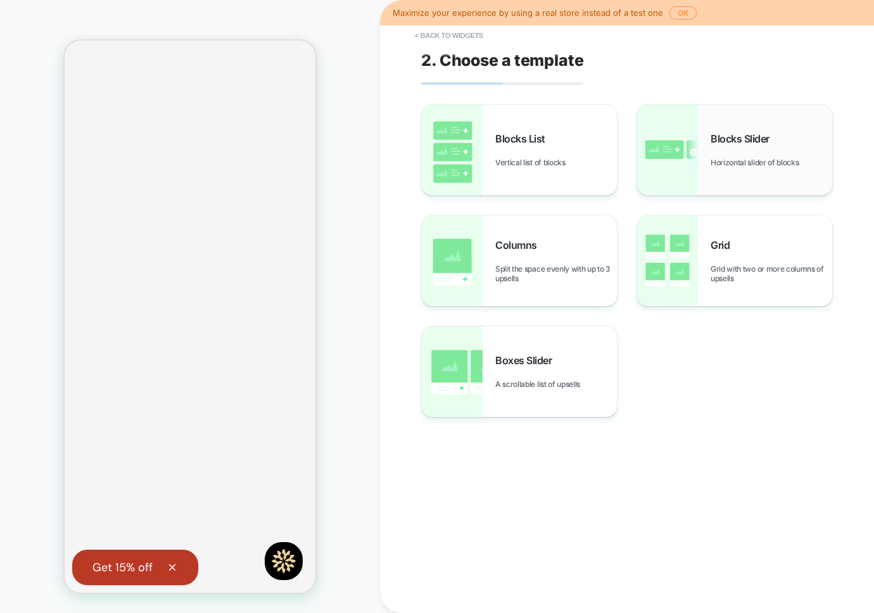
scroll to position [76, 0]
click at [528, 388] on span "A scrollable list of upsells" at bounding box center [540, 385] width 91 height 10
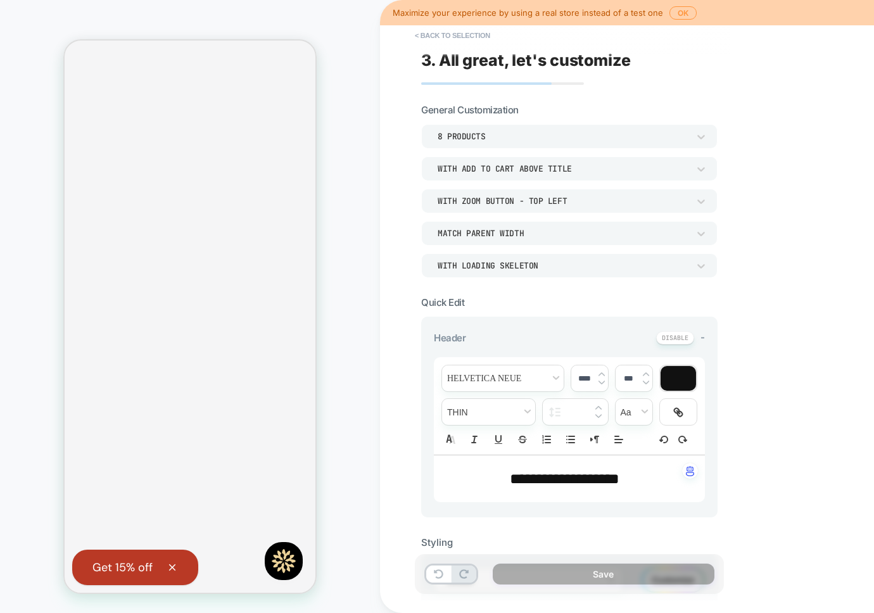
click at [514, 236] on div "Match Parent Width" at bounding box center [563, 233] width 251 height 11
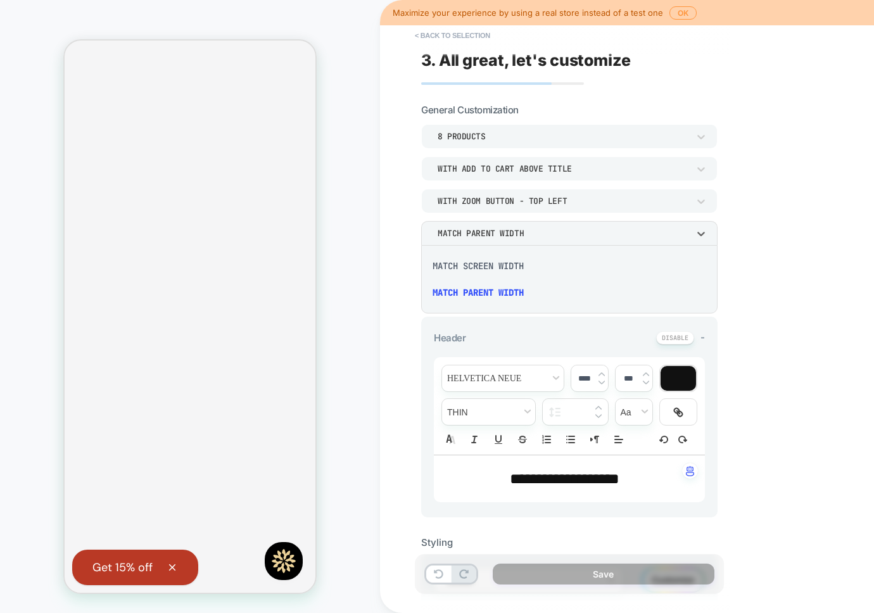
click at [514, 236] on div at bounding box center [437, 306] width 874 height 613
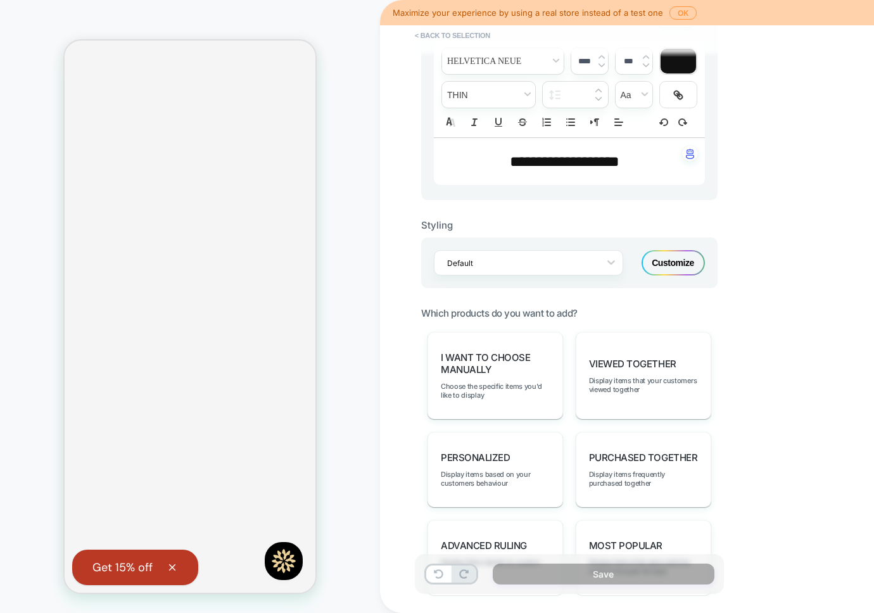
scroll to position [278, 0]
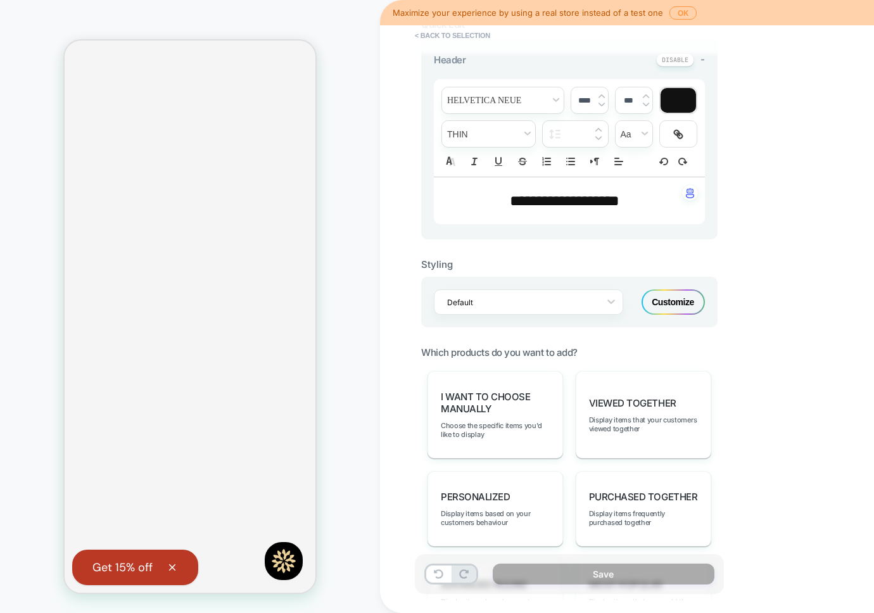
click at [684, 292] on div "Customize" at bounding box center [673, 302] width 63 height 25
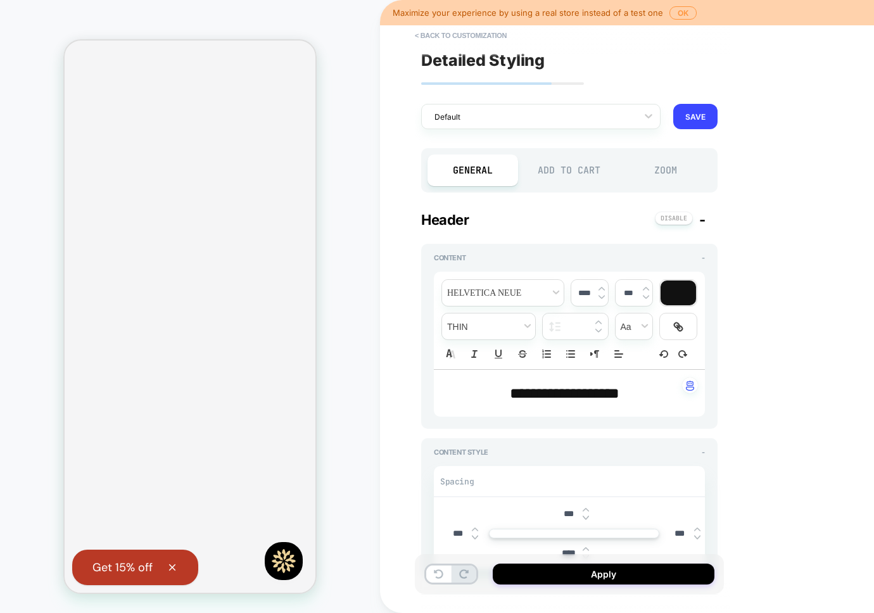
type textarea "*"
click at [556, 166] on div "Add to Cart" at bounding box center [570, 171] width 91 height 32
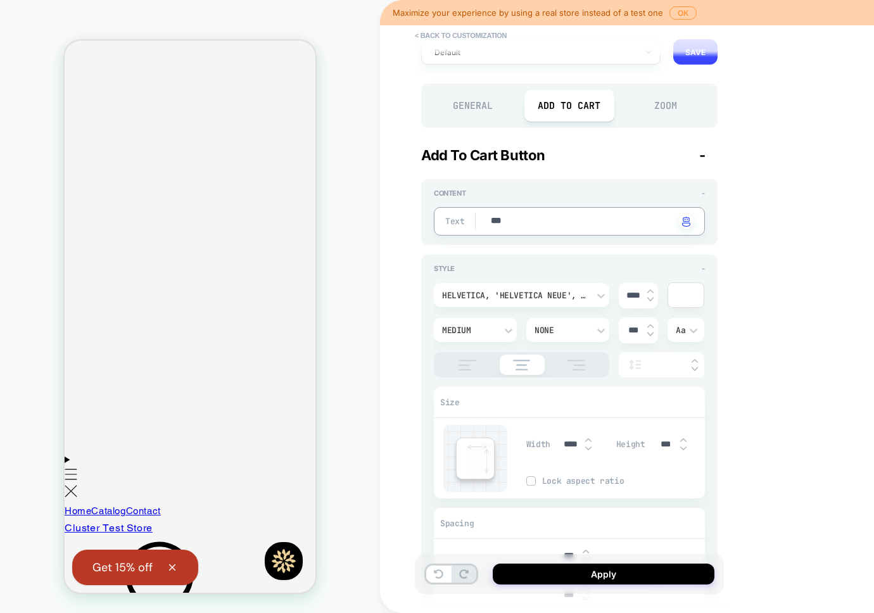
scroll to position [73, 0]
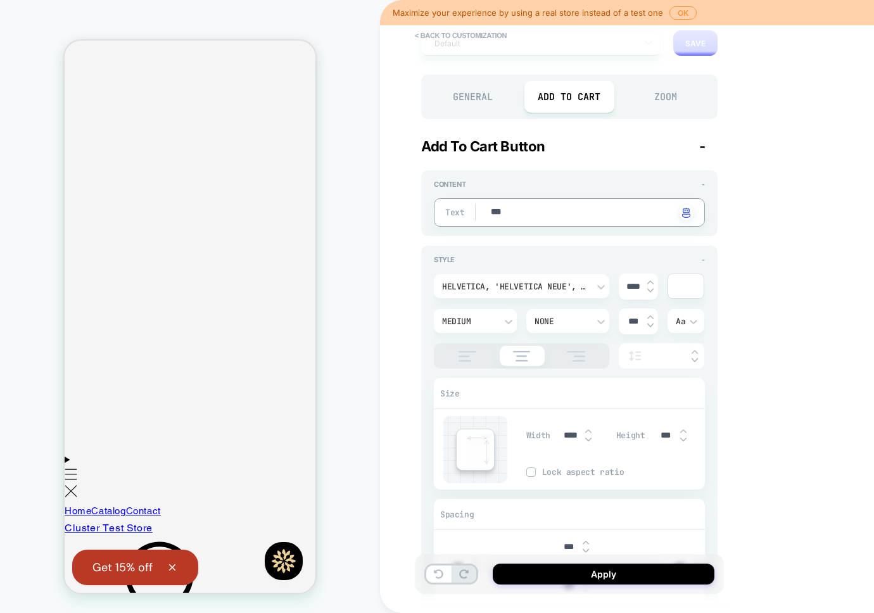
drag, startPoint x: 796, startPoint y: 200, endPoint x: 770, endPoint y: 208, distance: 27.5
click at [793, 200] on div "< Back to customization Add to Cart Button Detailed Styling Default RENAME SAVE…" at bounding box center [659, 306] width 558 height 613
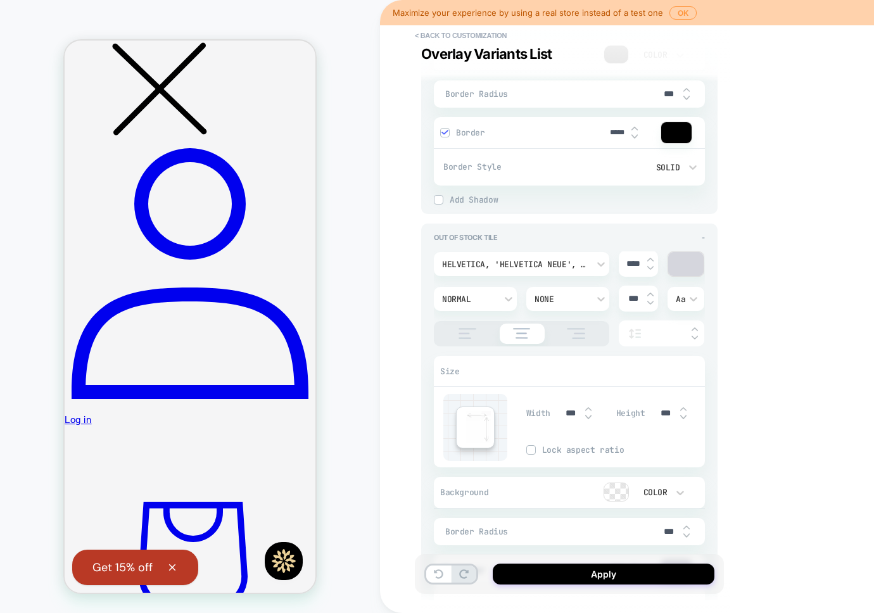
scroll to position [3788, 0]
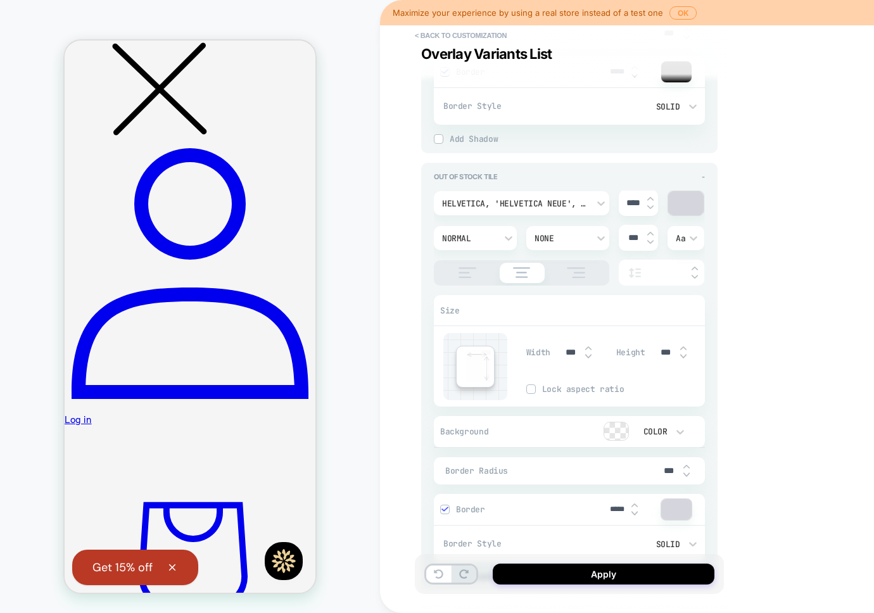
click at [590, 203] on div "Helvetica, 'Helvetica Neue', Arial, '[PERSON_NAME]', sans-serif" at bounding box center [515, 203] width 159 height 13
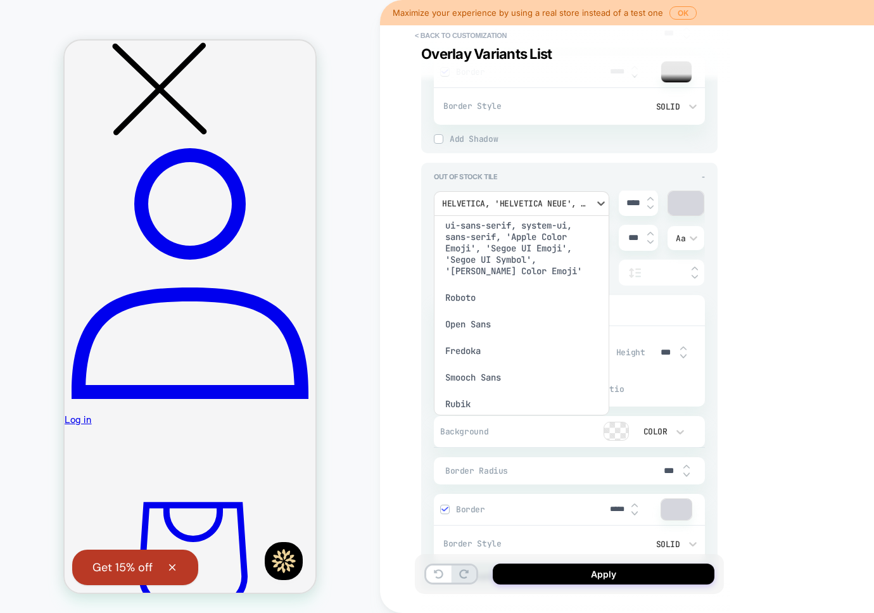
scroll to position [87, 0]
click at [426, 299] on div at bounding box center [437, 306] width 874 height 613
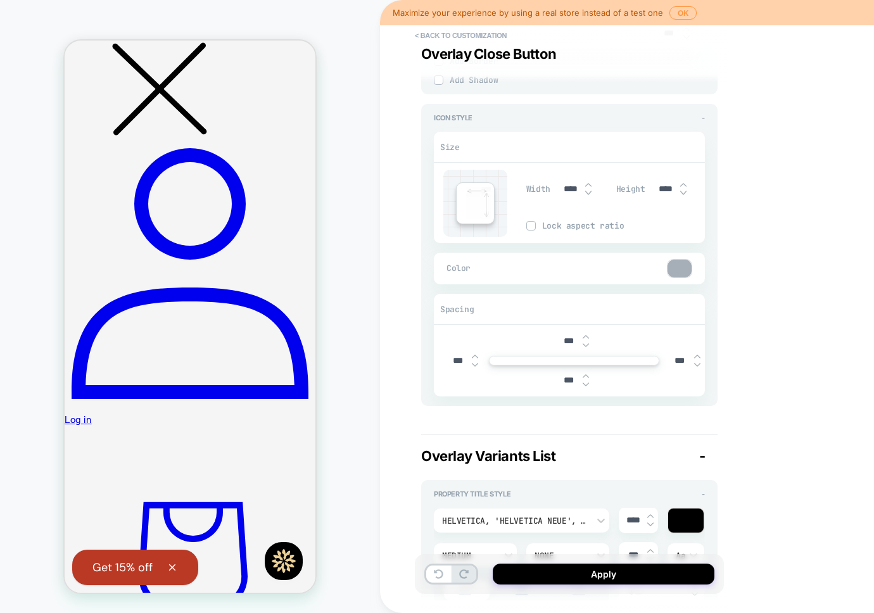
scroll to position [2075, 0]
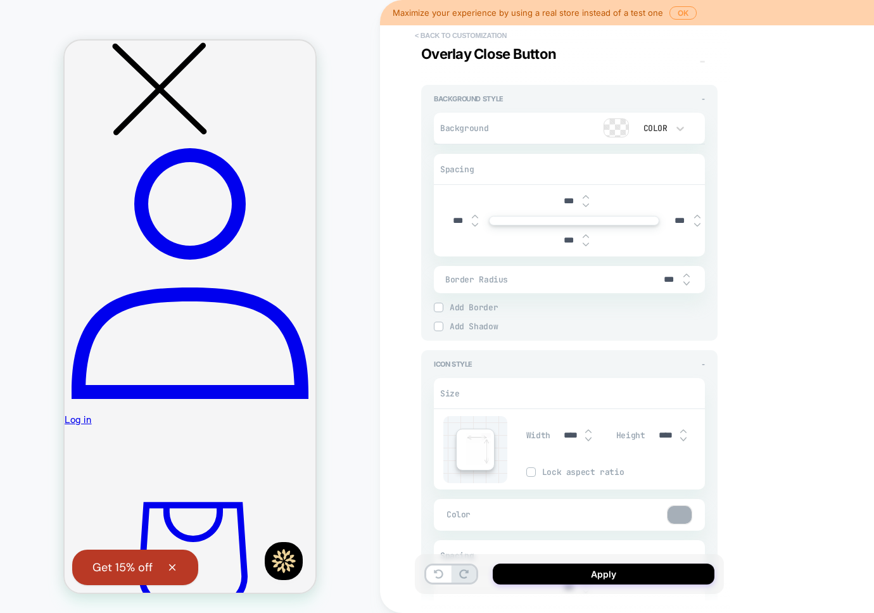
click at [456, 32] on button "< Back to customization" at bounding box center [461, 35] width 105 height 20
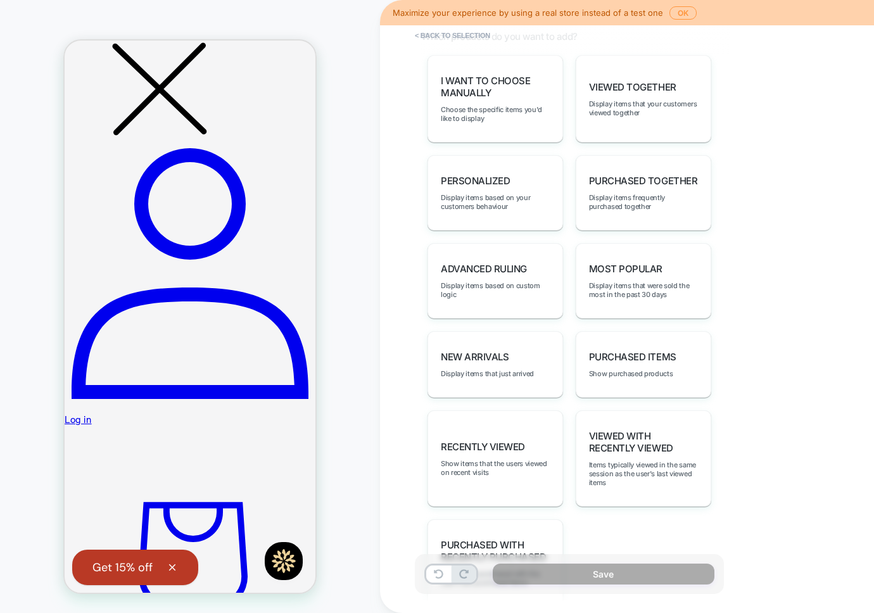
scroll to position [146, 0]
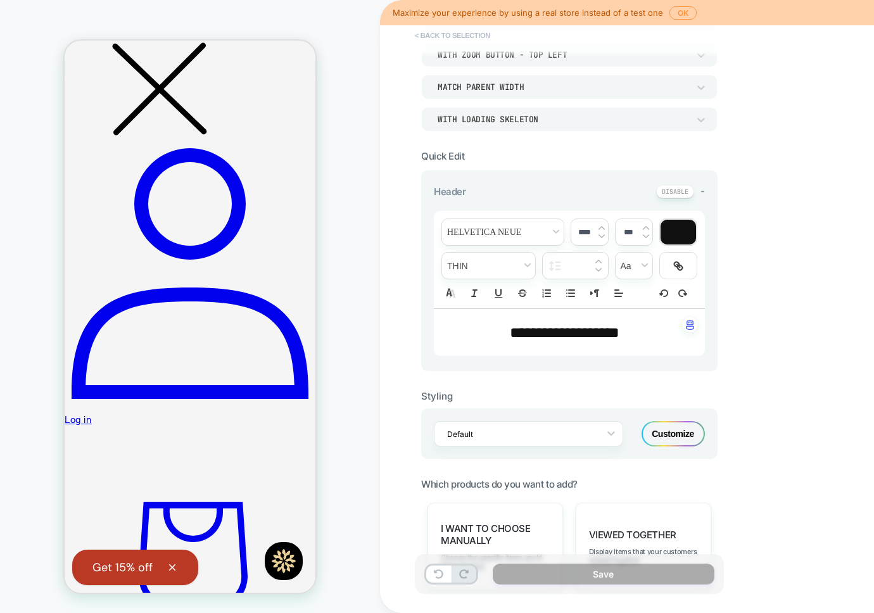
click at [466, 33] on button "< Back to selection" at bounding box center [453, 35] width 88 height 20
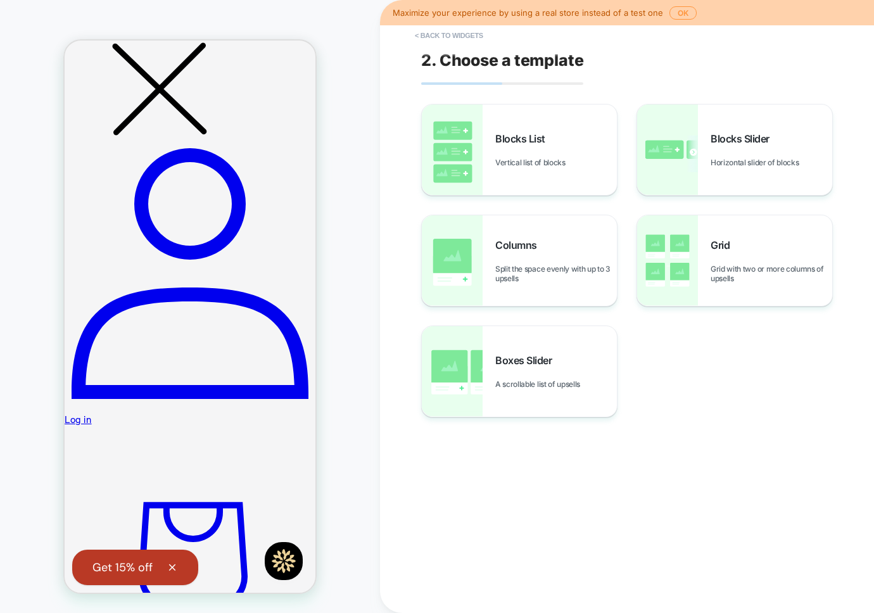
scroll to position [478, 0]
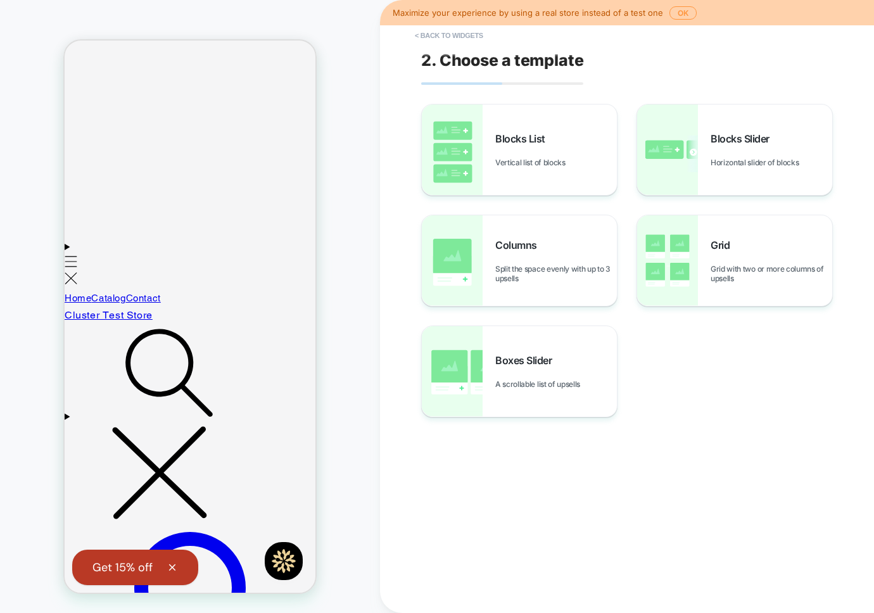
click at [466, 33] on button "< Back to widgets" at bounding box center [449, 35] width 81 height 20
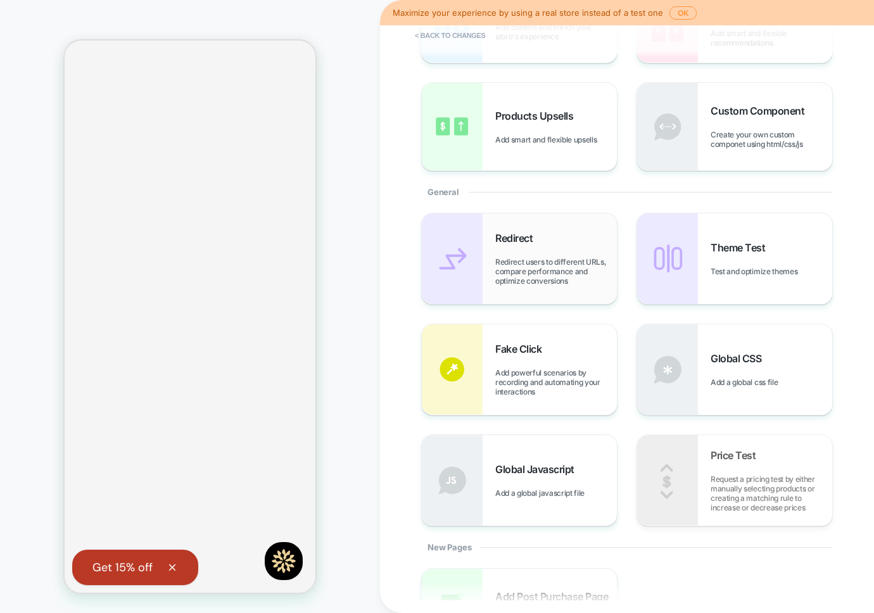
scroll to position [0, 0]
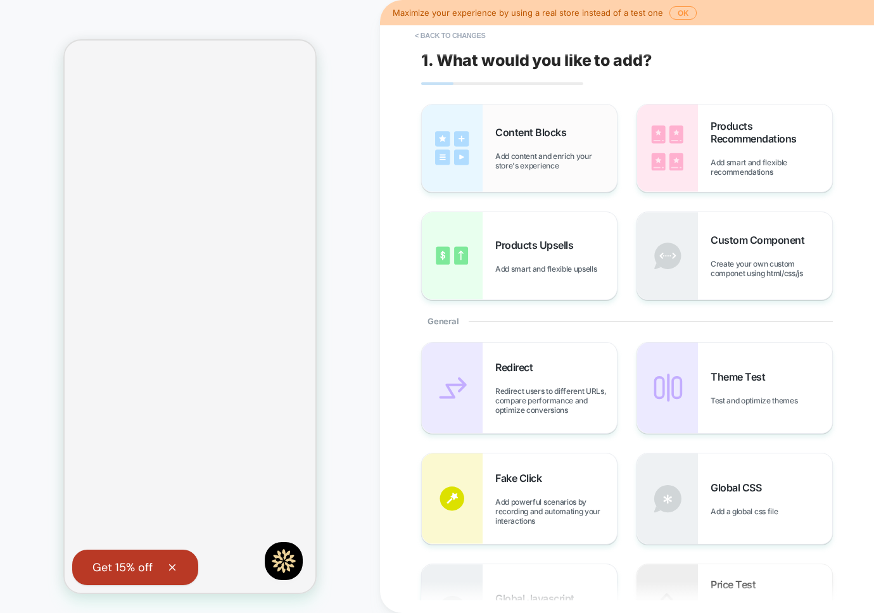
click at [547, 129] on span "Content Blocks" at bounding box center [533, 132] width 77 height 13
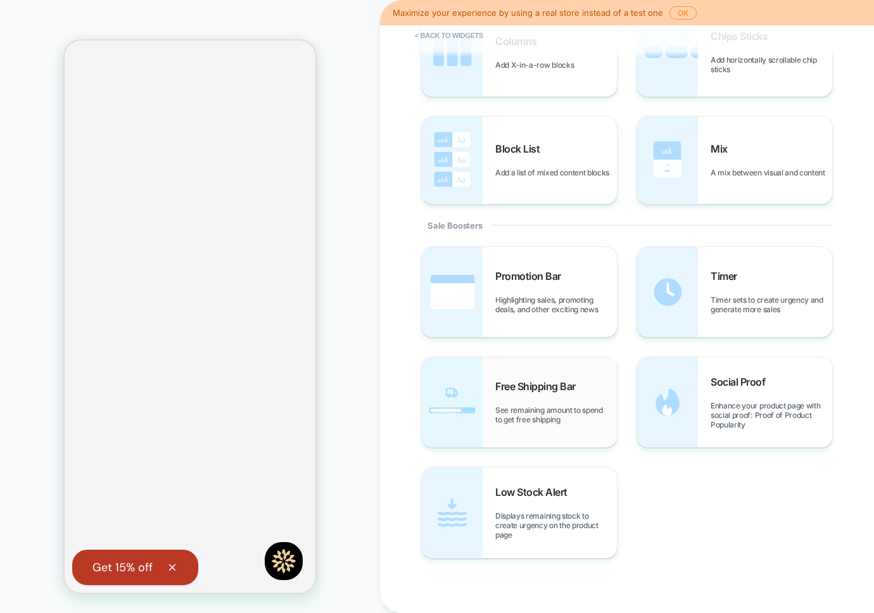
scroll to position [451, 0]
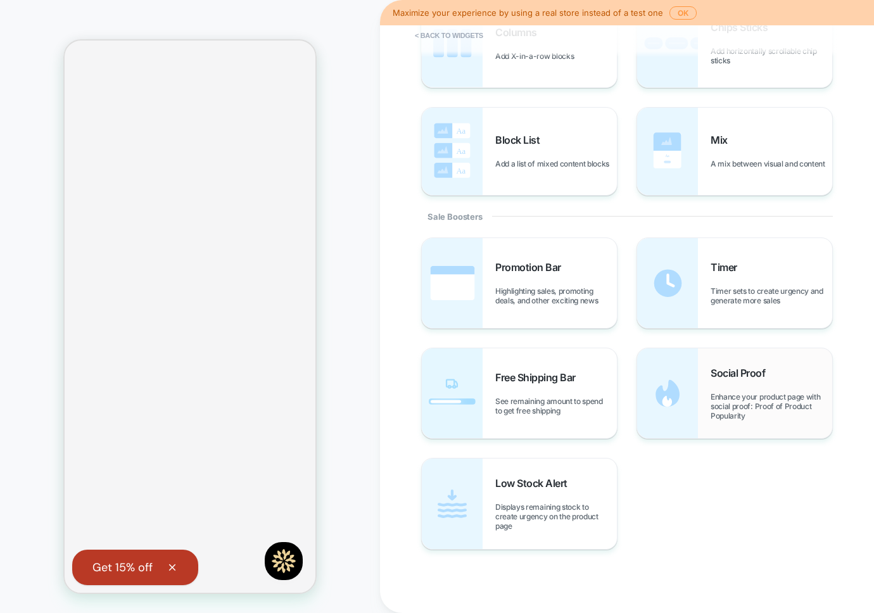
click at [713, 364] on div "Social Proof Enhance your product page with social proof: Proof of Product Popu…" at bounding box center [734, 393] width 195 height 90
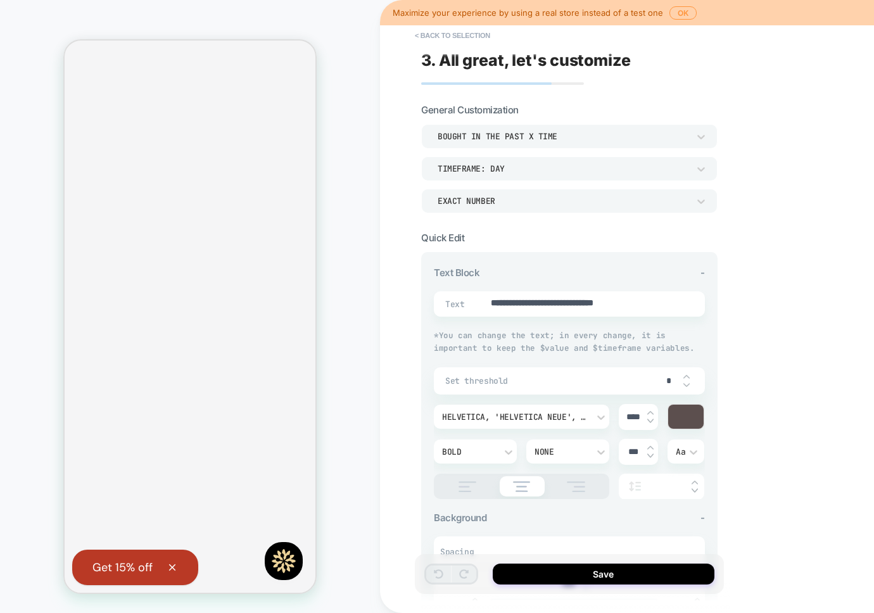
click at [503, 131] on div "bought in the past x time" at bounding box center [563, 136] width 251 height 11
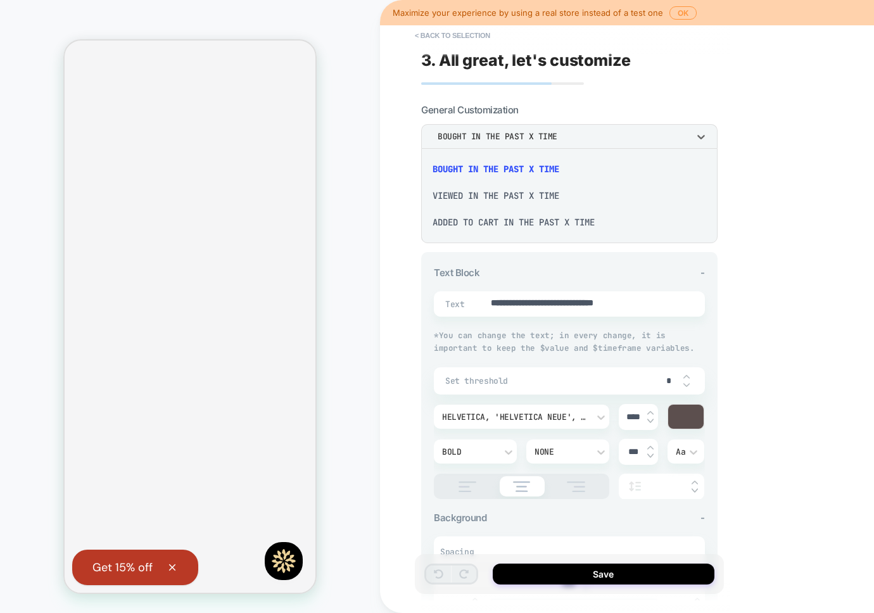
click at [498, 196] on div "viewed in the past x time" at bounding box center [569, 195] width 286 height 27
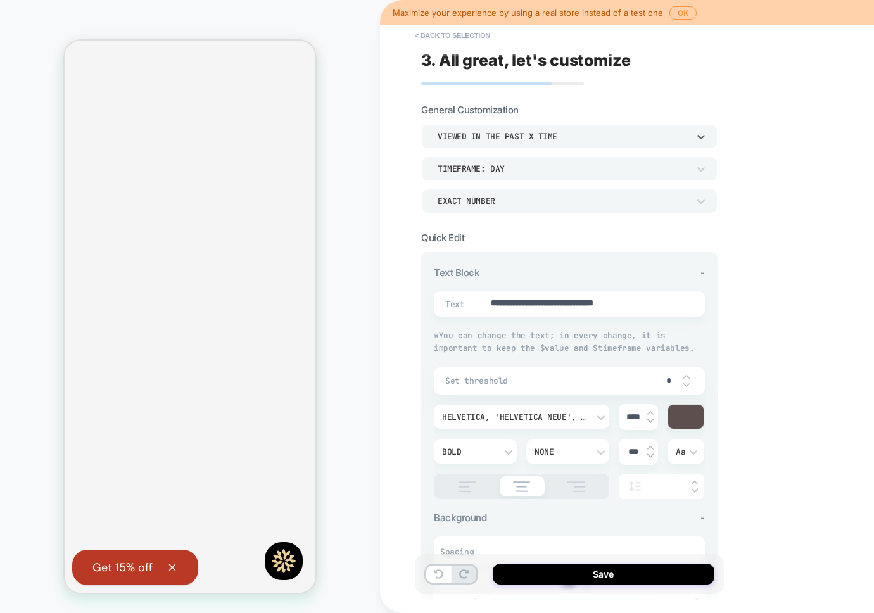
click at [506, 141] on div "viewed in the past x time" at bounding box center [563, 136] width 251 height 11
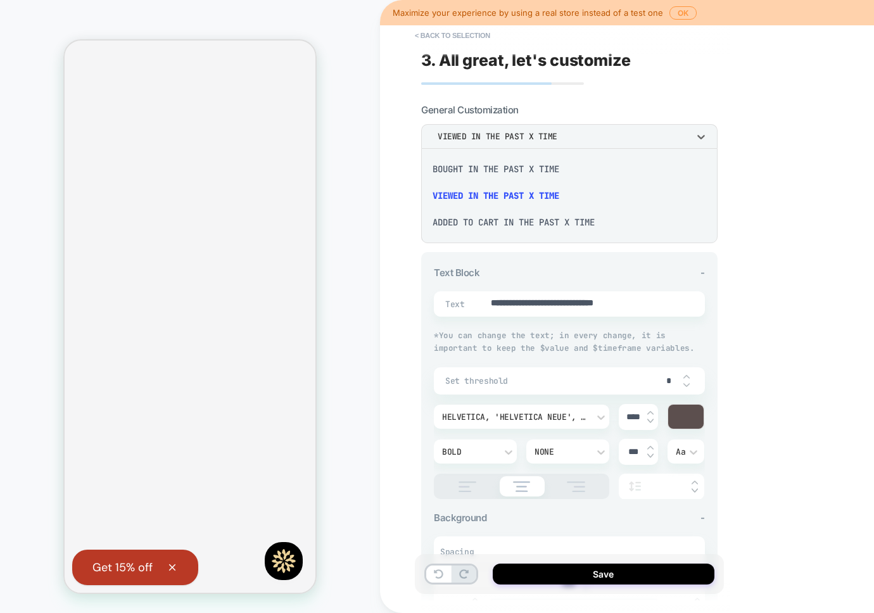
click at [510, 222] on div "Added to cart in the past x time" at bounding box center [569, 222] width 286 height 27
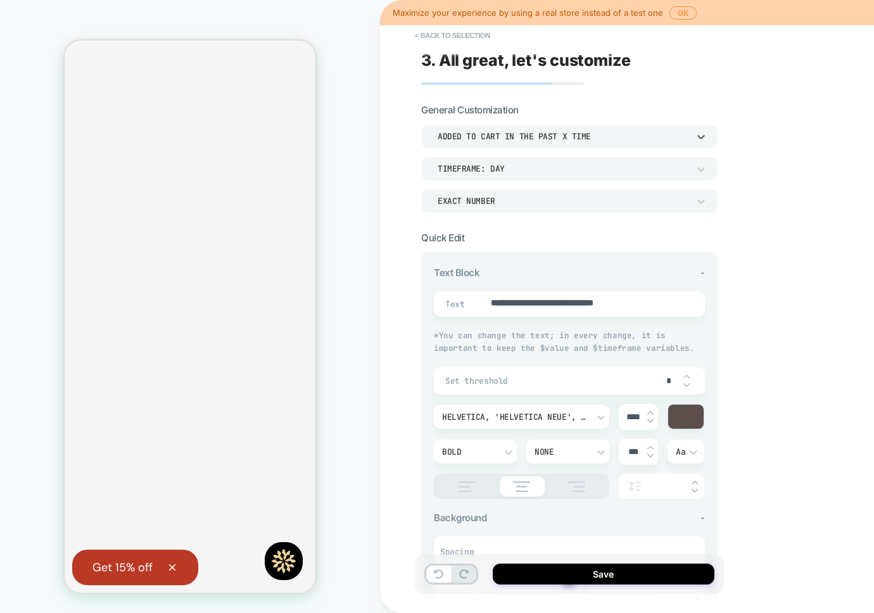
click at [501, 141] on div "Added to cart in the past x time" at bounding box center [563, 136] width 251 height 11
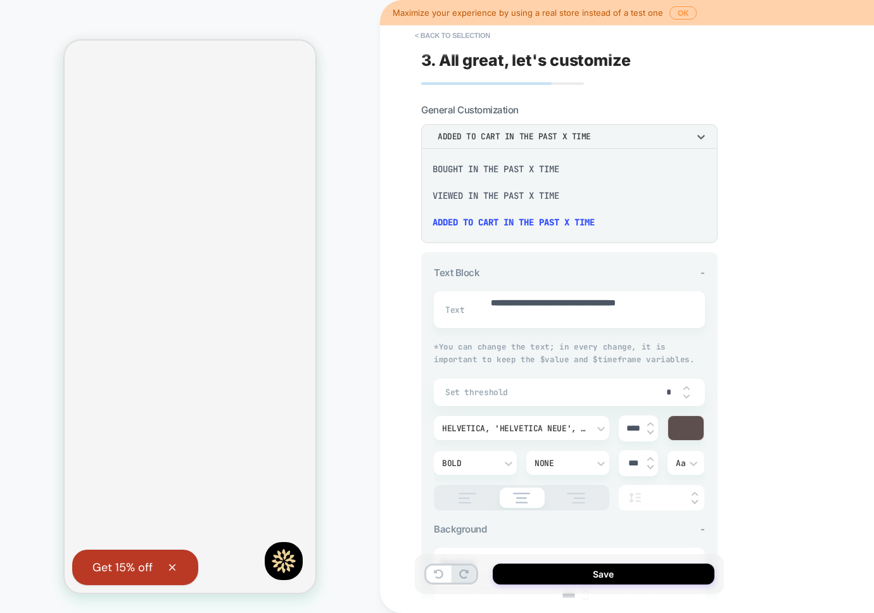
click at [498, 177] on div "bought in the past x time" at bounding box center [569, 169] width 286 height 27
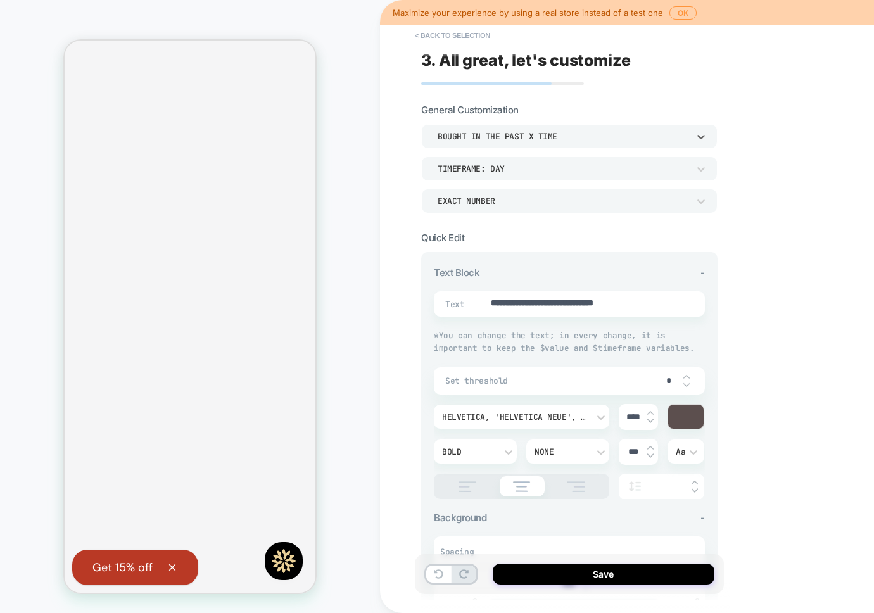
click at [495, 169] on div "TIMEFRAME: day" at bounding box center [563, 168] width 251 height 11
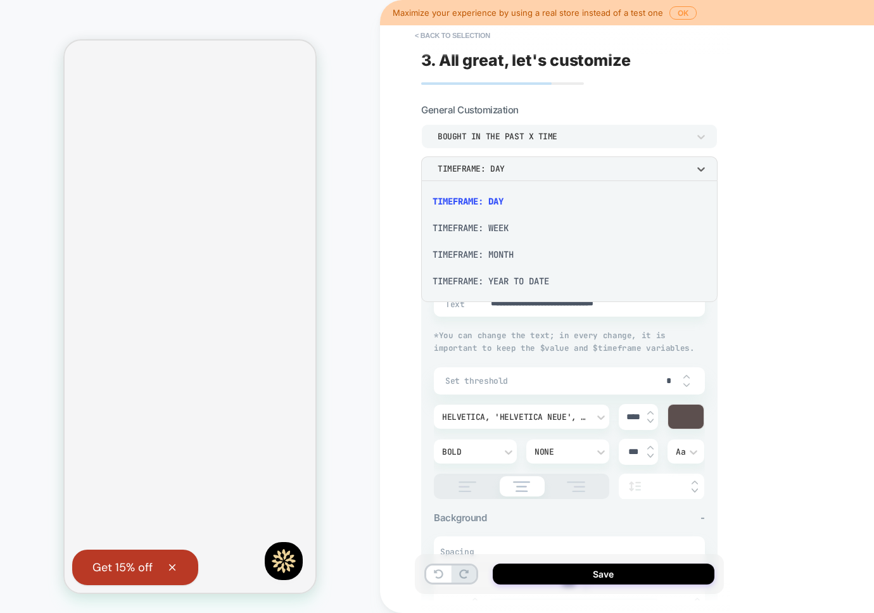
click at [502, 226] on div "TIMEFRAME: WEEK" at bounding box center [569, 228] width 286 height 27
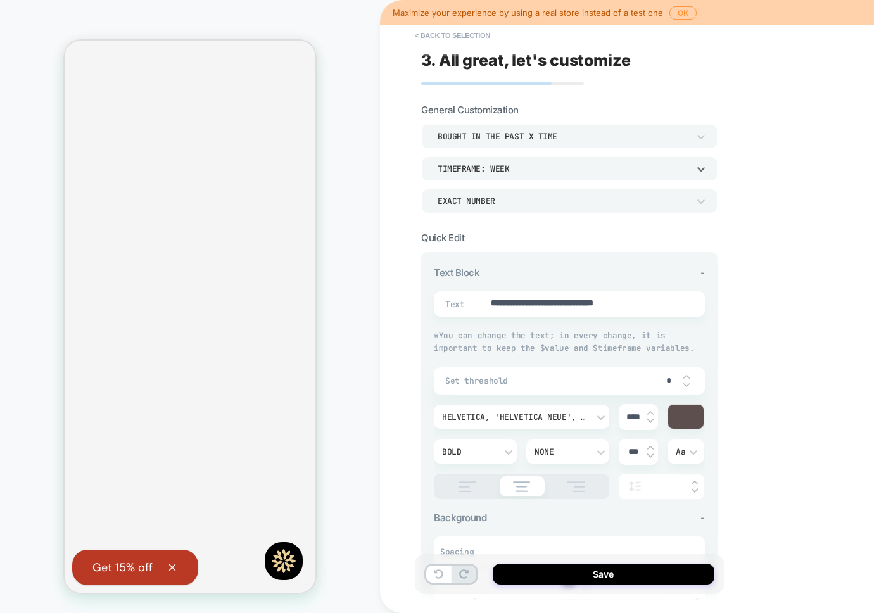
click at [502, 193] on div "EXACT NUMBER" at bounding box center [569, 201] width 297 height 24
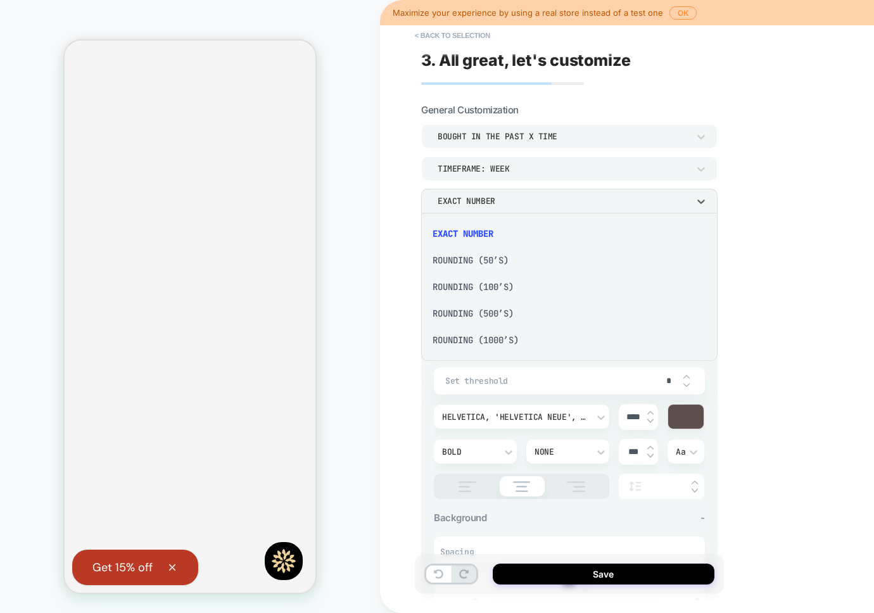
click at [507, 265] on div "Rounding (50’s)" at bounding box center [569, 260] width 286 height 27
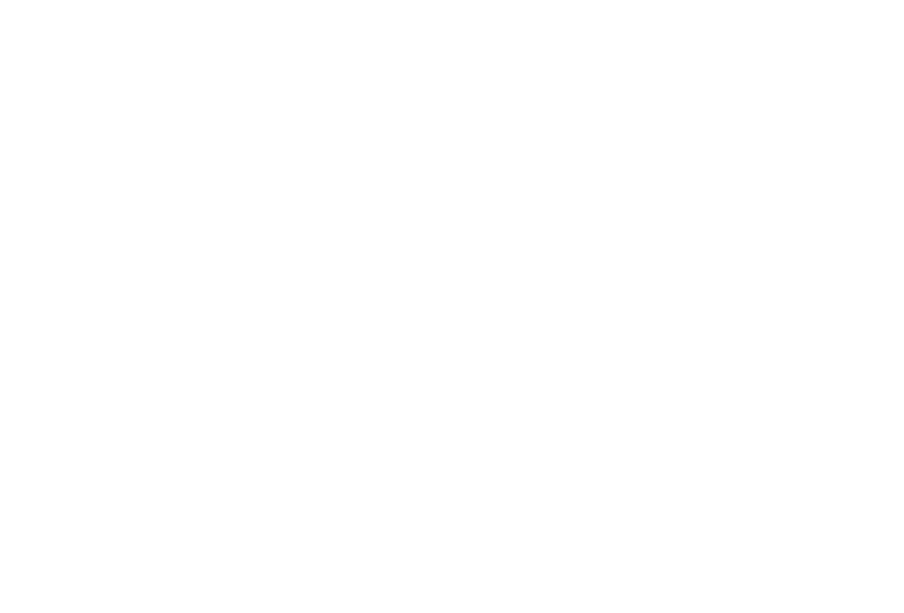
scroll to position [0, 0]
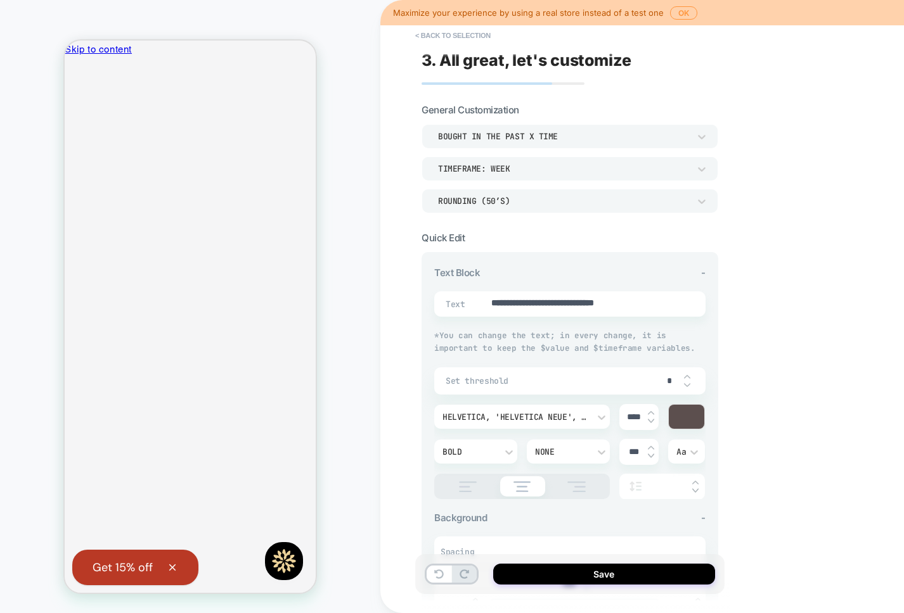
click at [640, 588] on div "Save" at bounding box center [569, 574] width 309 height 40
click at [637, 580] on button "Save" at bounding box center [604, 574] width 222 height 21
type textarea "*"
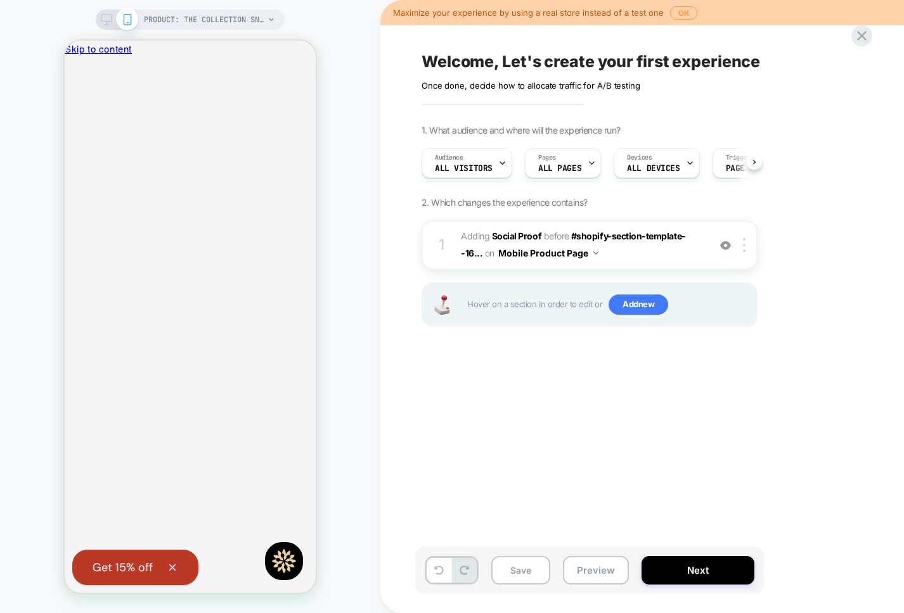
scroll to position [0, 1]
click at [705, 575] on button "Next" at bounding box center [697, 570] width 113 height 29
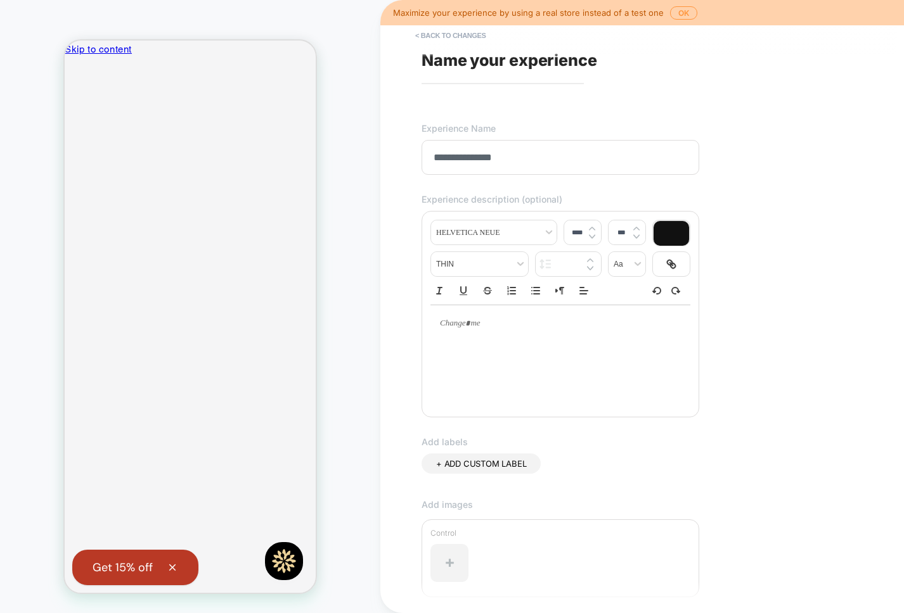
type input "**********"
click at [489, 180] on div "**********" at bounding box center [652, 307] width 475 height 588
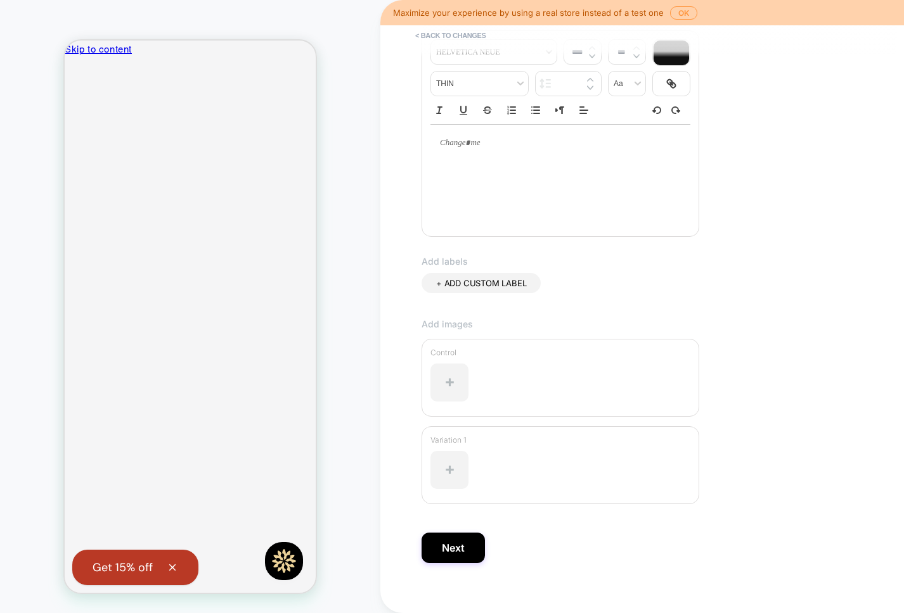
scroll to position [196, 0]
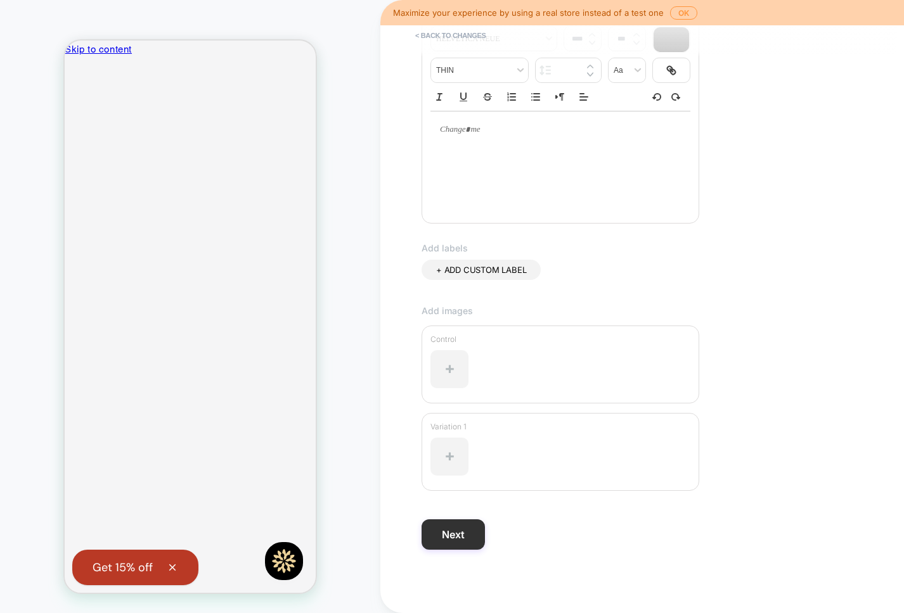
click at [454, 533] on button "Next" at bounding box center [452, 535] width 63 height 30
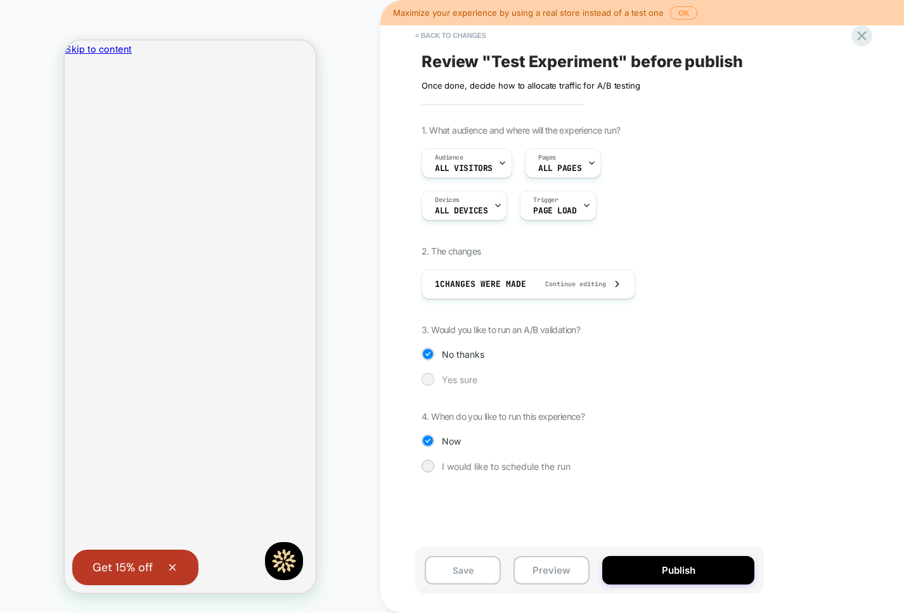
click at [479, 385] on div "Yes sure" at bounding box center [589, 379] width 336 height 13
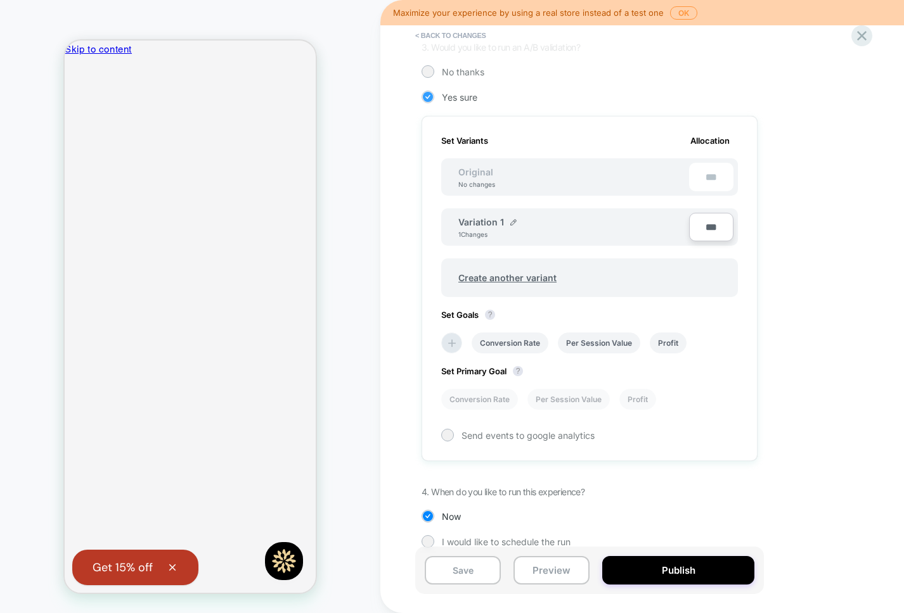
scroll to position [300, 0]
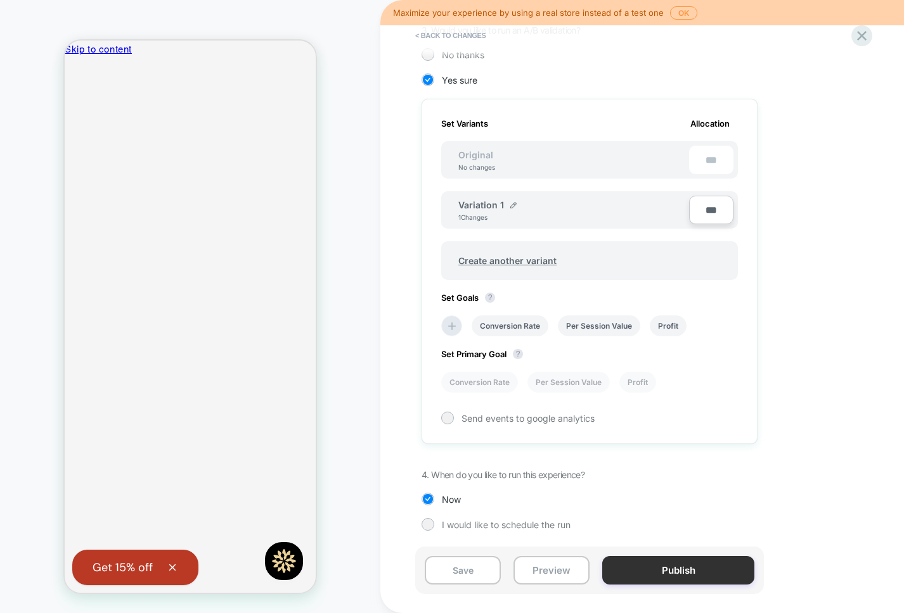
click at [650, 582] on button "Publish" at bounding box center [678, 570] width 152 height 29
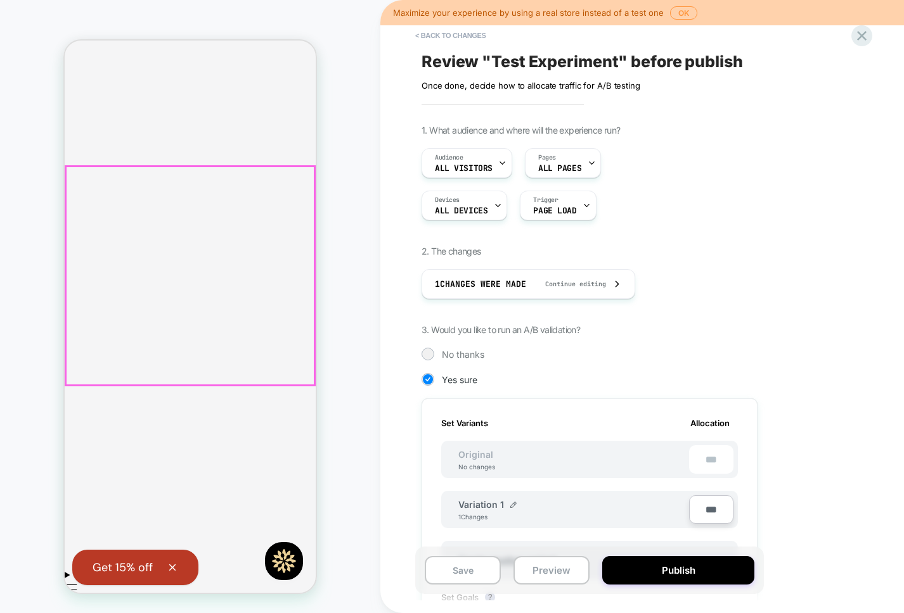
scroll to position [371, 0]
